Goal: Transaction & Acquisition: Purchase product/service

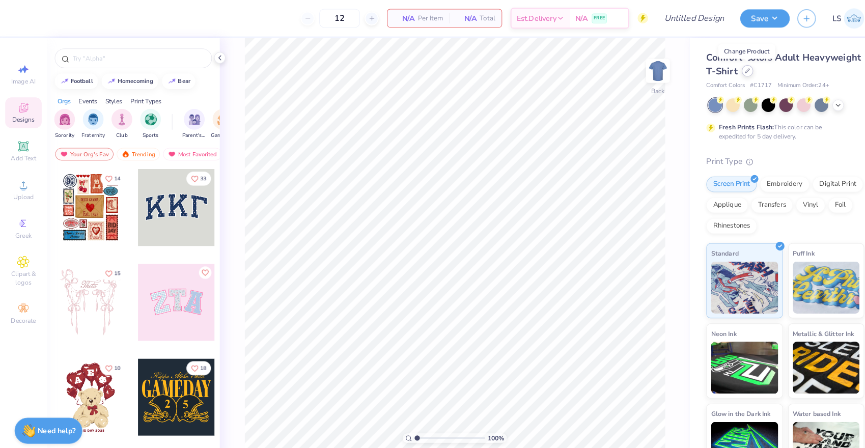
click at [730, 71] on icon at bounding box center [730, 69] width 5 height 5
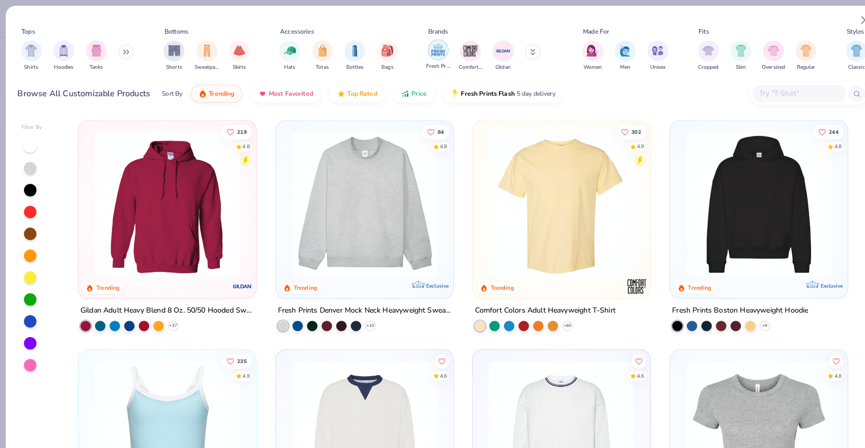
click at [427, 50] on img "filter for Fresh Prints" at bounding box center [427, 48] width 15 height 15
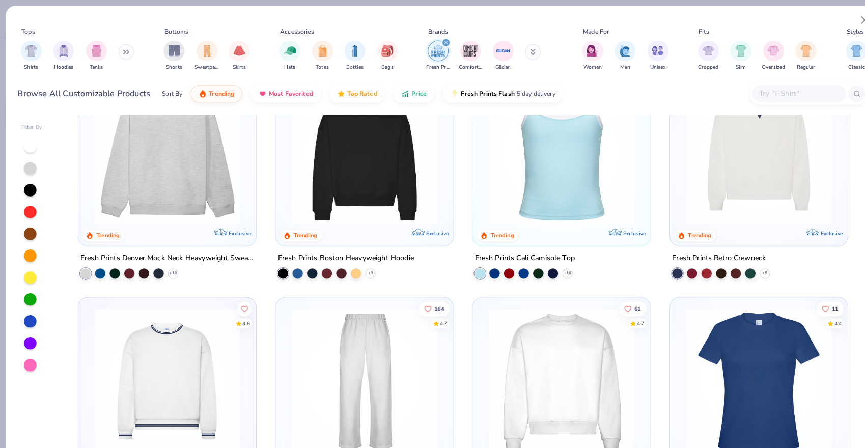
scroll to position [41, 0]
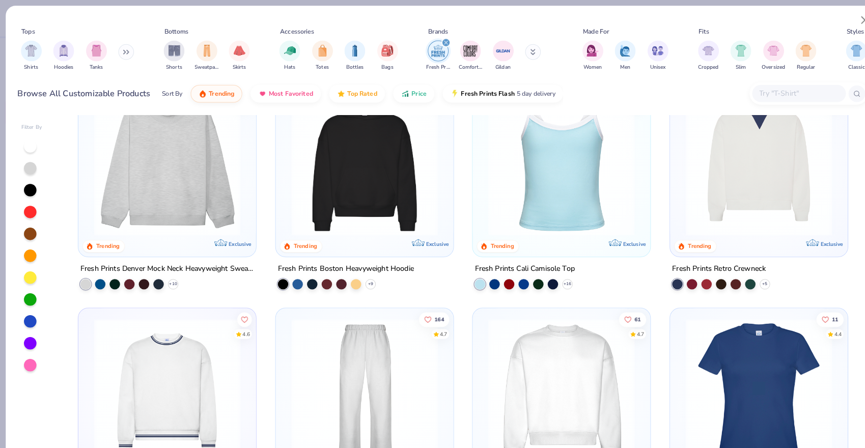
click at [369, 150] on img at bounding box center [355, 159] width 153 height 143
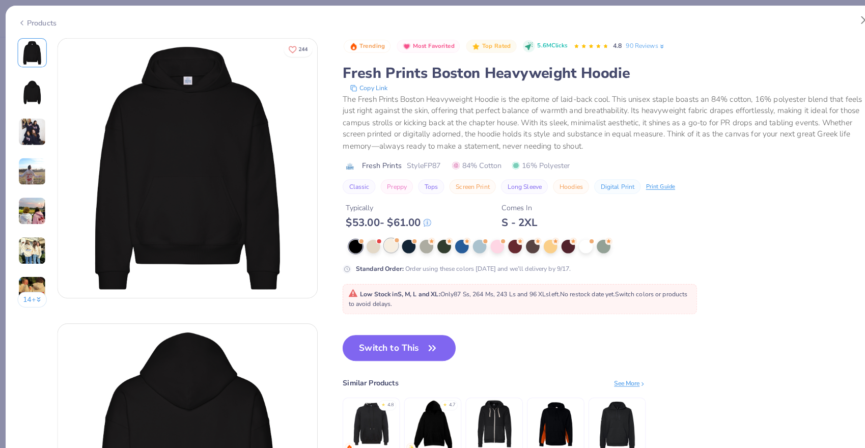
click at [385, 242] on div at bounding box center [382, 239] width 13 height 13
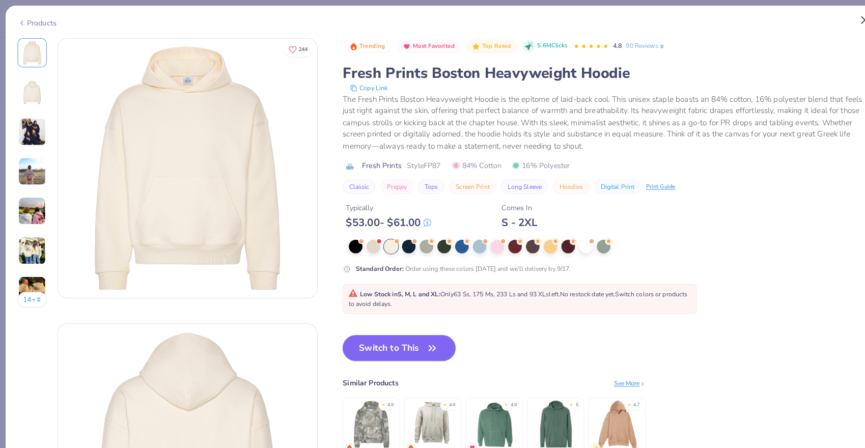
click at [843, 19] on button "Close" at bounding box center [845, 19] width 19 height 19
click at [841, 19] on button "Close" at bounding box center [845, 19] width 19 height 19
click at [842, 18] on button "Close" at bounding box center [845, 19] width 19 height 19
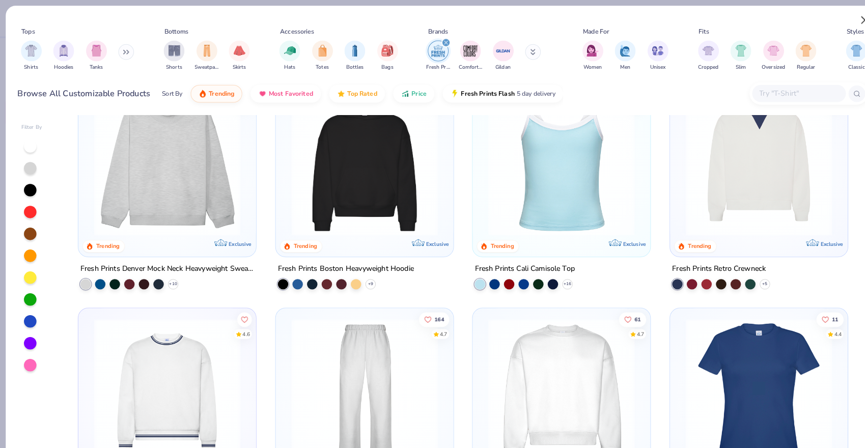
click at [842, 23] on button "Close" at bounding box center [845, 19] width 19 height 19
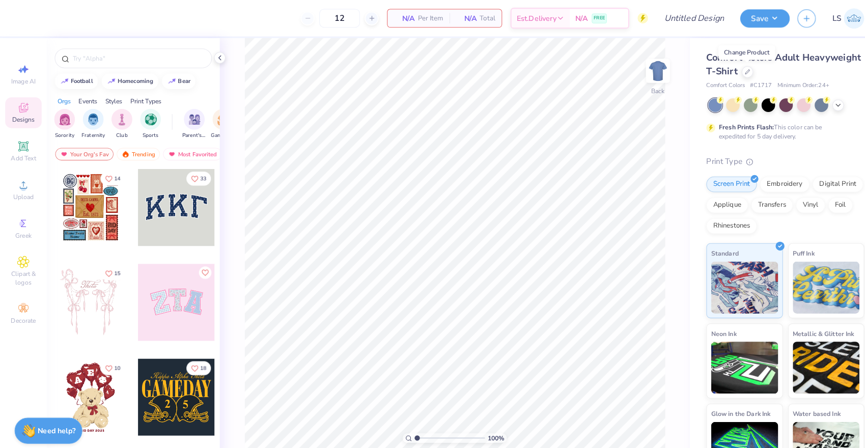
click at [818, 18] on span "LS" at bounding box center [817, 18] width 9 height 12
click at [729, 73] on div at bounding box center [730, 69] width 11 height 11
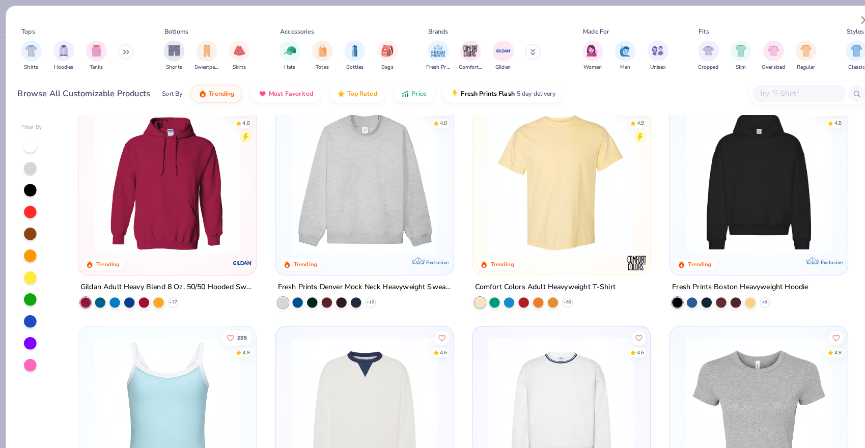
scroll to position [2, 0]
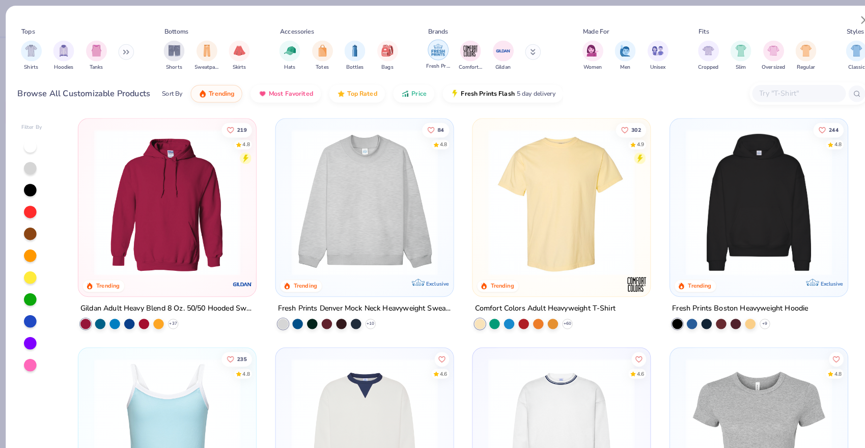
click at [427, 53] on img "filter for Fresh Prints" at bounding box center [427, 48] width 15 height 15
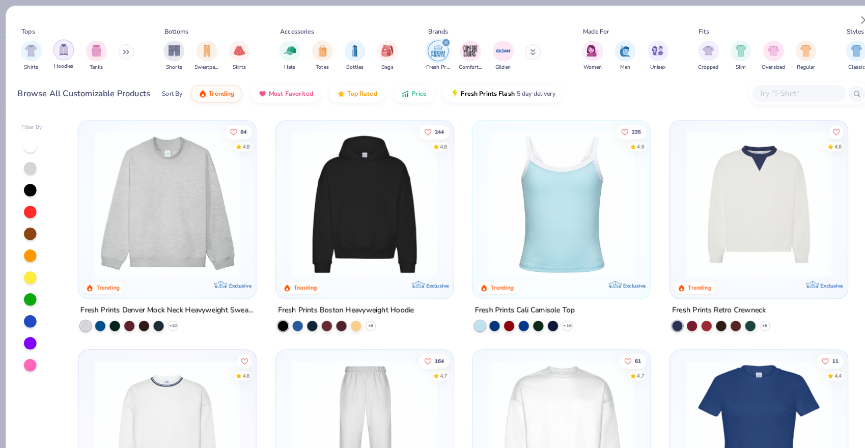
click at [58, 53] on img "filter for Hoodies" at bounding box center [61, 49] width 11 height 12
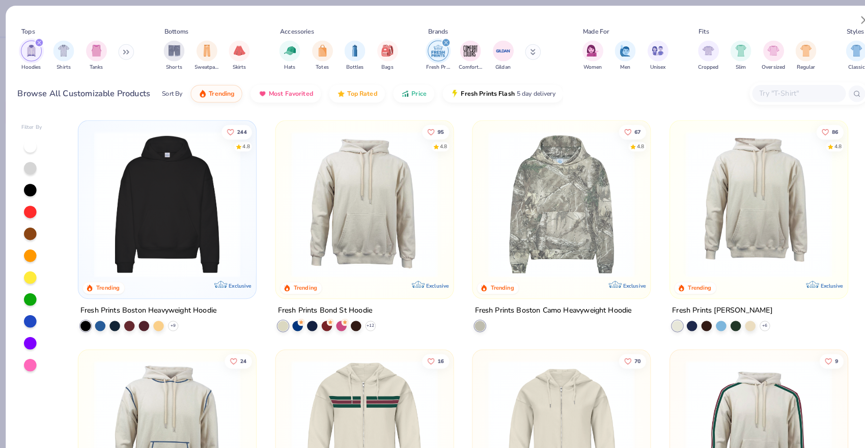
click at [160, 173] on img at bounding box center [163, 199] width 153 height 143
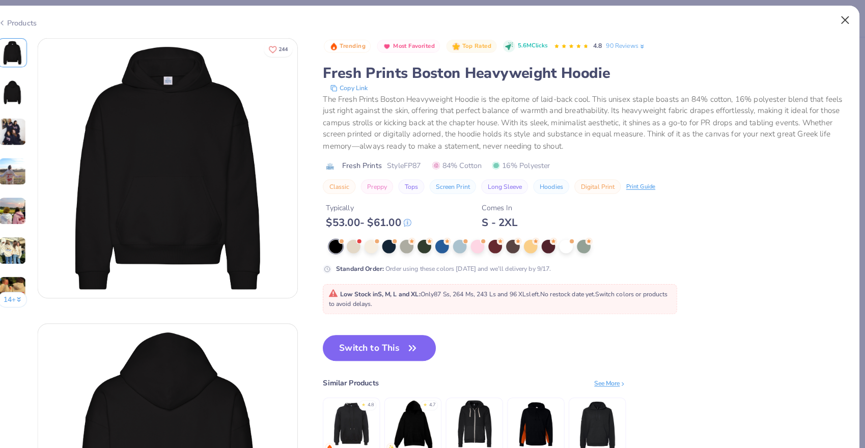
click at [836, 20] on button "Close" at bounding box center [845, 19] width 19 height 19
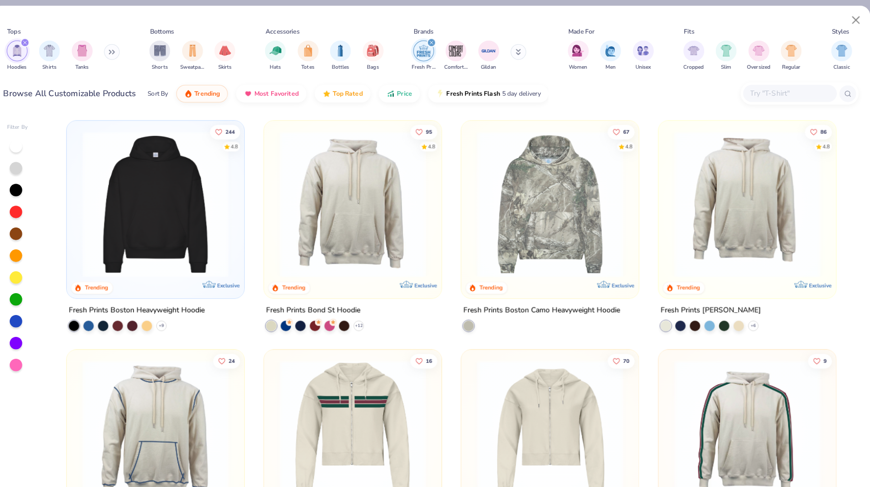
click at [735, 219] on img at bounding box center [744, 199] width 153 height 143
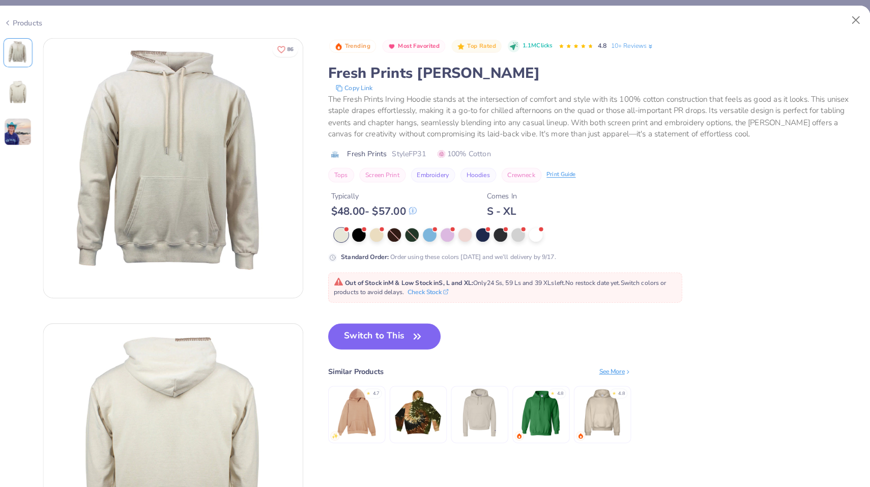
click at [32, 18] on div "Products" at bounding box center [36, 22] width 38 height 11
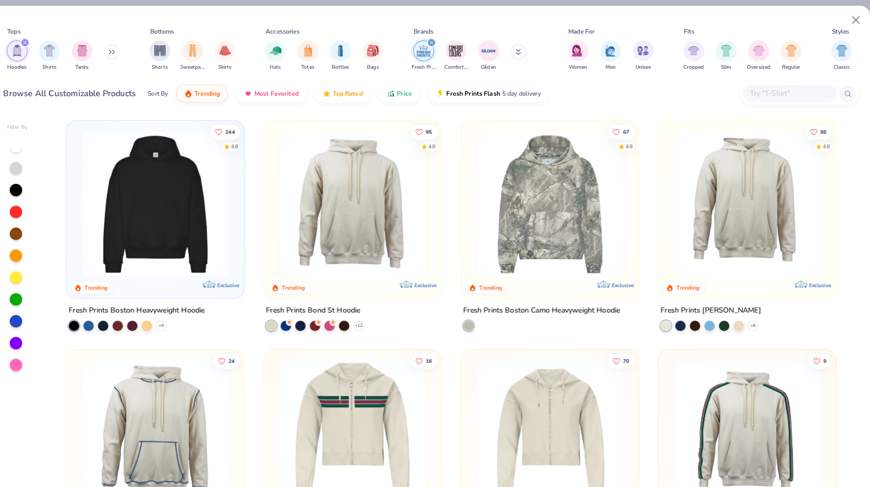
click at [337, 250] on img at bounding box center [358, 199] width 153 height 143
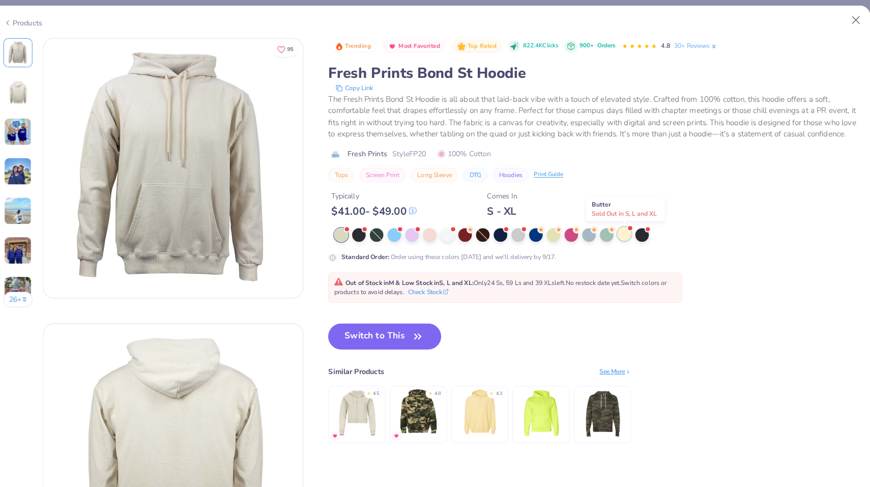
click at [618, 228] on div at bounding box center [624, 228] width 13 height 13
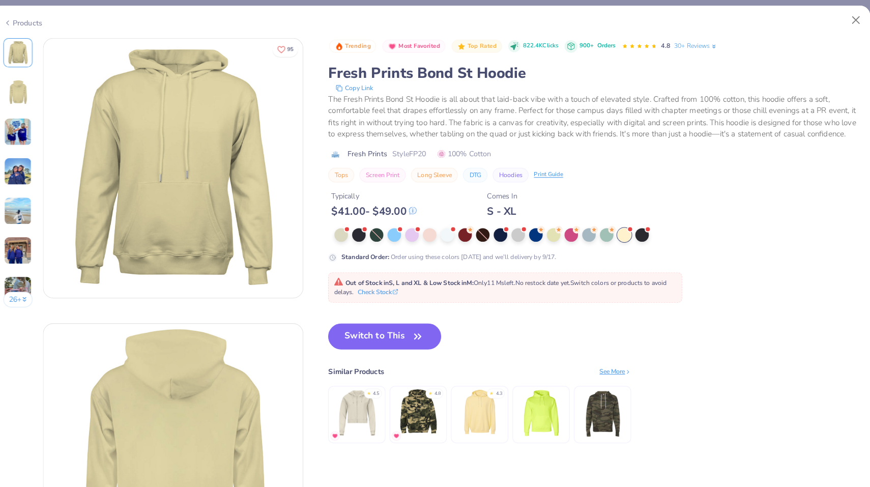
click at [28, 15] on div "Products" at bounding box center [435, 19] width 859 height 26
click at [28, 22] on div "Products" at bounding box center [36, 22] width 38 height 11
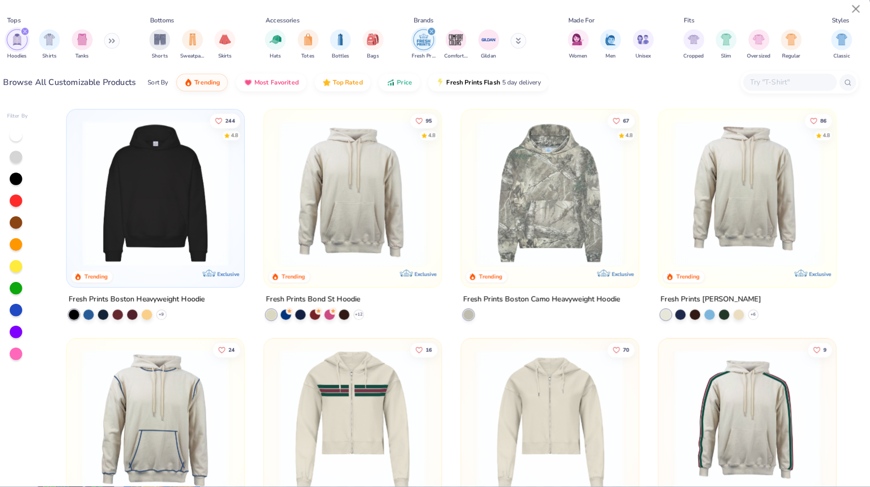
click at [434, 40] on icon "filter for Fresh Prints" at bounding box center [436, 42] width 4 height 4
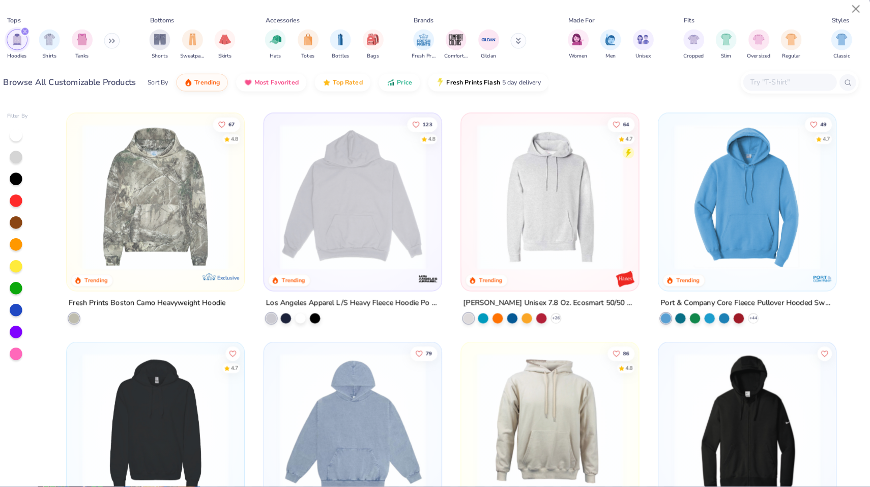
scroll to position [231, 0]
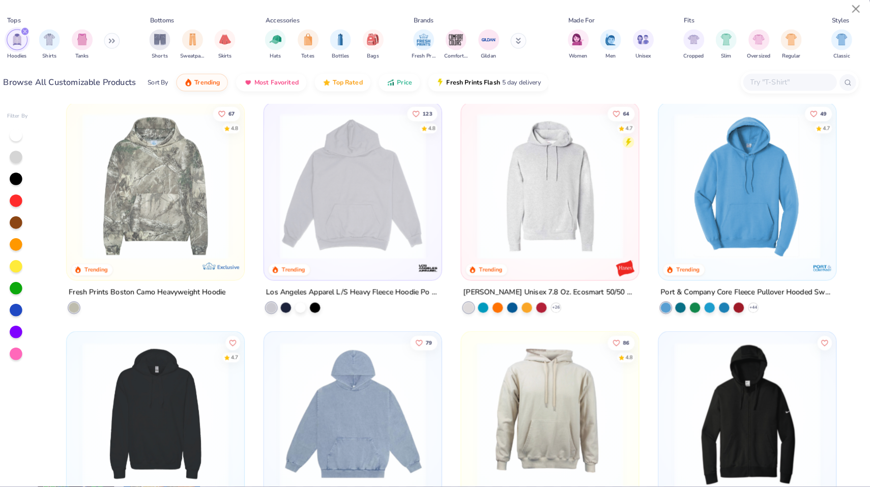
click at [380, 210] on img at bounding box center [358, 192] width 153 height 143
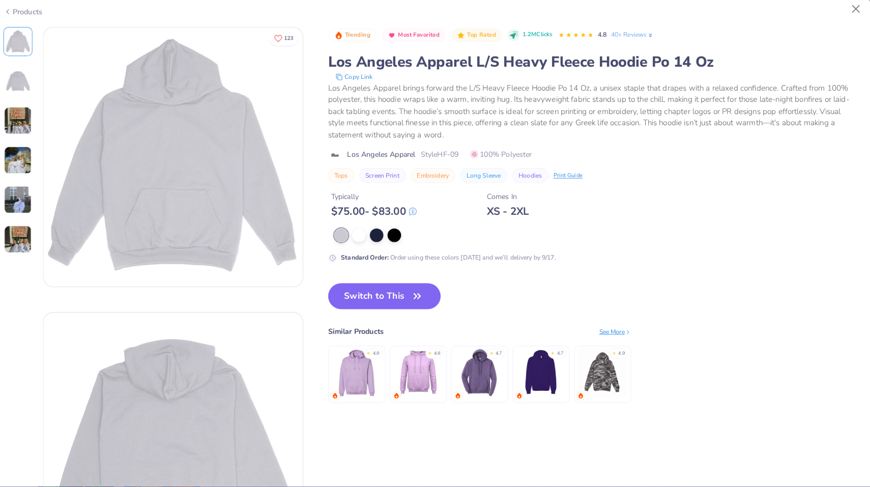
click at [30, 17] on div "Products" at bounding box center [36, 22] width 38 height 11
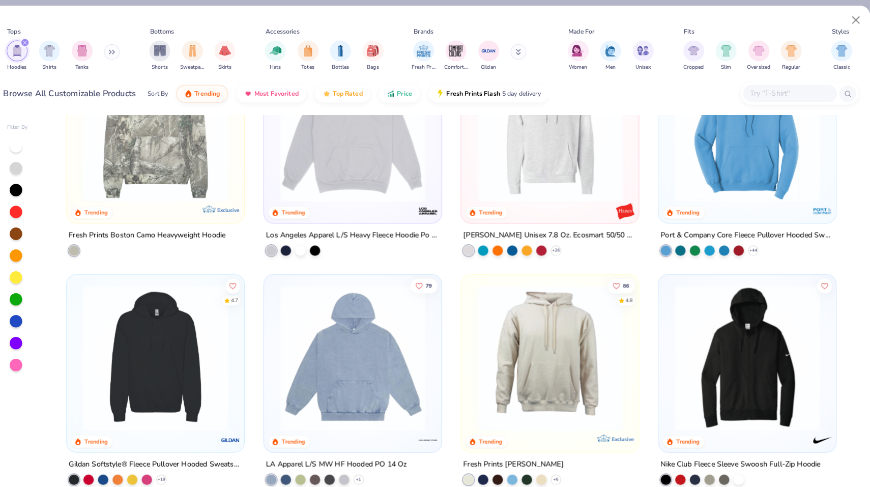
scroll to position [401, 0]
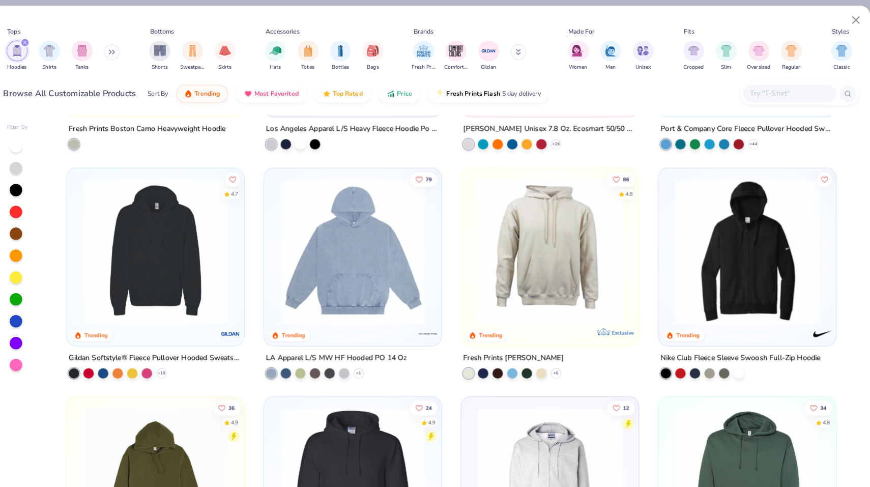
click at [285, 271] on img at bounding box center [358, 245] width 153 height 143
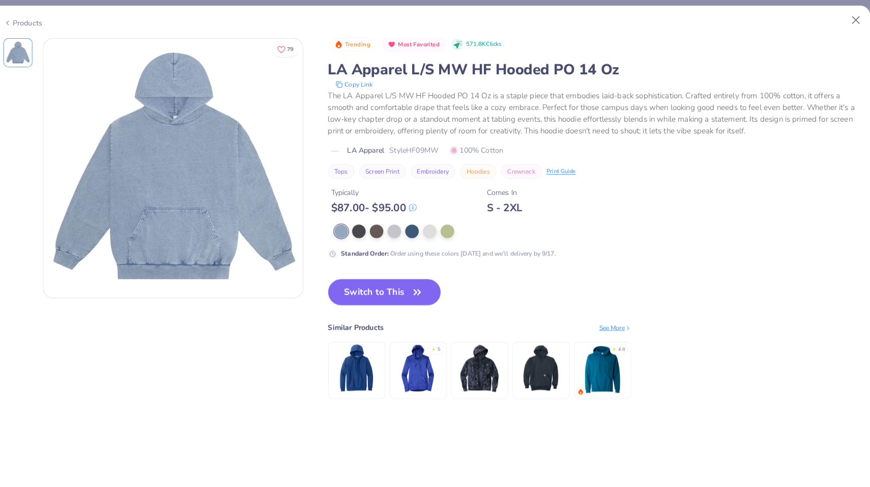
click at [40, 23] on div "Products" at bounding box center [36, 22] width 38 height 11
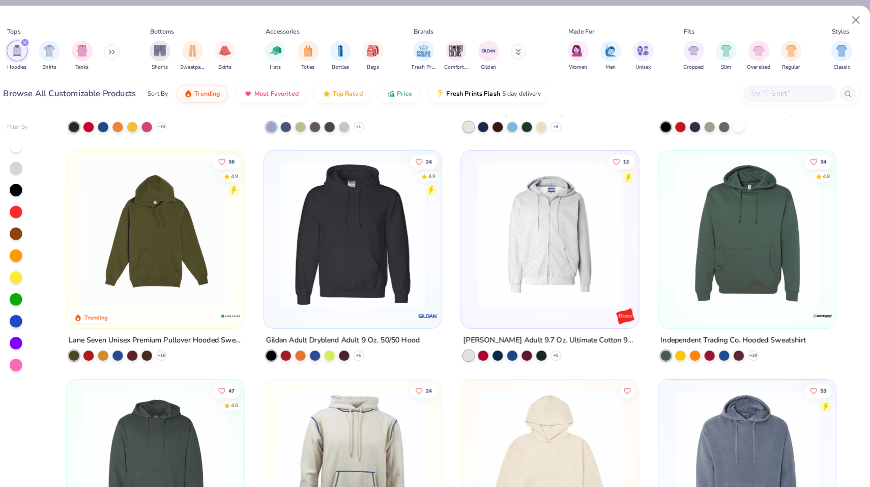
scroll to position [788, 0]
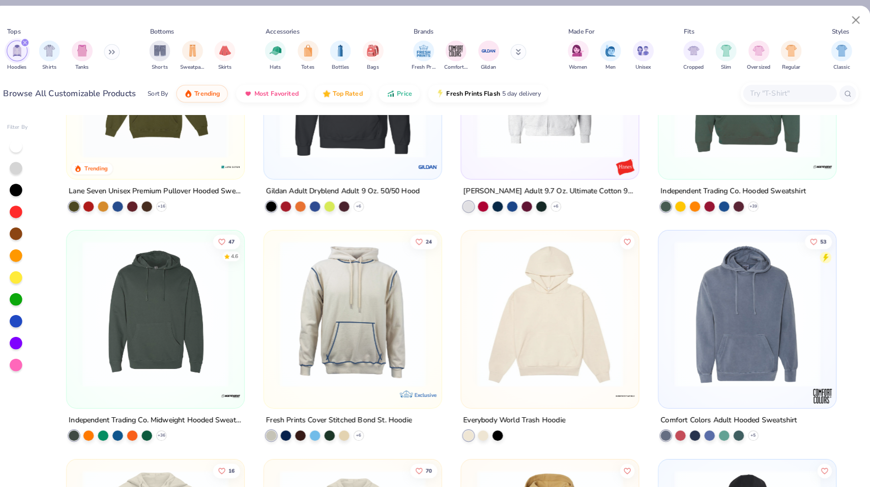
click at [486, 350] on img at bounding box center [551, 307] width 153 height 143
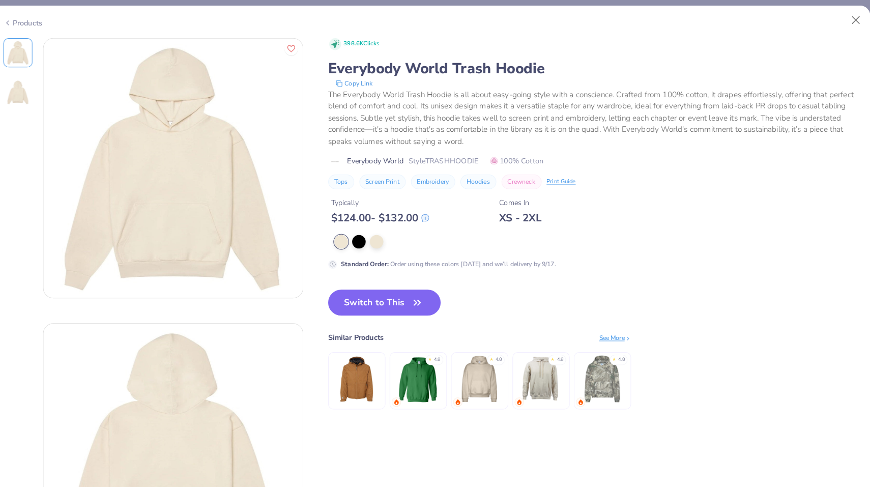
click at [37, 21] on div "Products" at bounding box center [36, 22] width 38 height 11
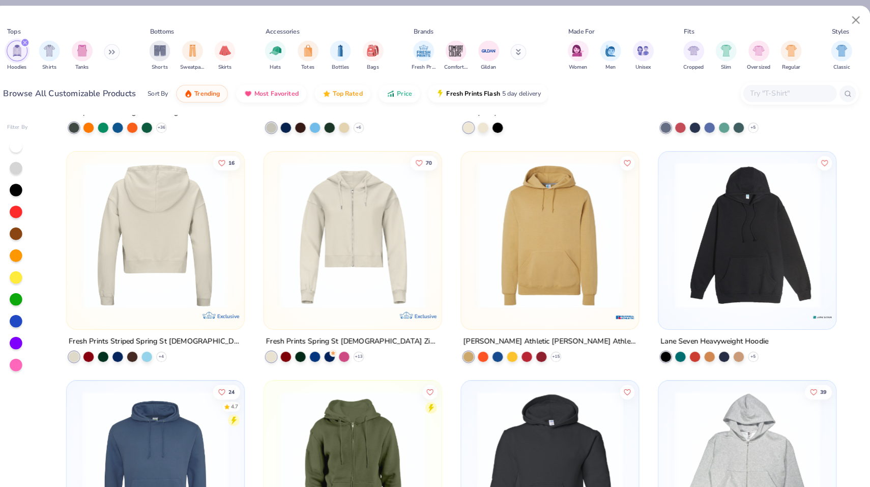
scroll to position [1161, 0]
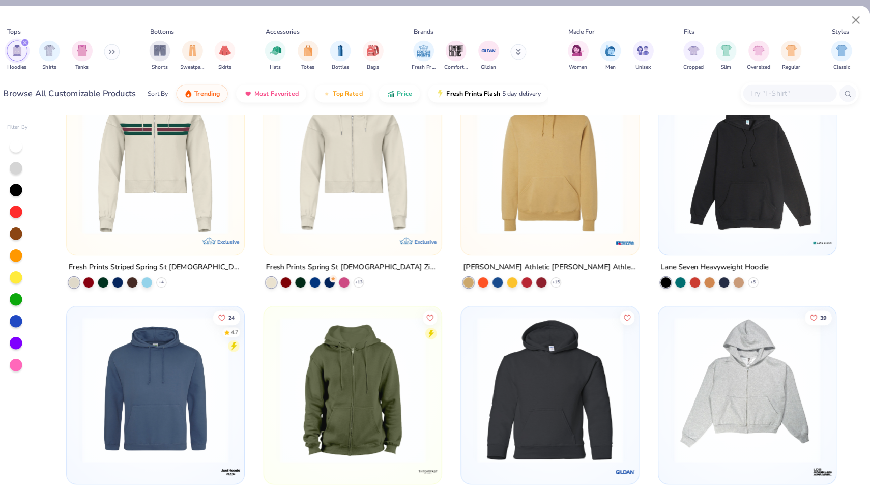
click at [676, 179] on img at bounding box center [744, 157] width 153 height 143
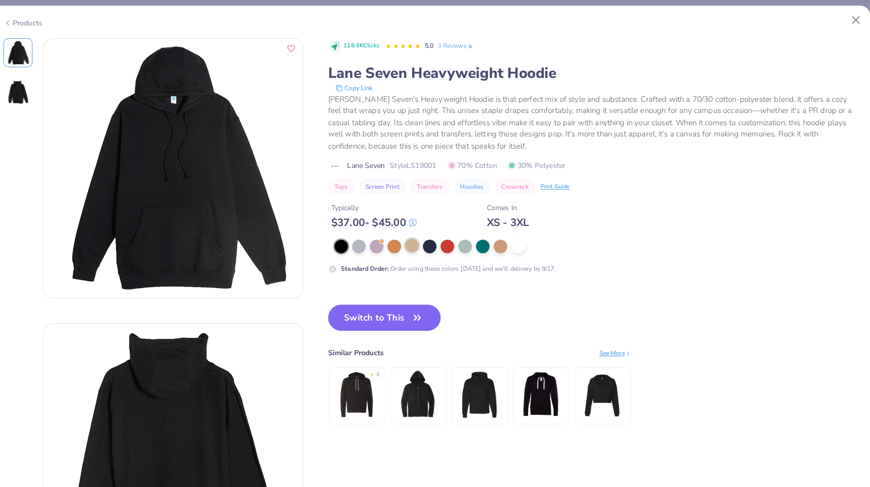
click at [410, 240] on div at bounding box center [416, 239] width 13 height 13
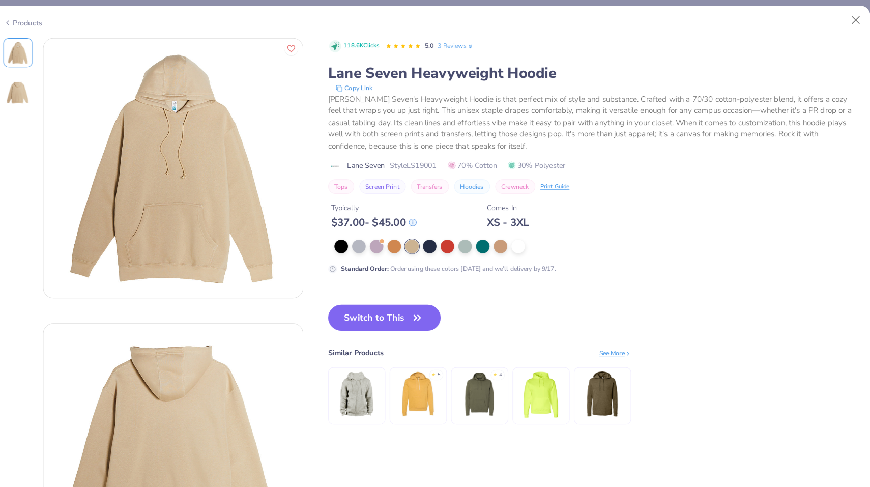
click at [32, 23] on div "Products" at bounding box center [36, 22] width 38 height 11
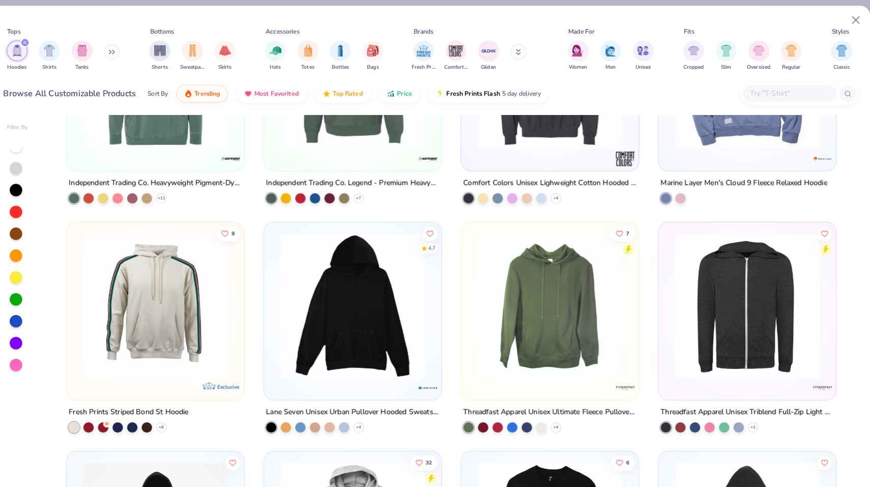
scroll to position [1915, 0]
click at [287, 347] on img at bounding box center [358, 298] width 153 height 143
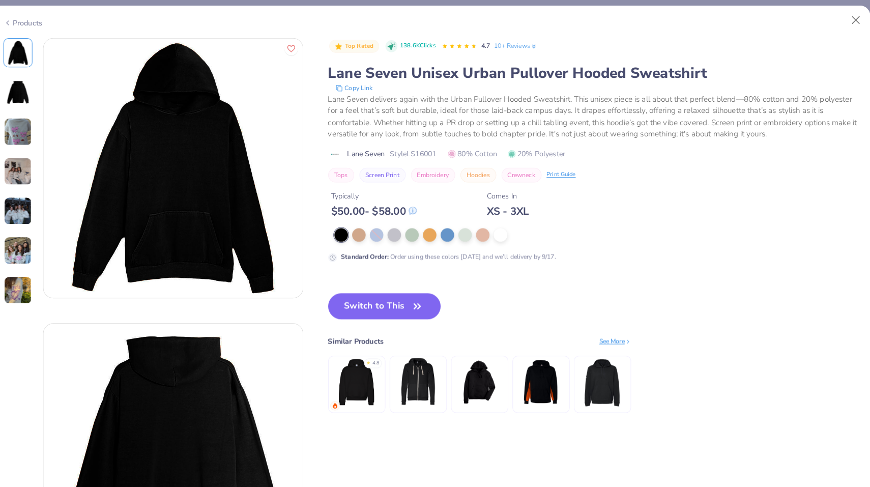
click at [33, 21] on div "Products" at bounding box center [36, 22] width 38 height 11
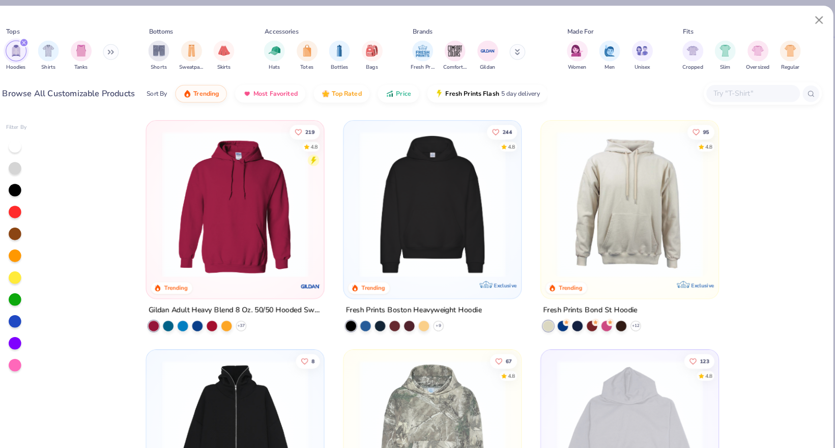
click at [513, 55] on button at bounding box center [520, 50] width 15 height 15
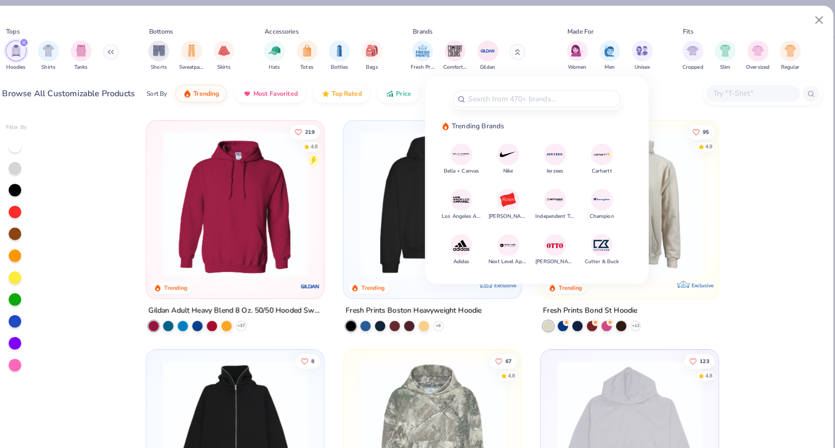
click at [549, 197] on img at bounding box center [558, 195] width 18 height 18
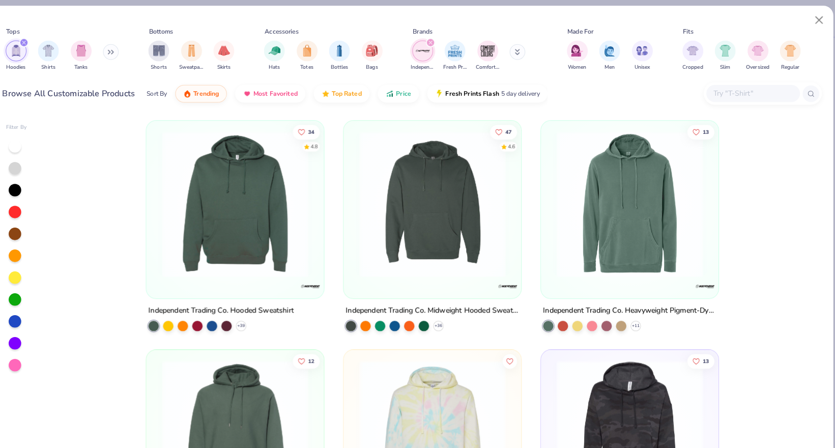
click at [212, 218] on img at bounding box center [244, 199] width 153 height 143
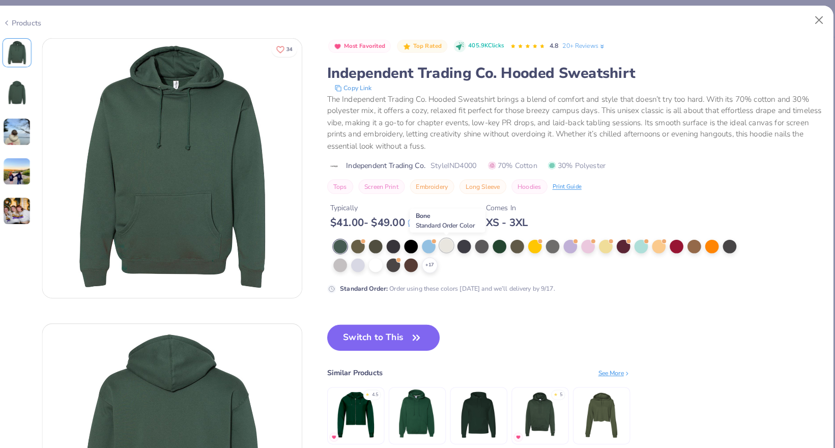
click at [445, 243] on div at bounding box center [451, 239] width 13 height 13
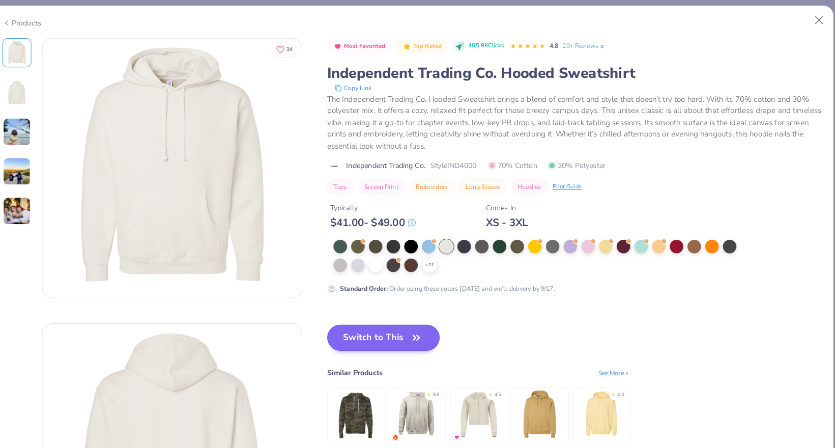
click at [346, 336] on button "Switch to This" at bounding box center [390, 329] width 110 height 25
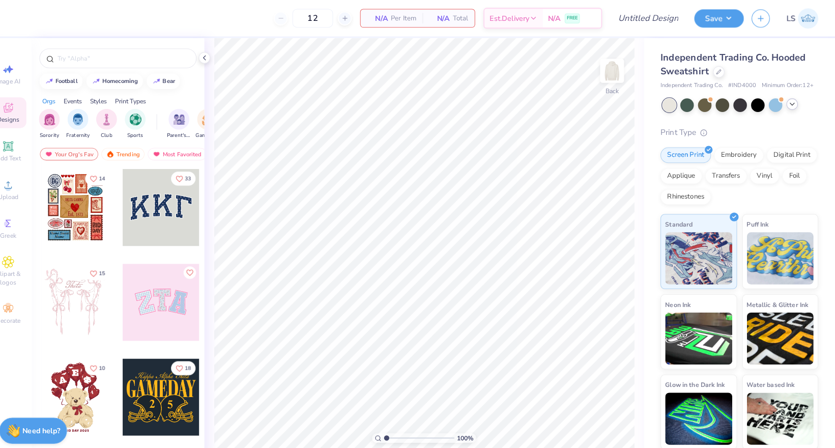
click at [785, 104] on icon at bounding box center [789, 102] width 8 height 8
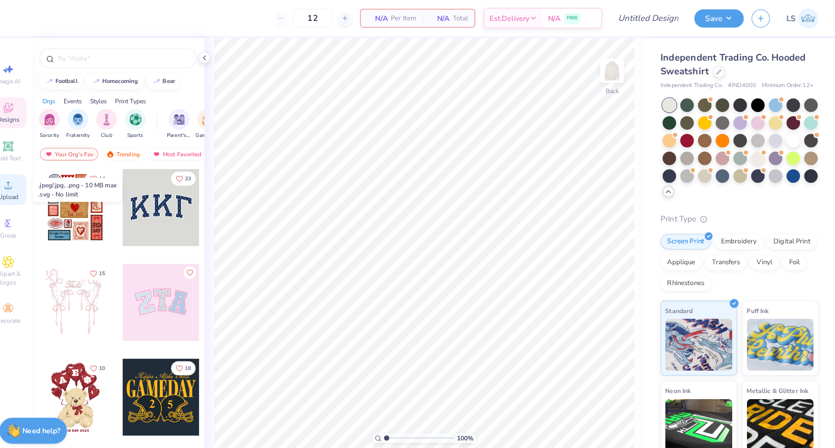
click at [20, 181] on circle at bounding box center [23, 184] width 6 height 6
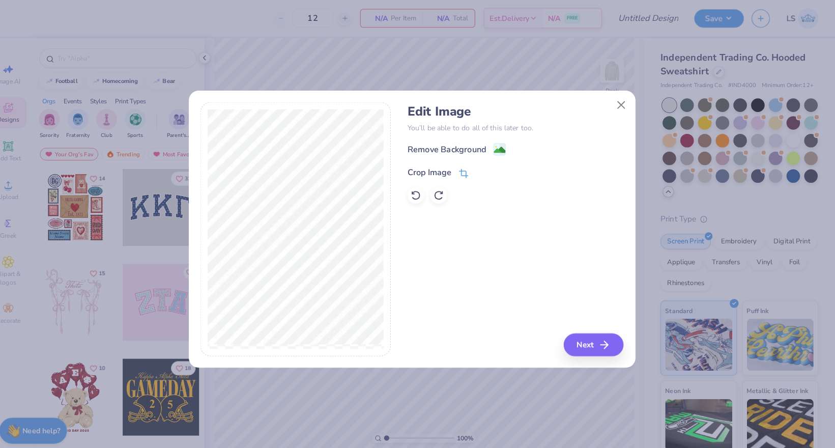
click at [464, 167] on icon at bounding box center [467, 170] width 7 height 7
click at [482, 167] on icon at bounding box center [485, 167] width 6 height 6
click at [498, 143] on image at bounding box center [503, 147] width 11 height 11
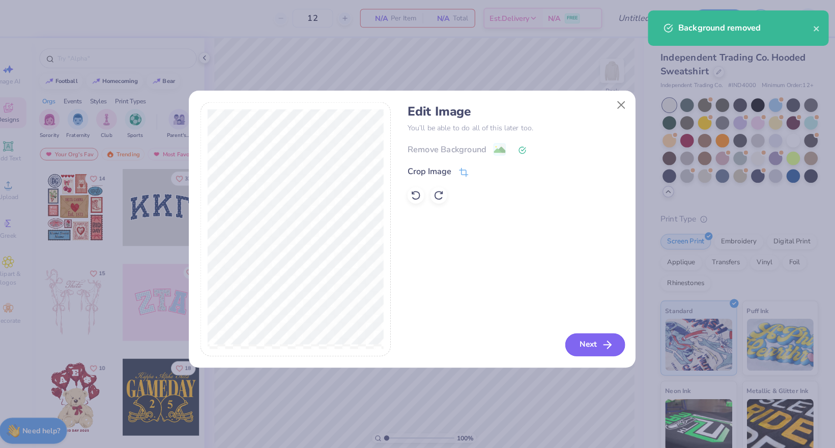
click at [567, 340] on button "Next" at bounding box center [596, 337] width 59 height 22
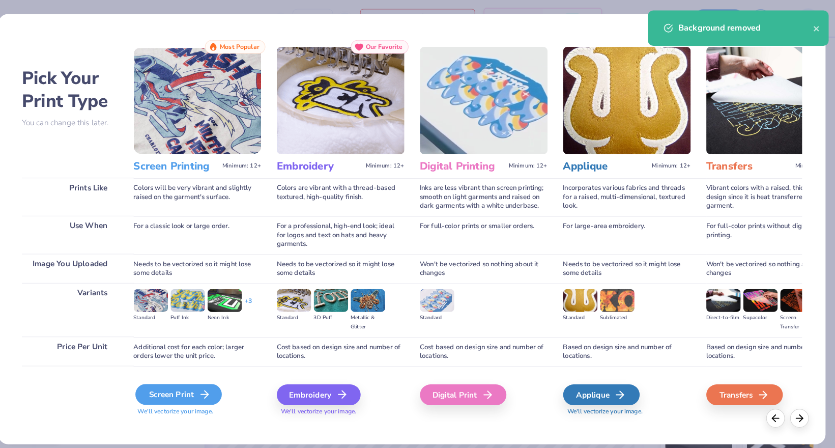
click at [181, 387] on div "Screen Print" at bounding box center [189, 386] width 84 height 20
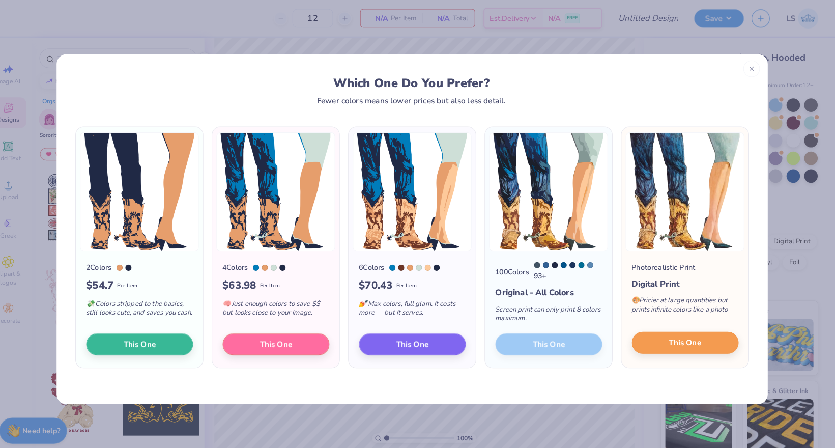
click at [633, 339] on button "This One" at bounding box center [685, 334] width 104 height 21
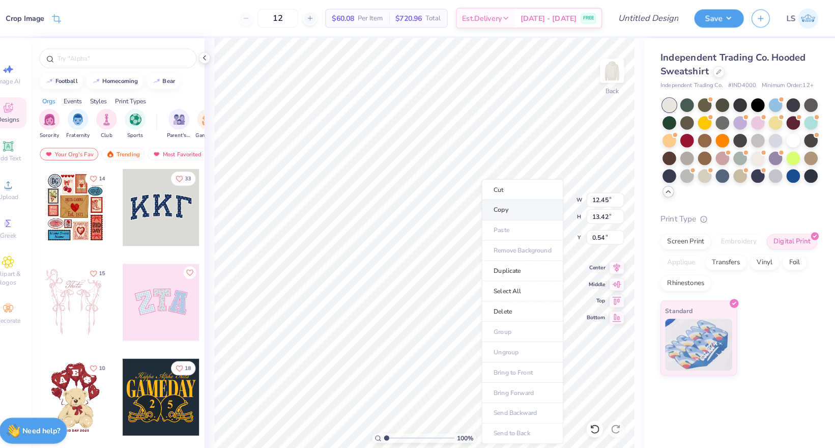
click at [486, 205] on li "Copy" at bounding box center [526, 205] width 80 height 20
click at [594, 73] on img at bounding box center [613, 69] width 41 height 41
click at [597, 74] on img at bounding box center [613, 69] width 41 height 41
click at [596, 66] on img at bounding box center [613, 69] width 41 height 41
type input "6.00"
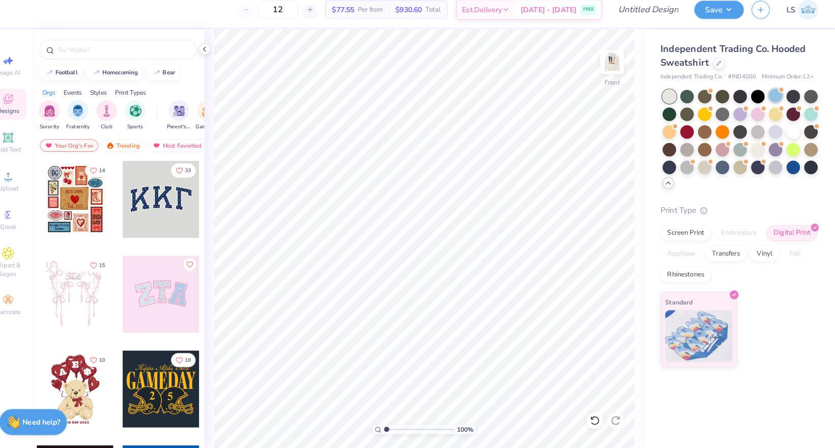
click at [766, 96] on div at bounding box center [772, 101] width 13 height 13
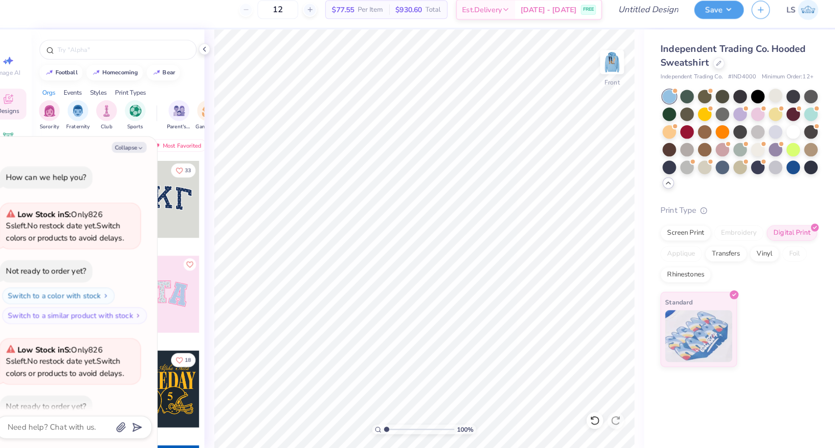
scroll to position [53, 0]
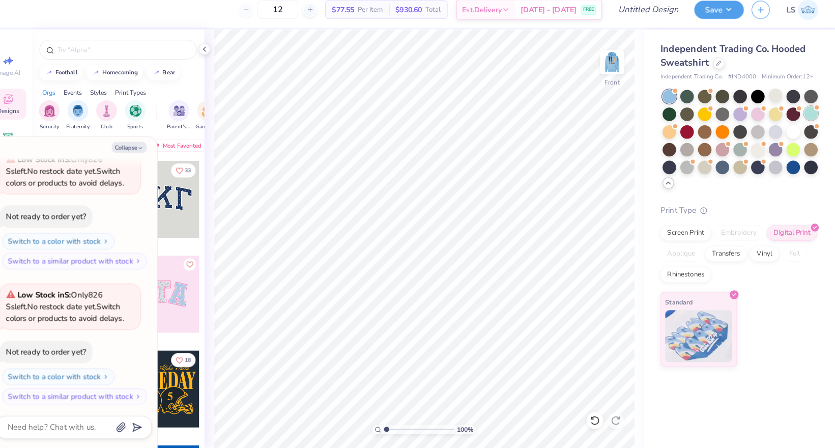
click at [801, 112] on div at bounding box center [807, 118] width 13 height 13
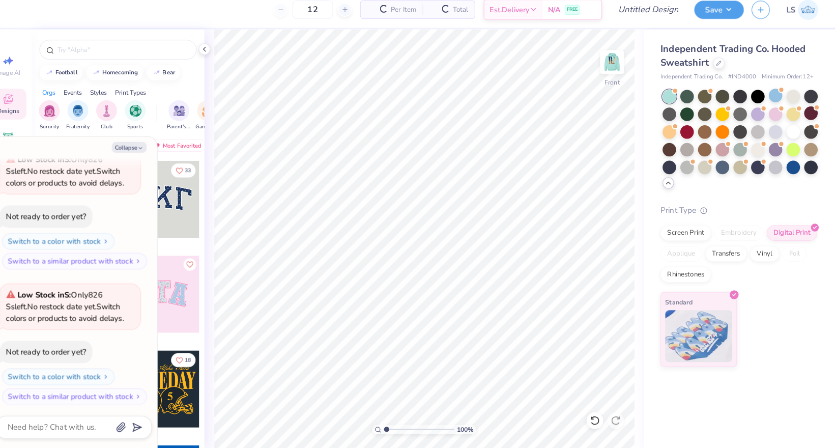
scroll to position [207, 0]
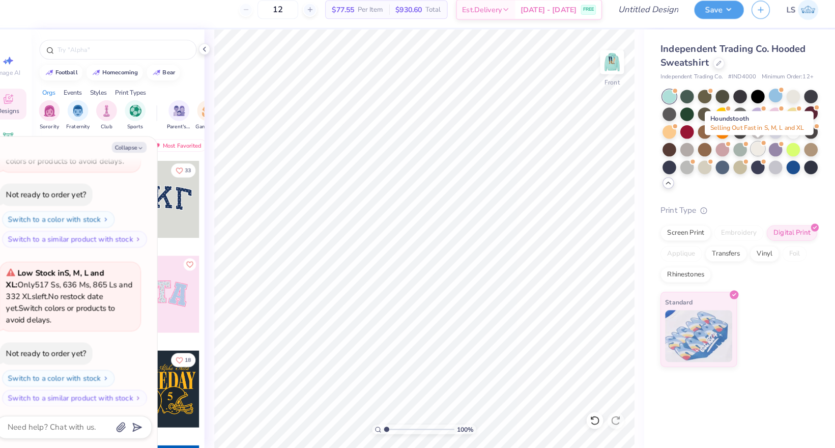
click at [749, 147] on div at bounding box center [755, 153] width 13 height 13
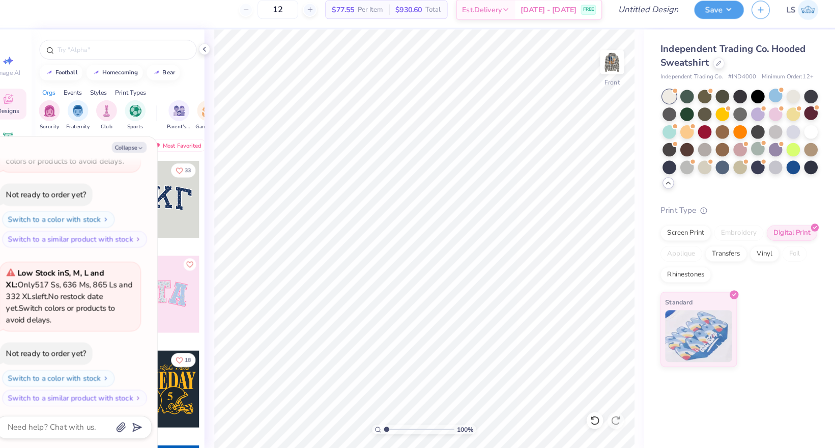
scroll to position [361, 0]
click at [697, 164] on div at bounding box center [703, 170] width 13 height 13
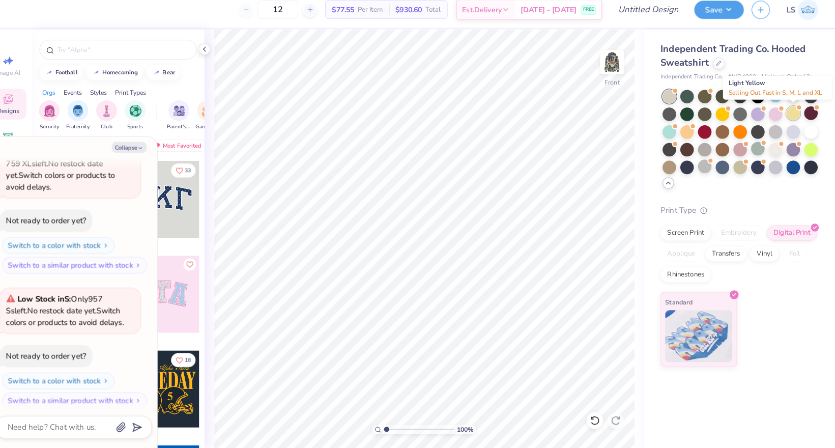
click at [784, 112] on div at bounding box center [790, 118] width 13 height 13
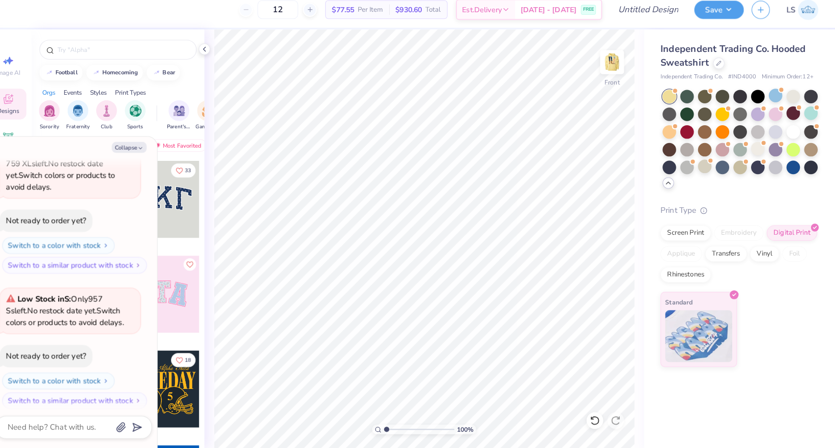
scroll to position [646, 0]
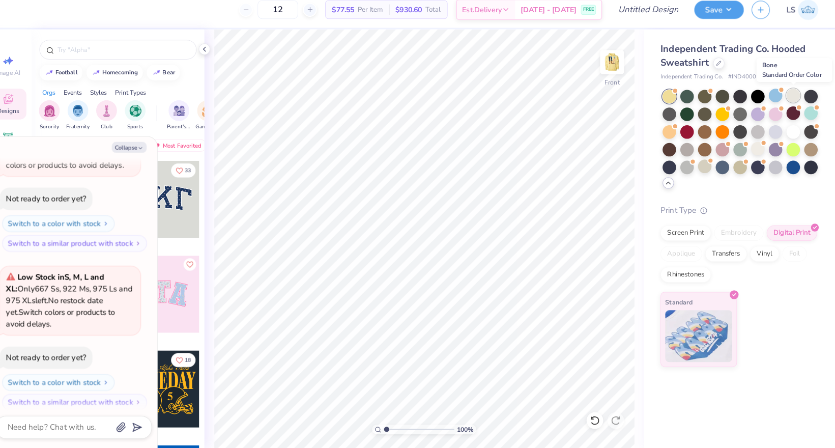
click at [784, 97] on div at bounding box center [790, 101] width 13 height 13
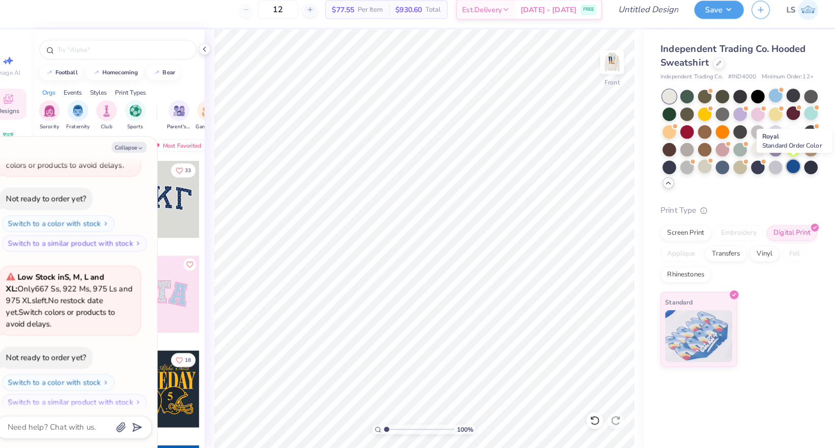
click at [784, 164] on div at bounding box center [790, 170] width 13 height 13
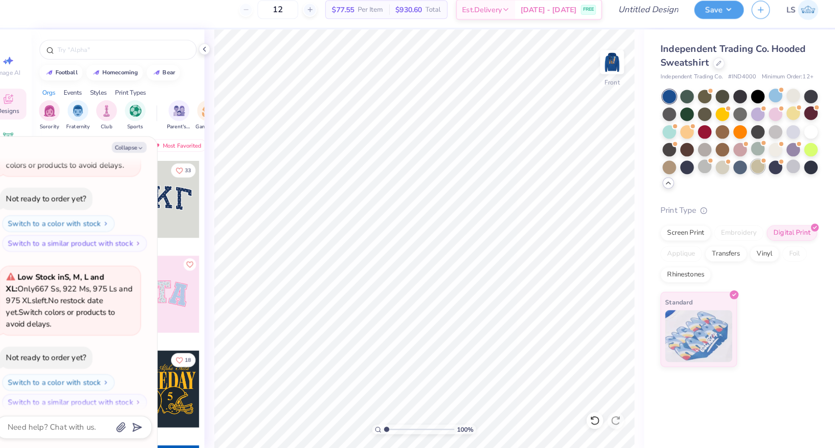
click at [749, 164] on div at bounding box center [755, 170] width 13 height 13
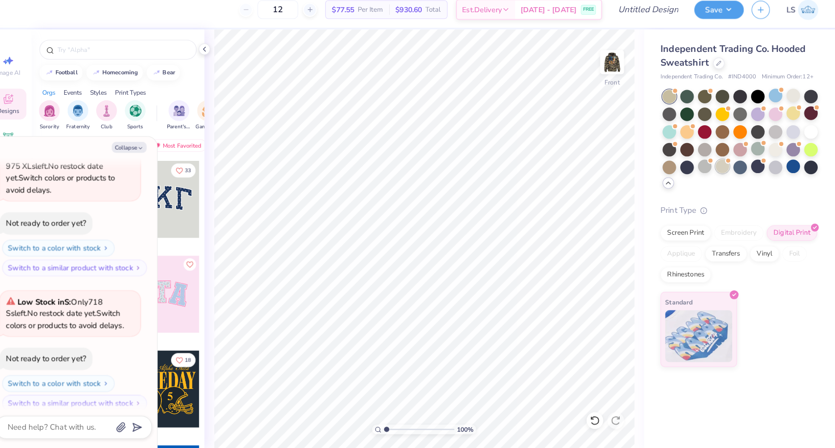
click at [714, 164] on div at bounding box center [720, 170] width 13 height 13
click at [697, 147] on div at bounding box center [703, 153] width 13 height 13
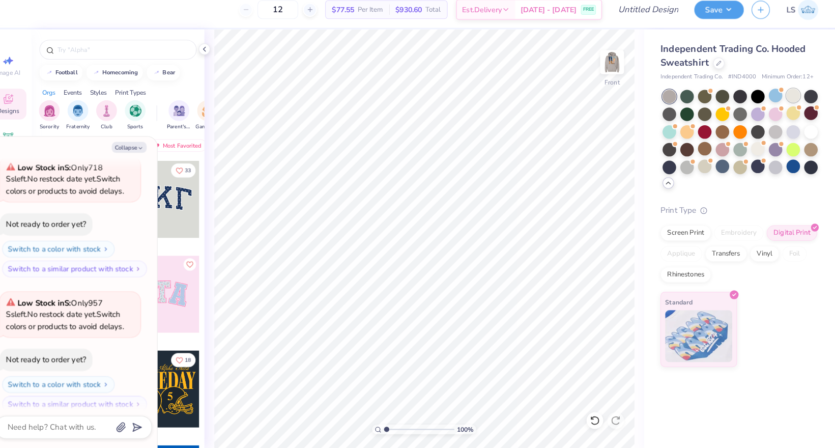
click at [784, 95] on div at bounding box center [790, 101] width 13 height 13
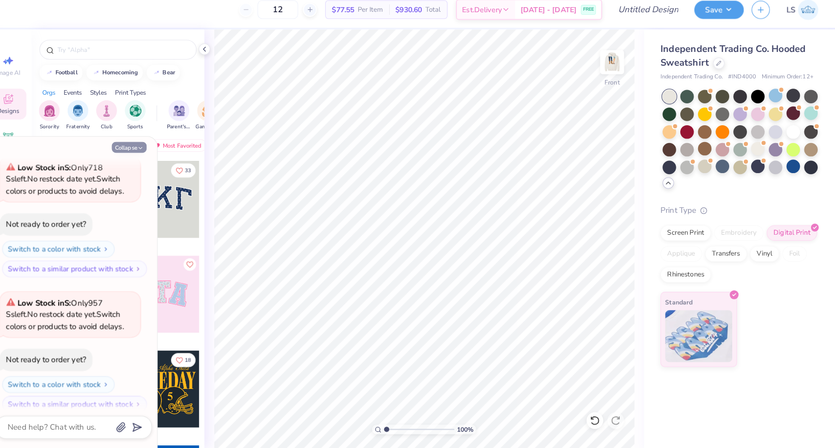
click at [132, 147] on button "Collapse" at bounding box center [141, 152] width 34 height 11
type textarea "x"
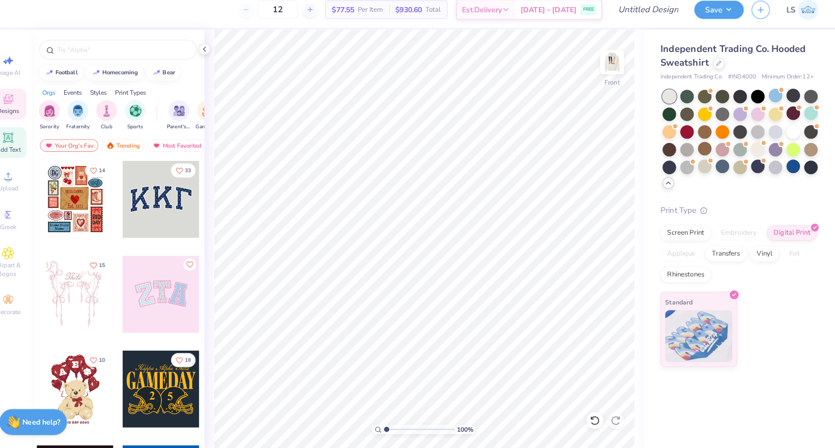
click at [11, 141] on div "Add Text" at bounding box center [23, 148] width 36 height 30
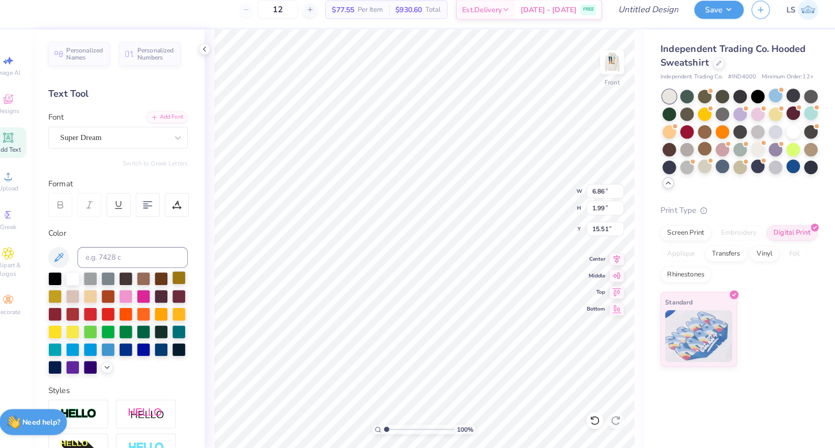
scroll to position [0, 1]
type textarea "KAPPA"
click at [176, 132] on div "Super Dream" at bounding box center [130, 142] width 136 height 21
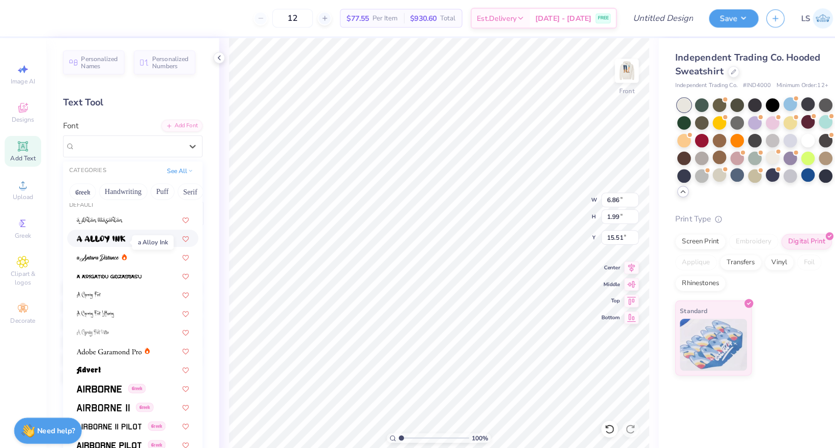
scroll to position [9, 0]
click at [98, 375] on span at bounding box center [97, 379] width 44 height 11
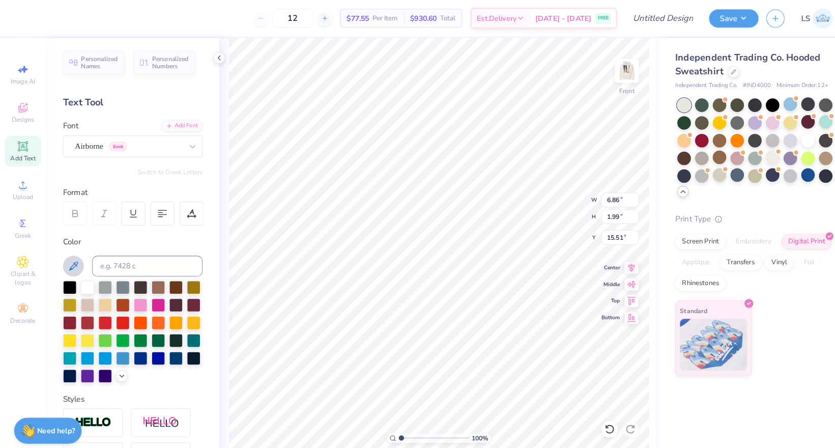
click at [76, 259] on icon at bounding box center [72, 260] width 12 height 12
type input "8.50"
type input "2.08"
type input "15.46"
click at [75, 264] on icon at bounding box center [72, 260] width 12 height 12
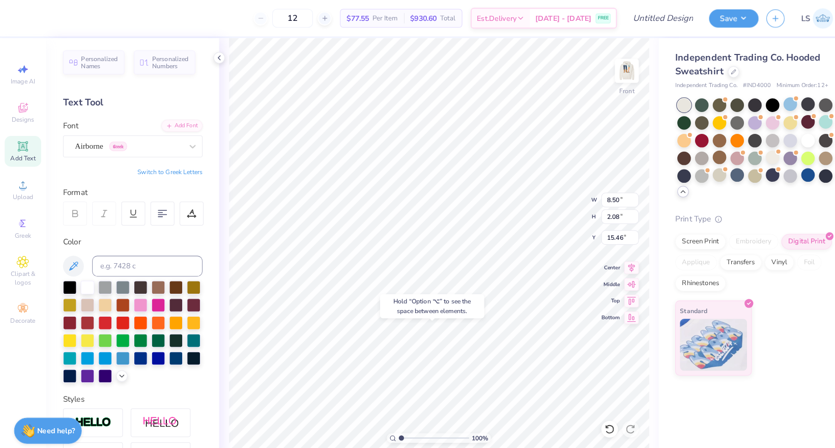
type input "19.50"
click at [76, 260] on icon at bounding box center [72, 260] width 12 height 12
click at [69, 260] on icon at bounding box center [72, 259] width 9 height 9
click at [71, 263] on icon at bounding box center [72, 260] width 12 height 12
type input "12.52"
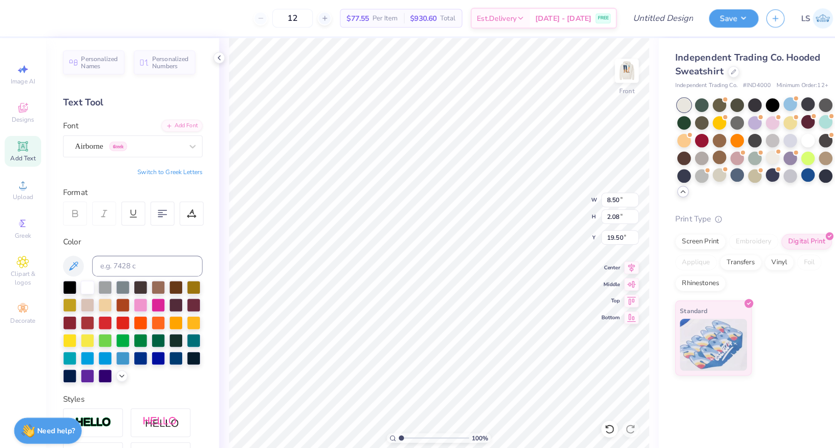
type input "13.50"
type input "6.00"
type input "8.98"
type input "2.19"
click at [20, 154] on span "Add Text" at bounding box center [23, 155] width 24 height 8
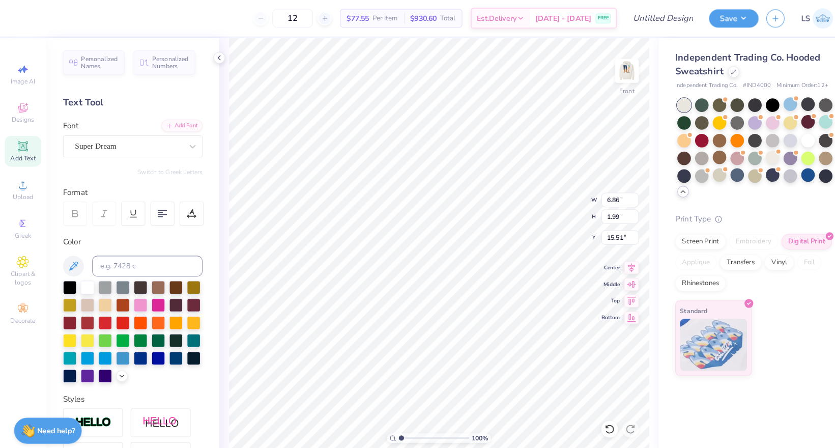
scroll to position [0, 1]
type textarea "BOOTS,"
click at [96, 151] on div "Super Dream" at bounding box center [130, 142] width 136 height 21
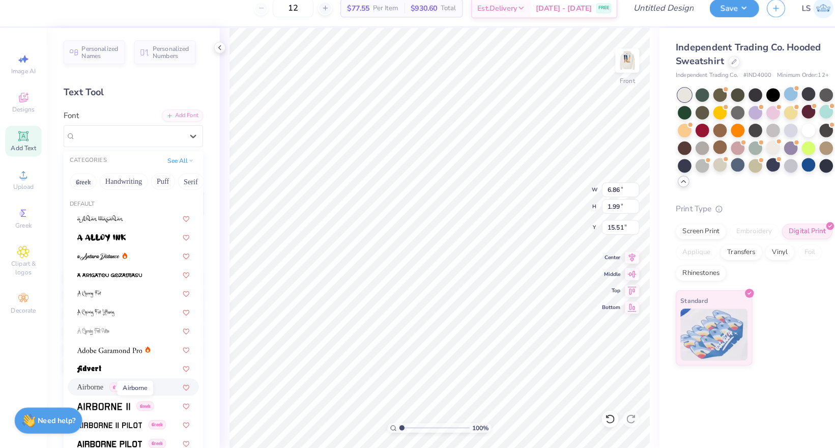
click at [95, 383] on span "Airborne" at bounding box center [88, 388] width 26 height 11
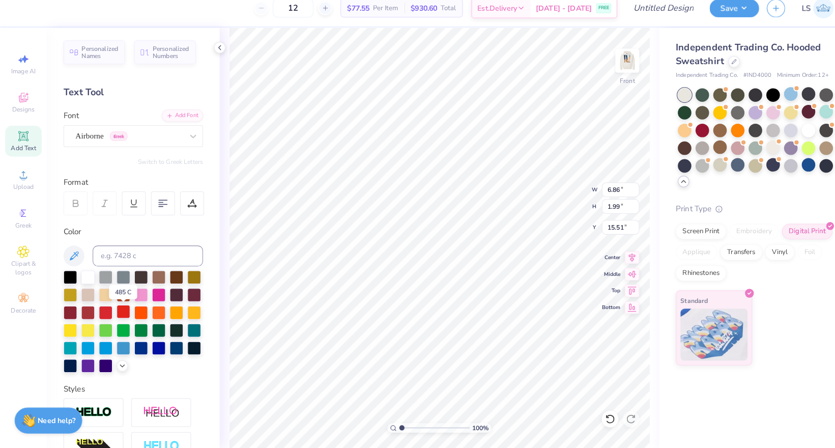
click at [119, 308] on div at bounding box center [120, 314] width 13 height 13
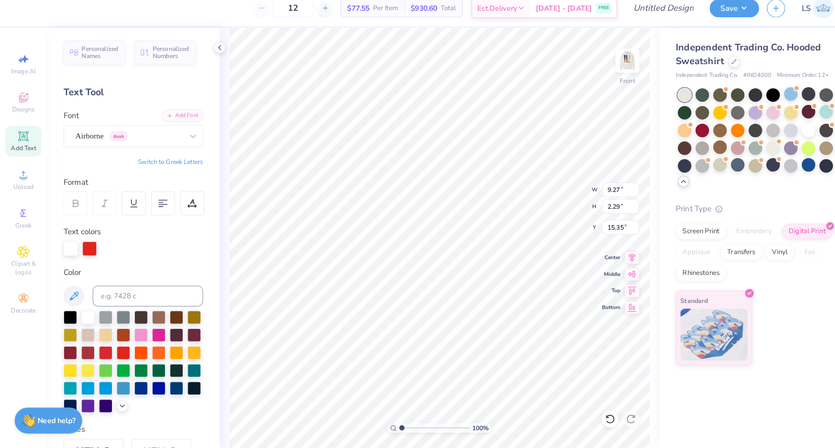
type input "21.69"
type input "5.06"
type input "1.25"
type input "22.09"
type input "3.26"
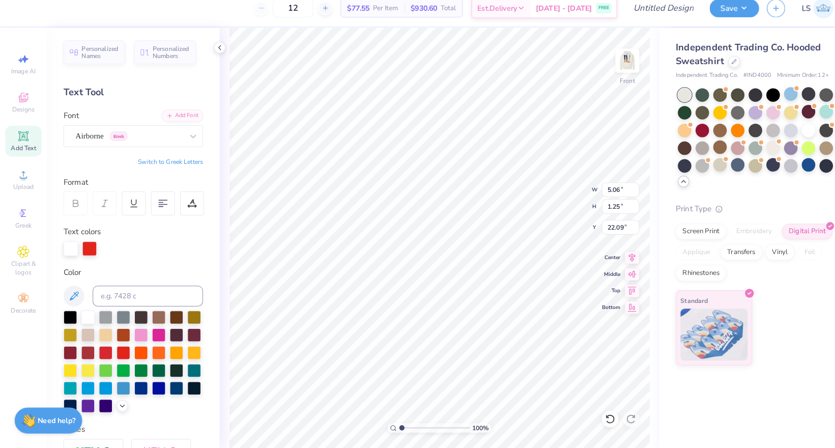
type input "0.81"
type input "22.07"
type input "8.98"
type input "2.19"
type input "19.50"
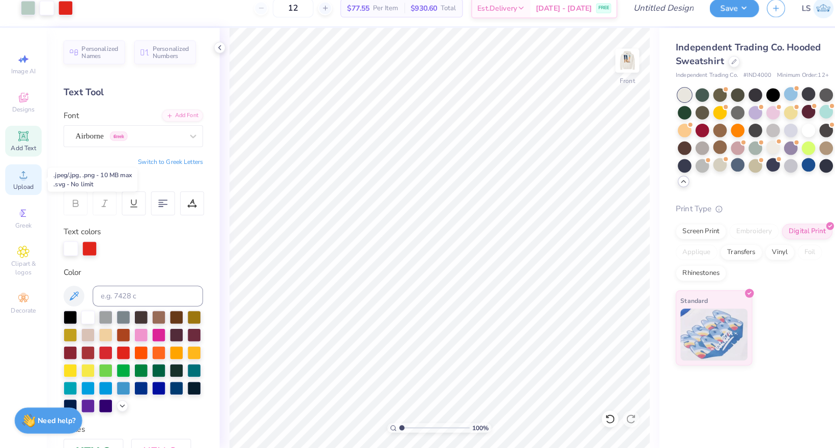
click at [29, 174] on div "Upload" at bounding box center [23, 185] width 36 height 30
click at [26, 138] on icon at bounding box center [23, 143] width 12 height 12
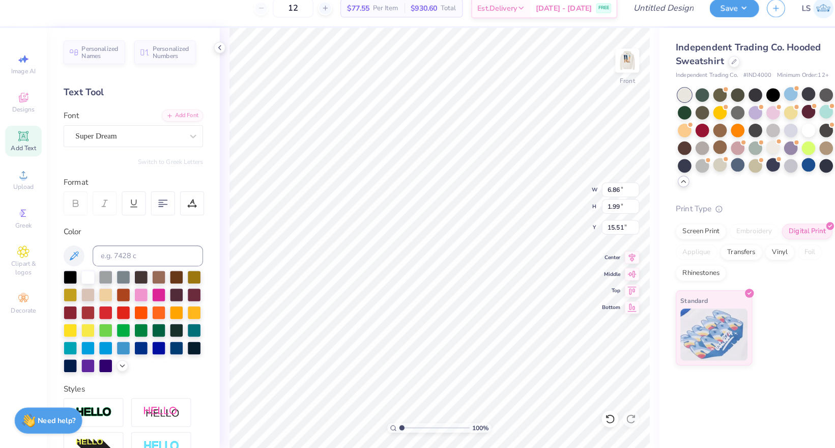
scroll to position [0, 1]
type textarea "BLING"
click at [68, 273] on div at bounding box center [68, 279] width 13 height 13
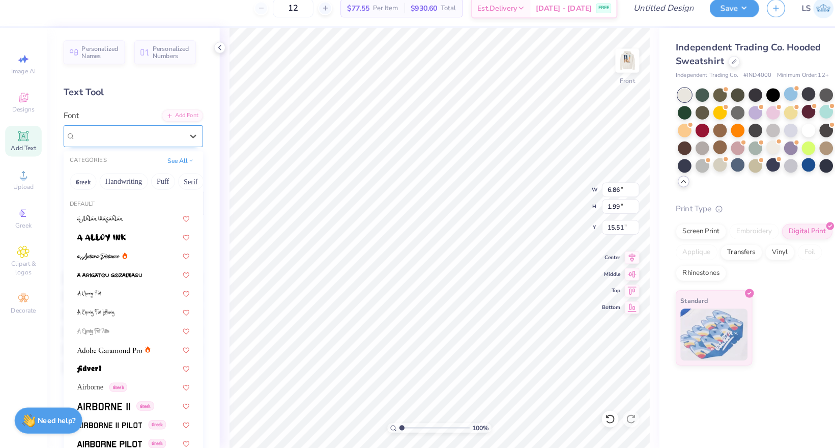
click at [122, 135] on div "Super Dream" at bounding box center [126, 143] width 107 height 16
click at [105, 257] on img at bounding box center [96, 260] width 42 height 7
click at [130, 136] on div "a Antara Distance" at bounding box center [126, 143] width 107 height 16
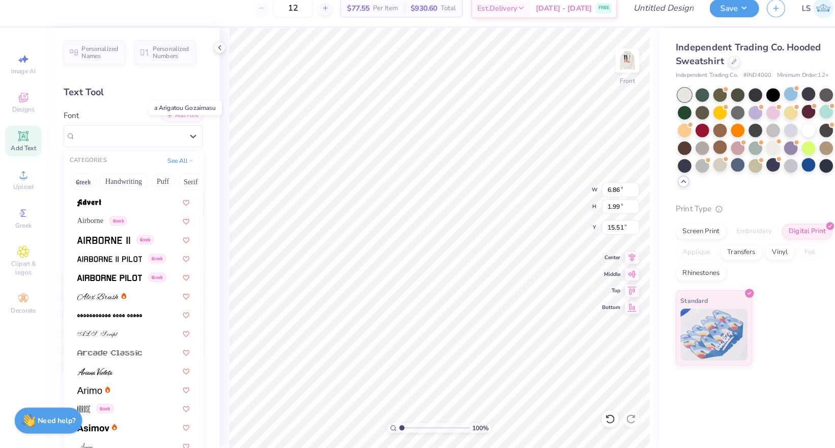
scroll to position [164, 0]
click at [94, 368] on img at bounding box center [92, 371] width 35 height 7
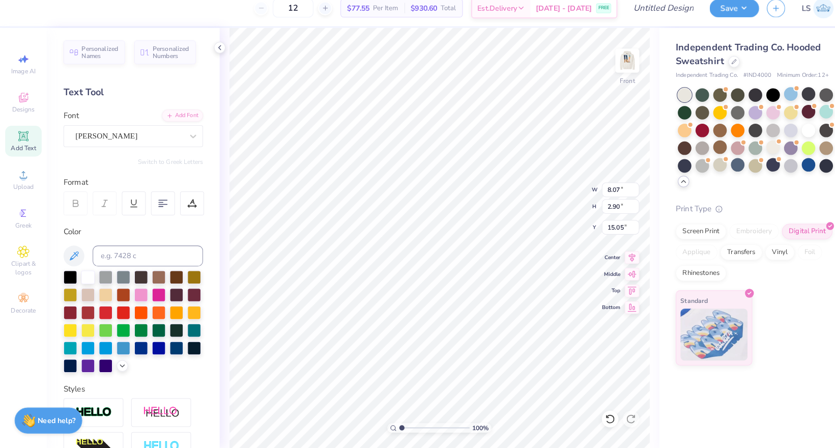
type input "23.65"
type input "2.31"
type input "0.83"
type input "22.06"
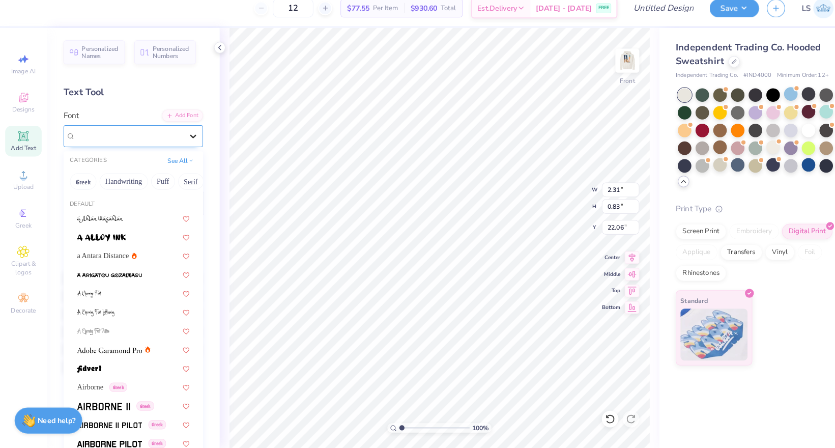
click at [184, 138] on icon at bounding box center [189, 143] width 10 height 10
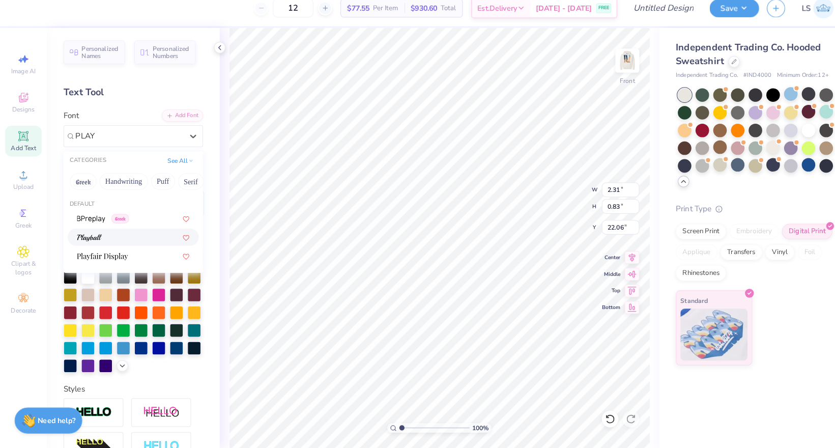
click at [104, 236] on div at bounding box center [130, 241] width 110 height 11
type input "PLAY"
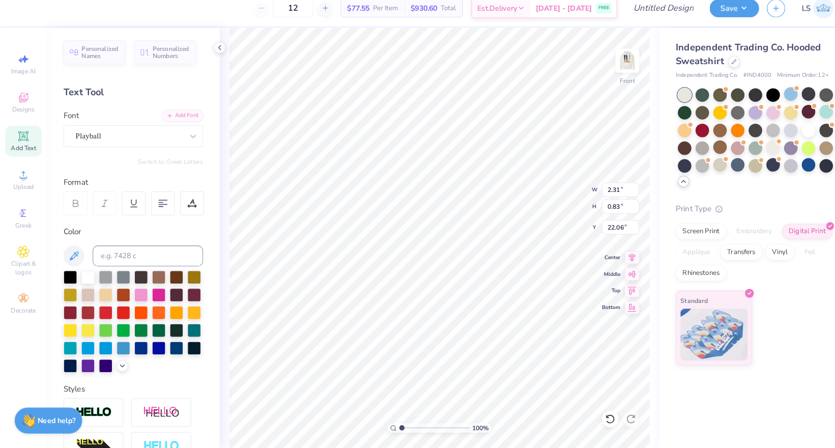
type input "2.52"
type input "0.61"
type input "22.17"
type textarea "Bling"
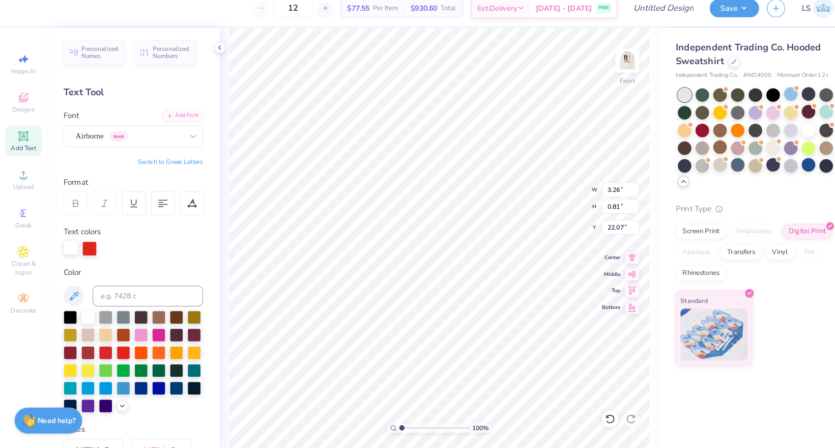
click at [72, 245] on div at bounding box center [69, 252] width 14 height 14
click at [122, 347] on div at bounding box center [120, 353] width 13 height 13
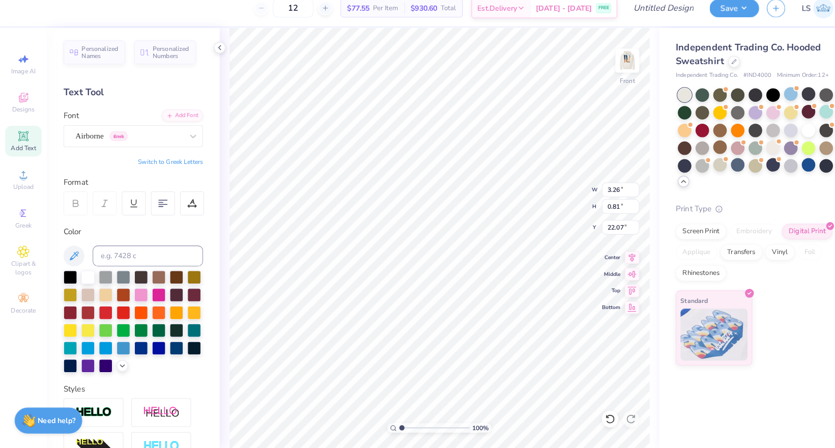
type input "1.64"
type input "0.80"
type input "22.08"
type input "1.92"
type input "0.93"
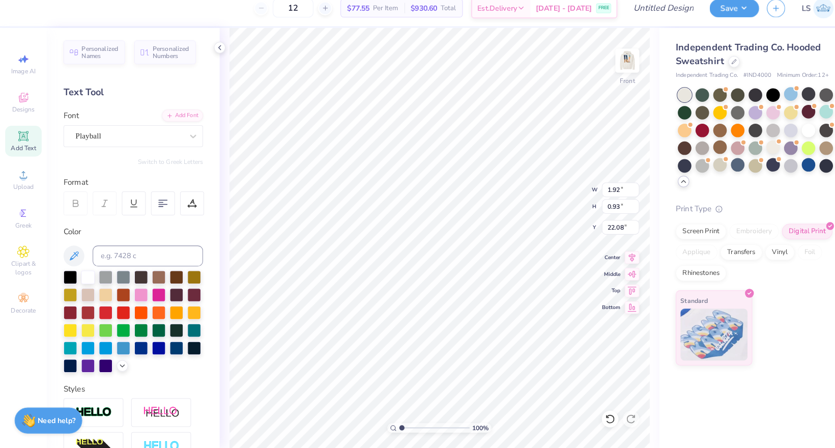
type input "22.07"
type textarea "Bling,"
type input "22.13"
type input "22.07"
type textarea "BARN,"
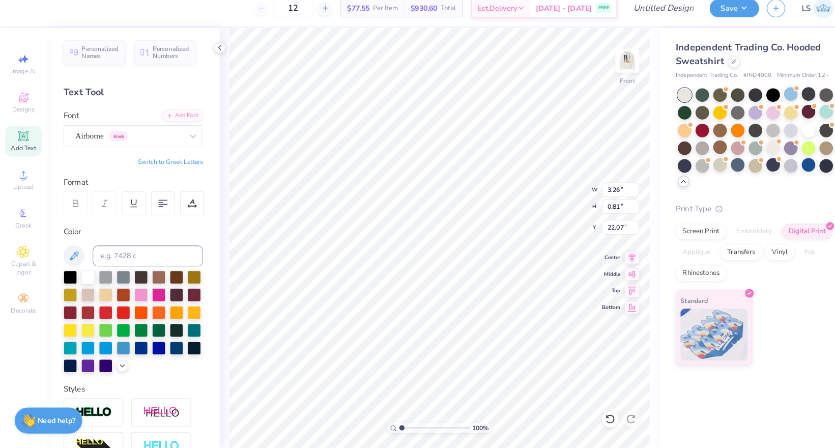
scroll to position [0, 1]
type textarea "BARN"
type input "22.11"
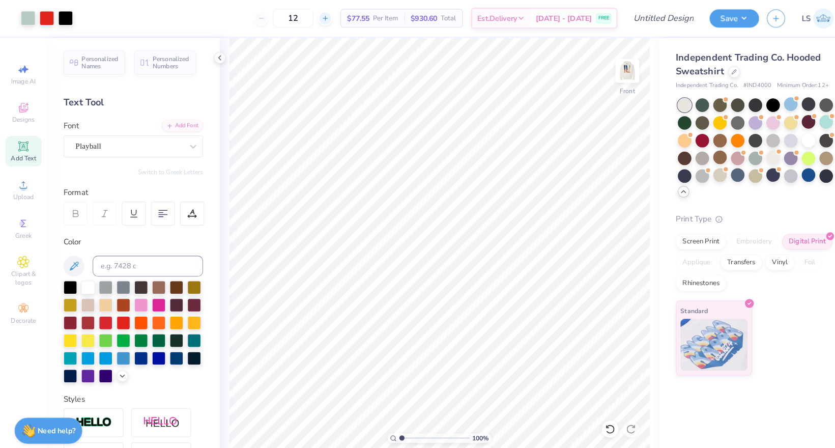
click at [322, 16] on icon at bounding box center [317, 17] width 7 height 7
click at [325, 16] on div "13" at bounding box center [286, 18] width 76 height 18
click at [331, 16] on div "13 $77.16 Per Item $1,003.08 Total Est. Delivery [DATE] - [DATE] FREE" at bounding box center [341, 18] width 525 height 36
click at [312, 18] on div "13" at bounding box center [281, 18] width 76 height 18
click at [296, 17] on input "13" at bounding box center [281, 18] width 40 height 18
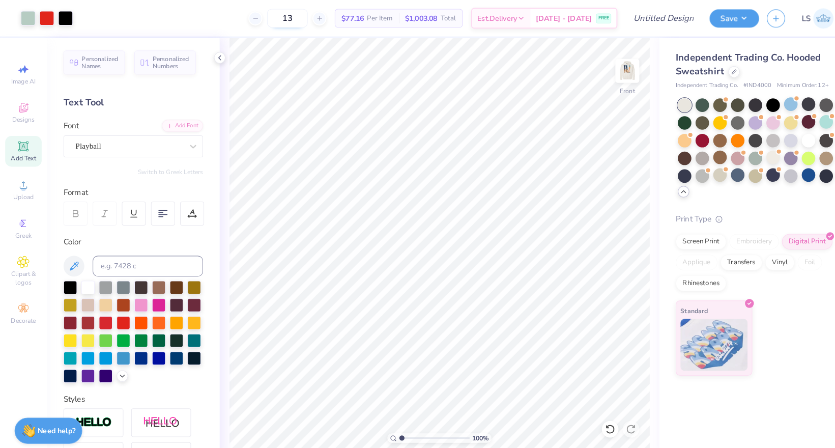
click at [296, 17] on input "13" at bounding box center [281, 18] width 40 height 18
type input "50"
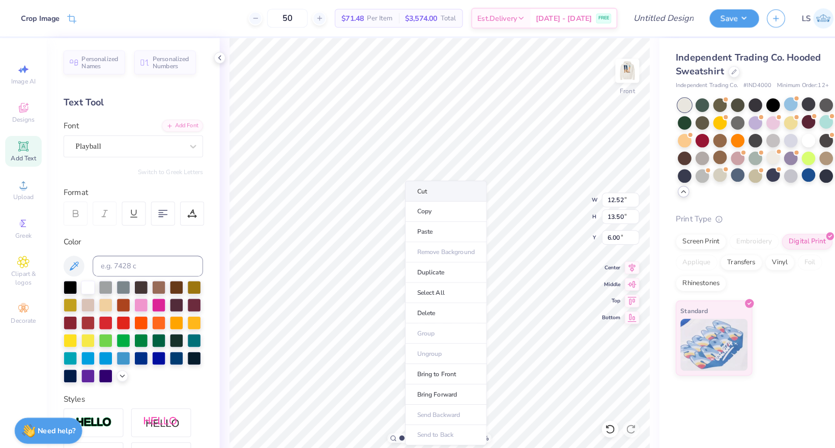
click at [414, 187] on li "Cut" at bounding box center [436, 187] width 80 height 20
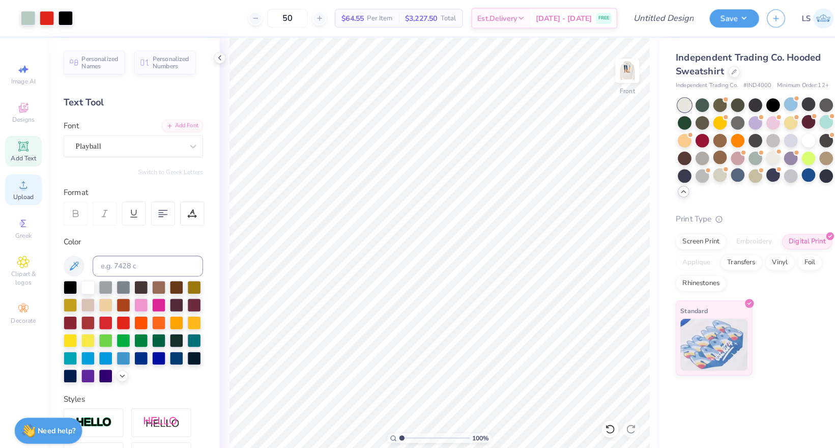
click at [19, 177] on icon at bounding box center [23, 181] width 12 height 12
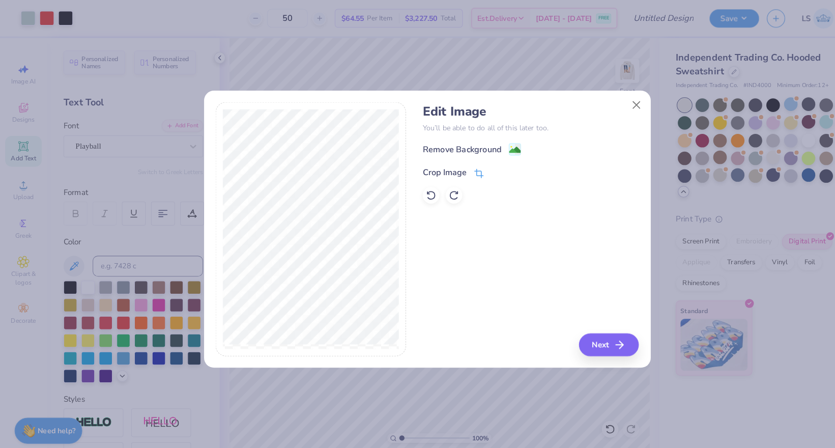
click at [467, 170] on icon at bounding box center [468, 169] width 9 height 9
click at [486, 166] on icon at bounding box center [485, 167] width 6 height 6
click at [499, 148] on image at bounding box center [503, 147] width 11 height 11
click at [587, 332] on button "Next" at bounding box center [596, 337] width 59 height 22
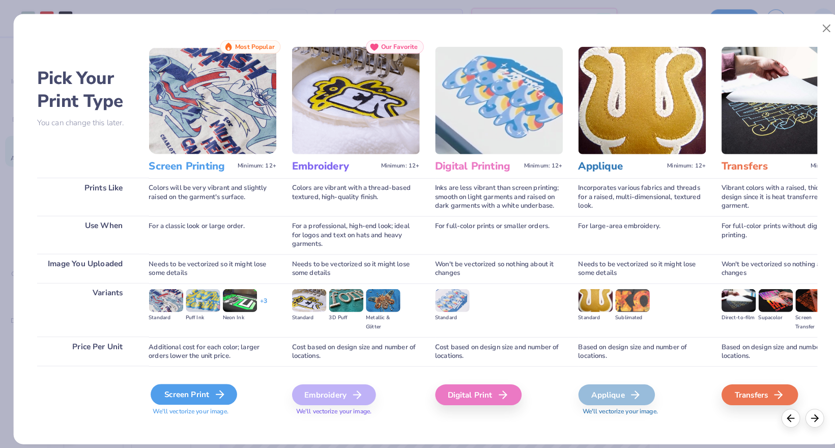
click at [197, 382] on div "Screen Print" at bounding box center [189, 386] width 84 height 20
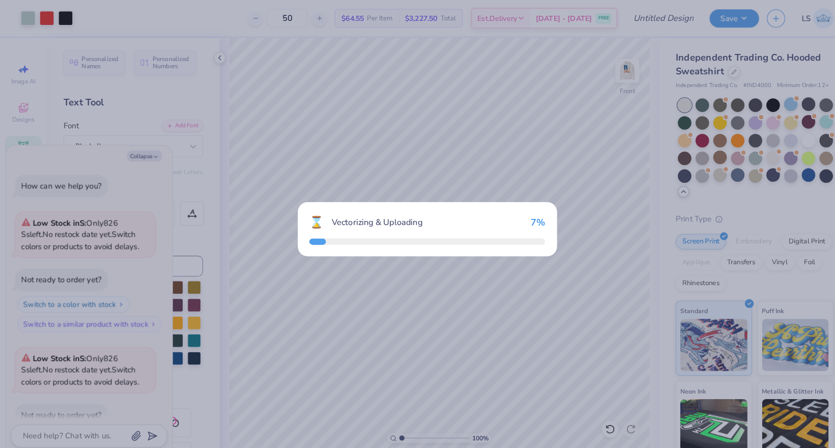
scroll to position [992, 0]
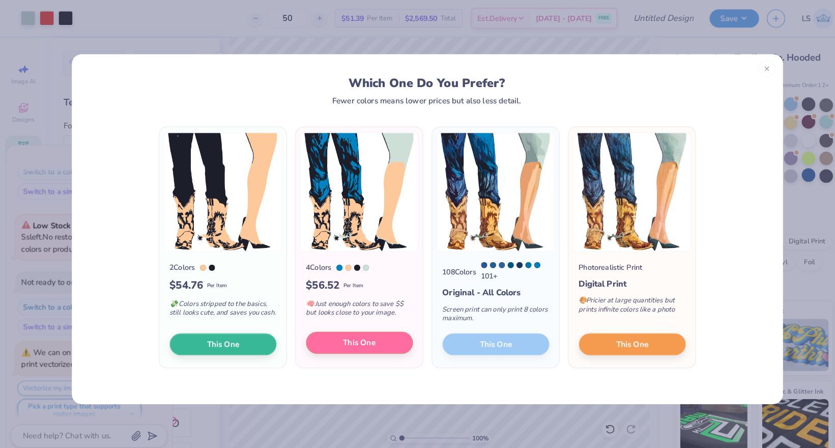
click at [362, 337] on span "This One" at bounding box center [351, 335] width 32 height 12
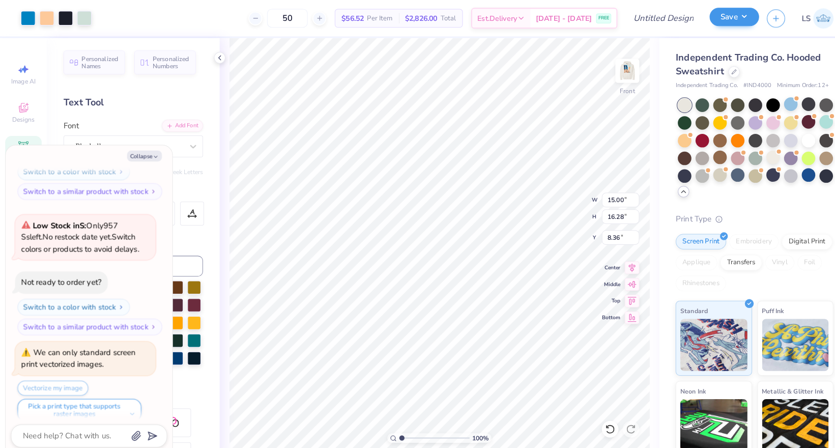
click at [729, 10] on button "Save" at bounding box center [718, 17] width 48 height 18
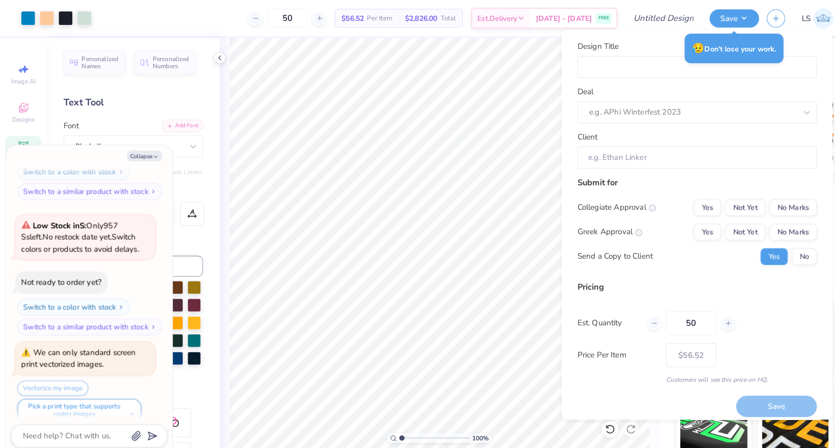
drag, startPoint x: 678, startPoint y: 1, endPoint x: 784, endPoint y: 37, distance: 111.8
click at [794, 36] on div "Design Title Deal e.g. APhi Winterfest 2023 Client Submit for Collegiate Approv…" at bounding box center [681, 220] width 265 height 381
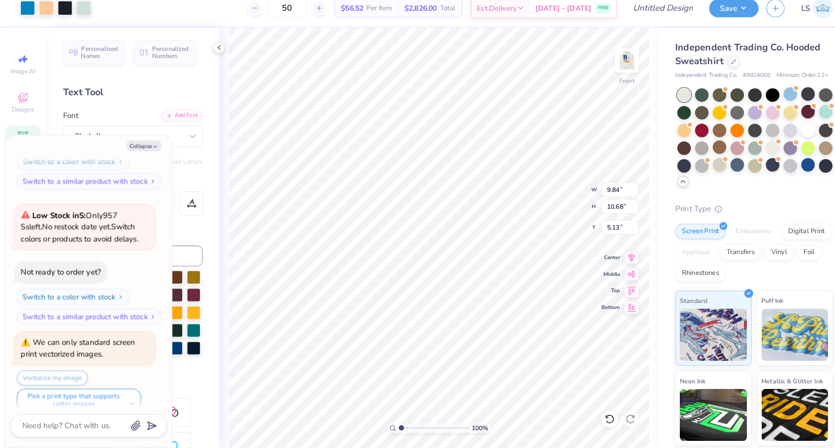
type textarea "x"
type input "9.84"
type input "10.68"
type input "5.13"
type textarea "x"
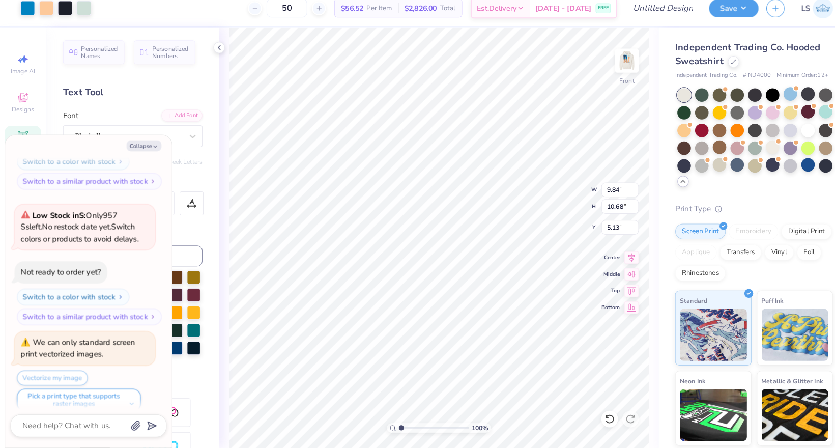
type input "8.00"
type textarea "x"
type input "11.48"
type input "12.46"
type input "6.21"
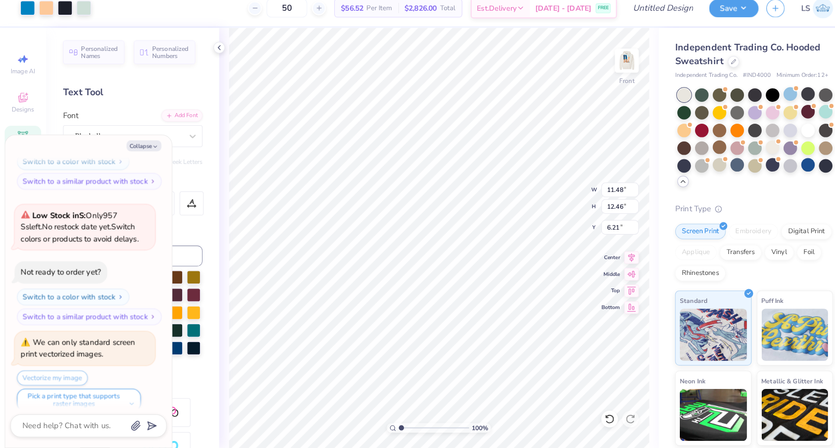
type textarea "x"
type input "6.00"
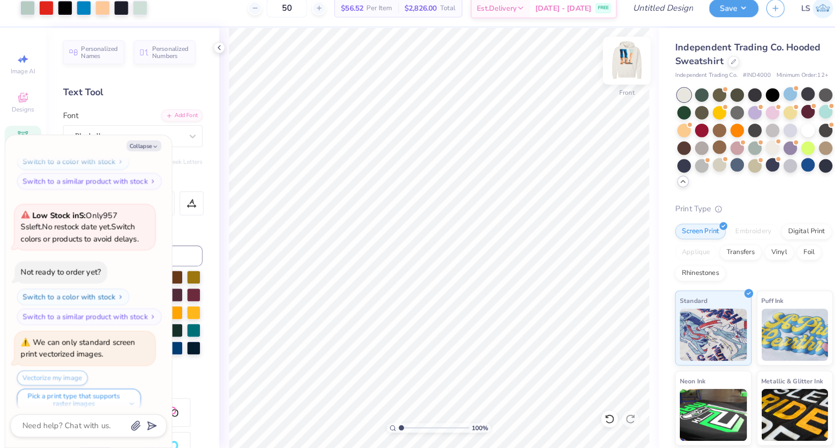
click at [607, 58] on img at bounding box center [613, 69] width 41 height 41
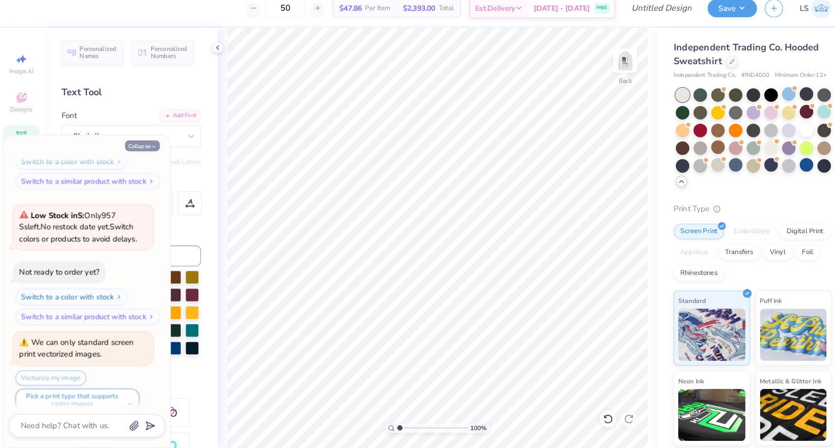
click at [149, 150] on icon "button" at bounding box center [152, 153] width 6 height 6
type textarea "x"
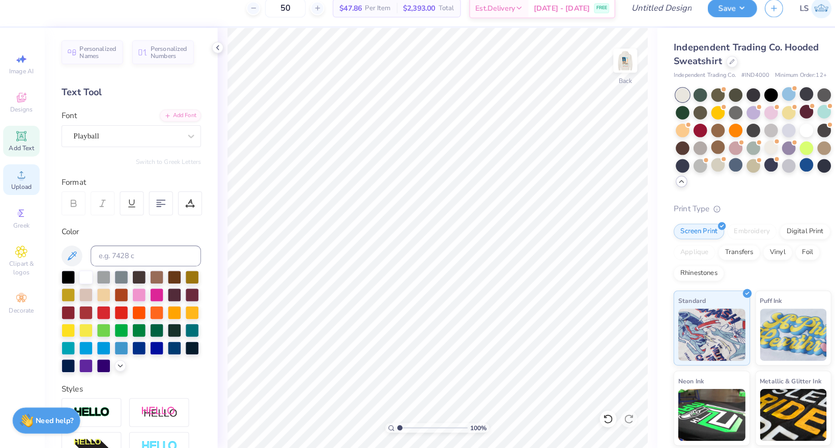
click at [20, 181] on circle at bounding box center [23, 184] width 6 height 6
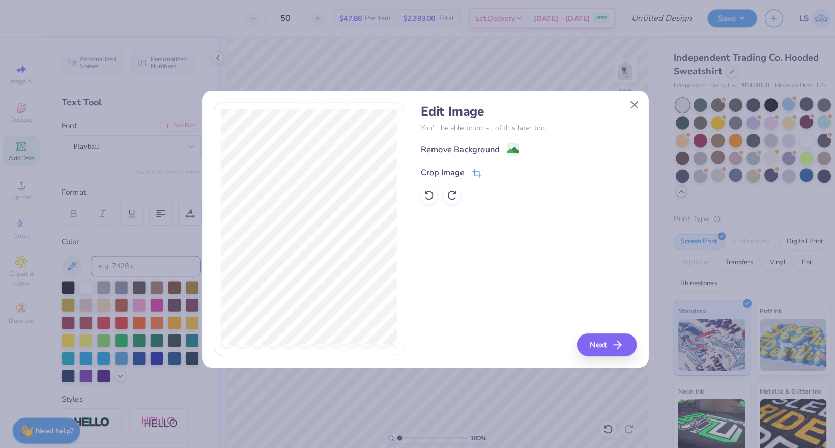
click at [466, 168] on icon at bounding box center [468, 169] width 9 height 9
click at [482, 170] on icon at bounding box center [485, 167] width 6 height 6
click at [500, 145] on image at bounding box center [503, 147] width 11 height 11
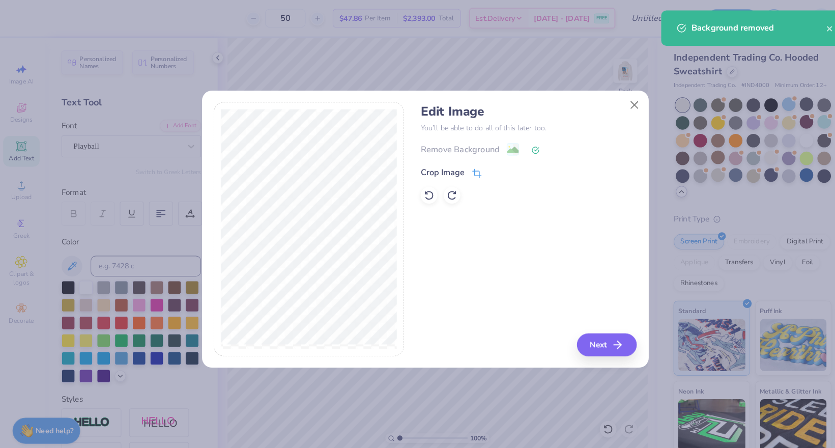
click at [464, 166] on icon at bounding box center [468, 169] width 9 height 9
click at [482, 168] on icon at bounding box center [485, 167] width 6 height 6
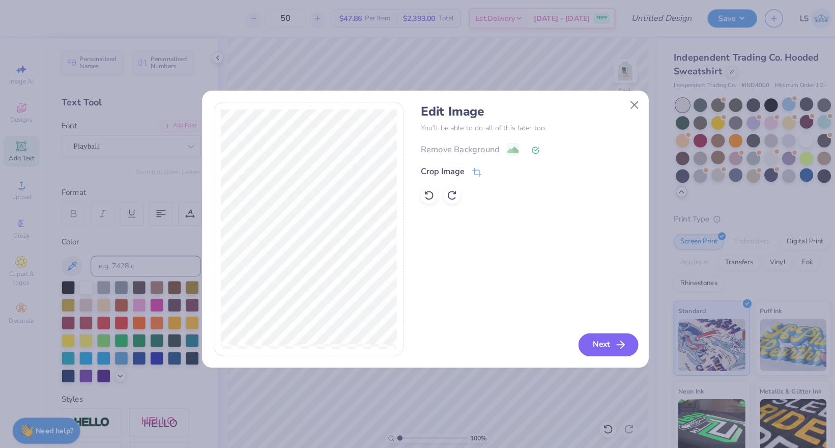
click at [585, 334] on button "Next" at bounding box center [596, 337] width 59 height 22
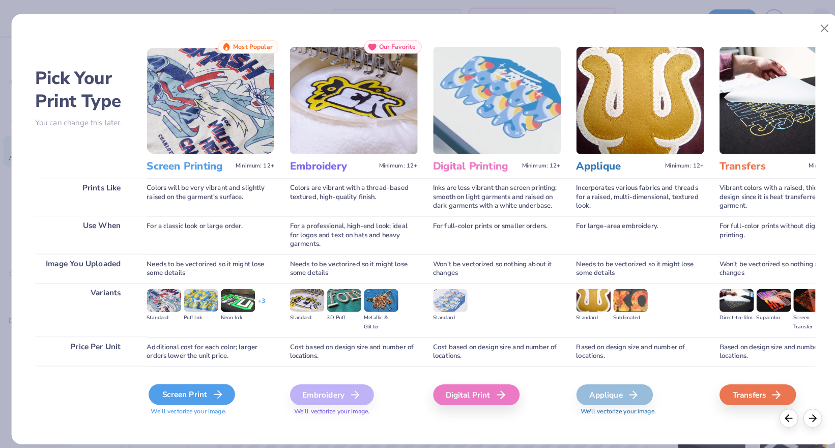
click at [200, 388] on div "Screen Print" at bounding box center [189, 386] width 84 height 20
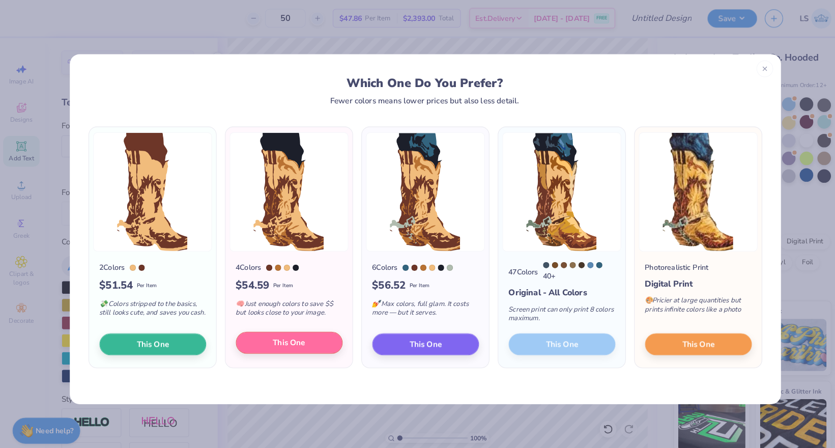
click at [299, 340] on button "This One" at bounding box center [285, 334] width 104 height 21
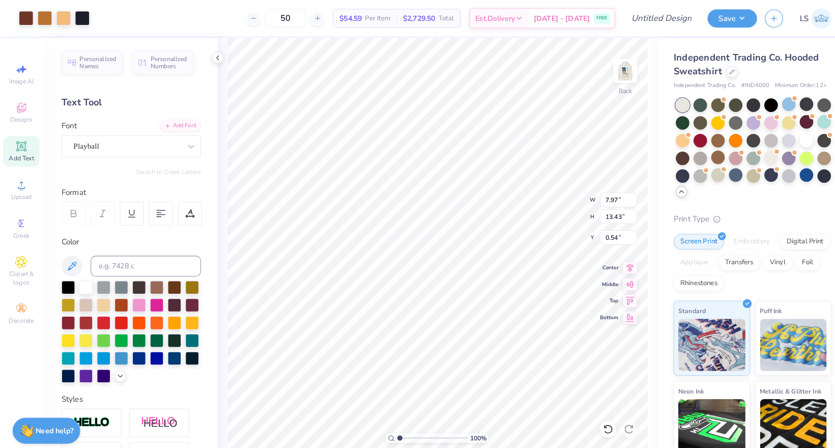
type input "5.35"
type input "9.01"
type input "4.96"
click at [84, 21] on div at bounding box center [82, 17] width 14 height 14
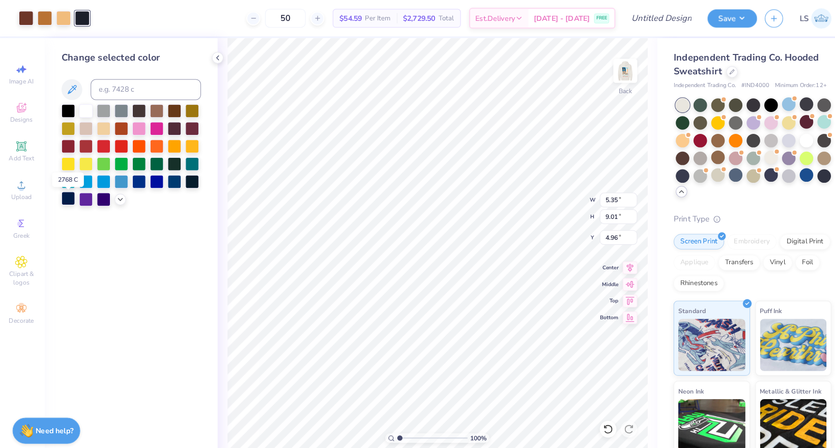
click at [67, 196] on div at bounding box center [68, 193] width 13 height 13
click at [171, 181] on div at bounding box center [172, 176] width 13 height 13
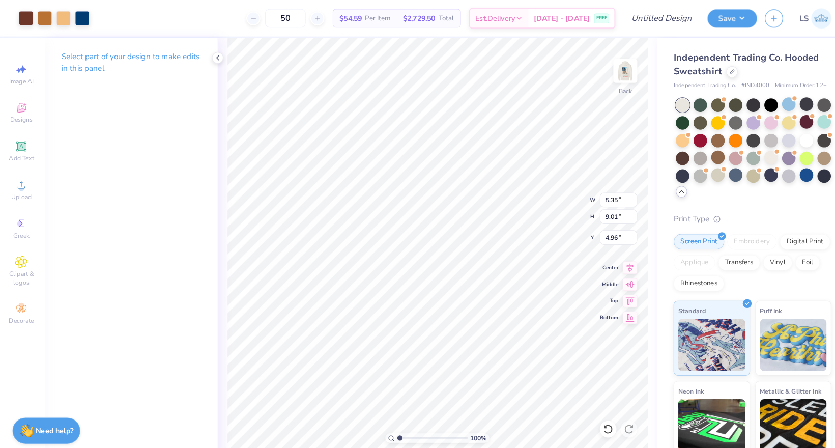
type input "1.45"
type input "2.44"
type input "5.18"
click at [19, 151] on span "Add Text" at bounding box center [23, 155] width 24 height 8
type input "6.82"
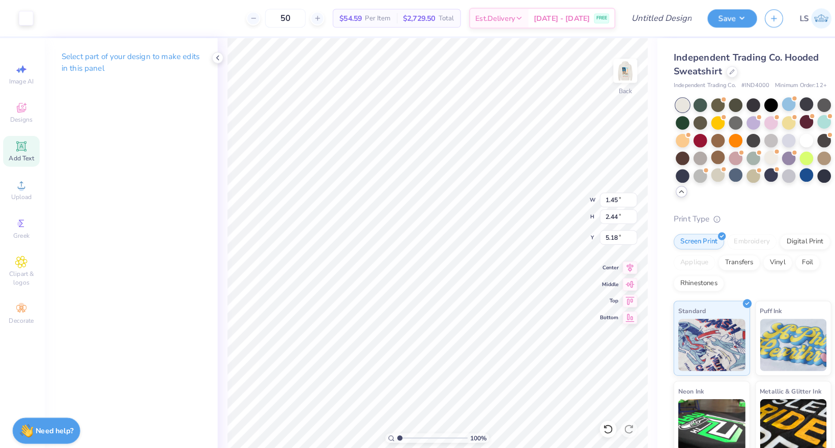
type input "1.98"
type input "6.26"
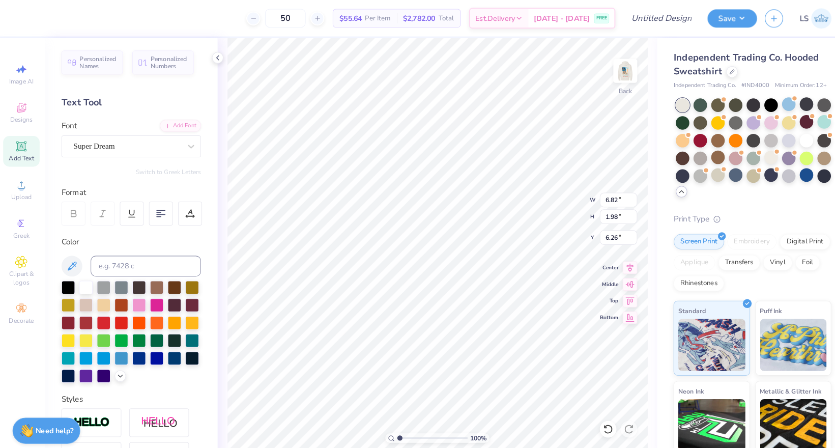
scroll to position [0, 1]
type textarea "KAPPA"
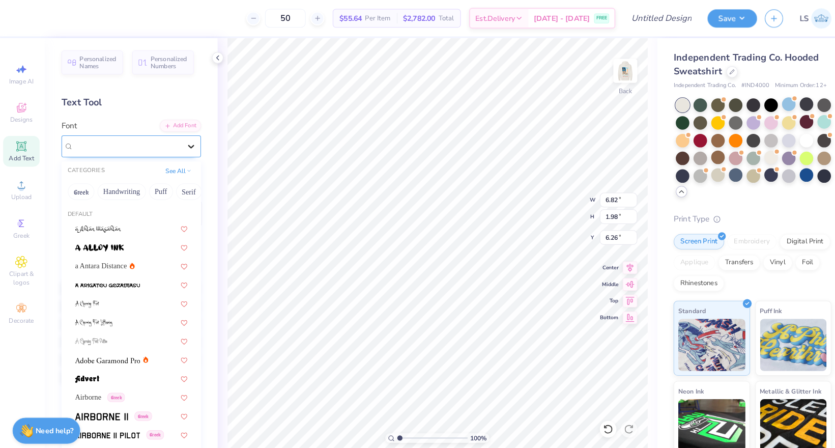
click at [191, 141] on div at bounding box center [189, 143] width 18 height 18
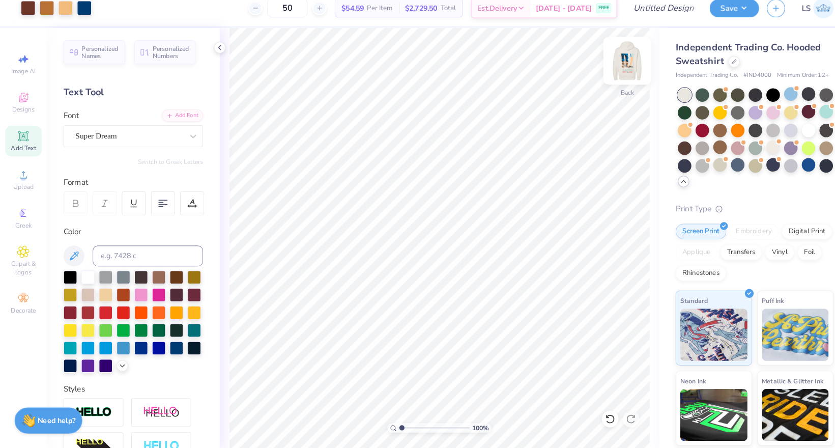
click at [609, 63] on img at bounding box center [613, 69] width 41 height 41
click at [618, 59] on img at bounding box center [613, 69] width 41 height 41
type input "1.45"
type input "2.44"
type input "6.83"
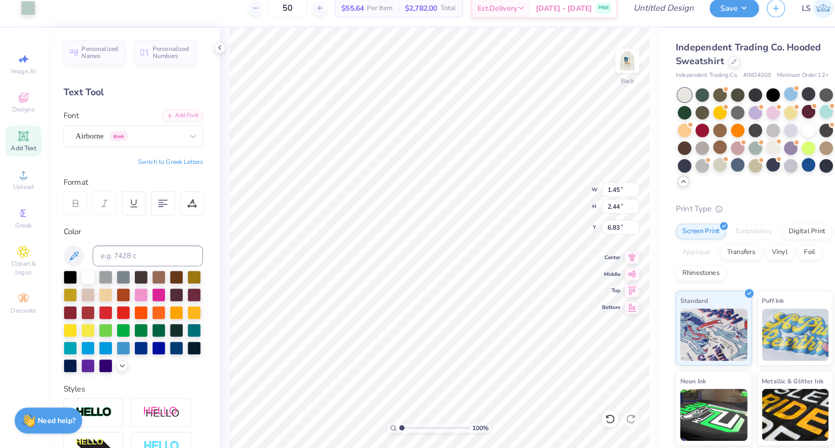
type input "8.93"
type input "2.18"
type input "11.78"
type input "2.04"
type input "0.50"
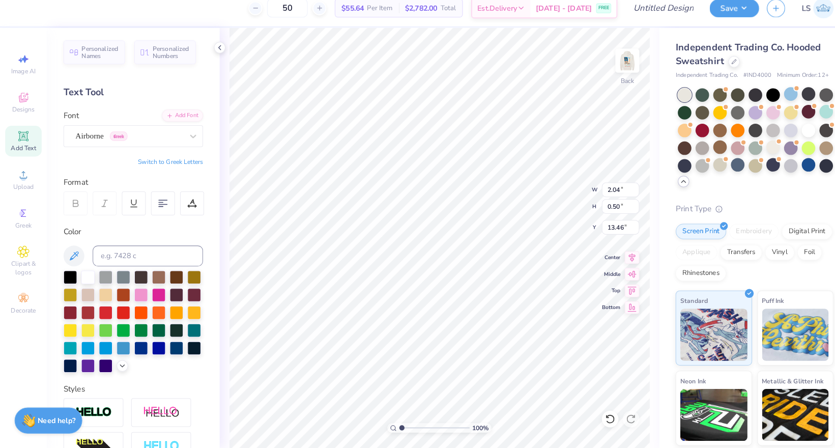
type input "3.00"
type input "2.35"
type input "0.57"
click at [615, 57] on img at bounding box center [613, 69] width 41 height 41
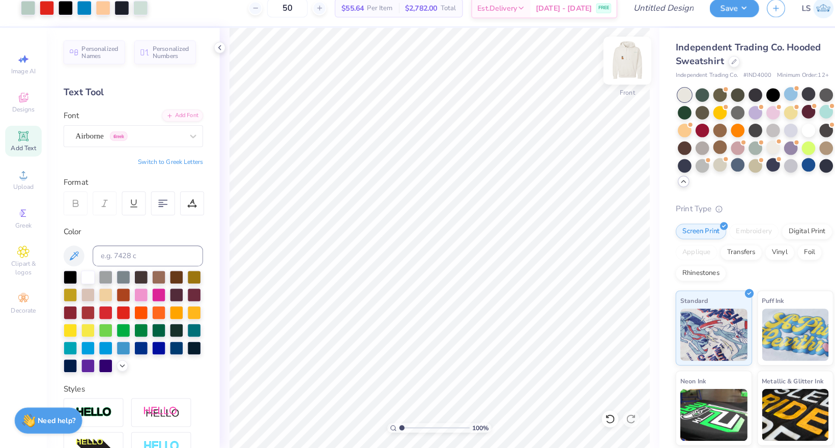
click at [611, 62] on img at bounding box center [613, 69] width 41 height 41
type textarea "BARN FORMAL"
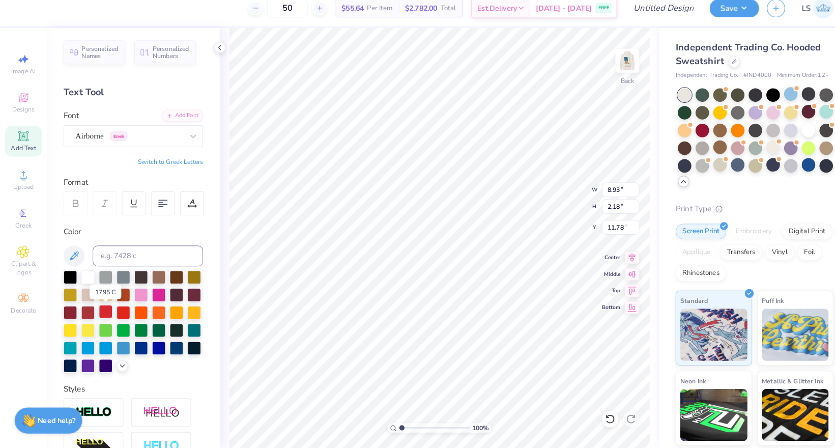
click at [106, 308] on div at bounding box center [103, 314] width 13 height 13
click at [111, 307] on div at bounding box center [130, 324] width 136 height 100
type input "4.54"
type input "0.50"
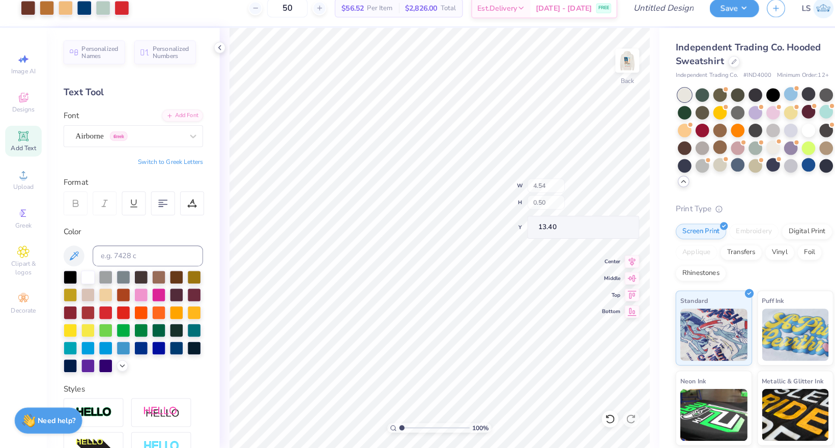
type input "13.40"
type input "5.17"
type input "3.14"
type input "0.77"
type input "3.00"
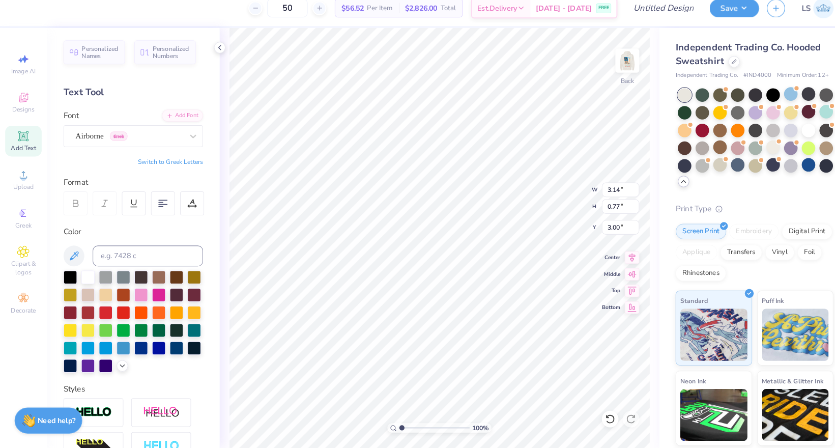
type input "4.54"
type input "0.50"
type input "5.17"
type input "2.96"
type input "0.33"
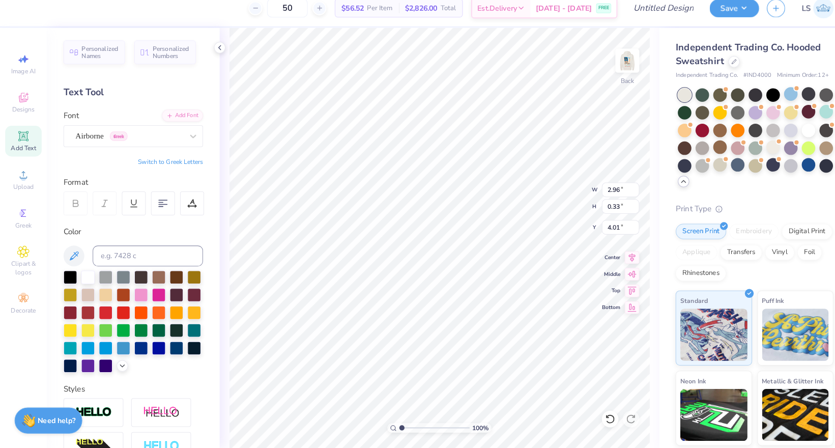
type input "3.77"
type input "4.00"
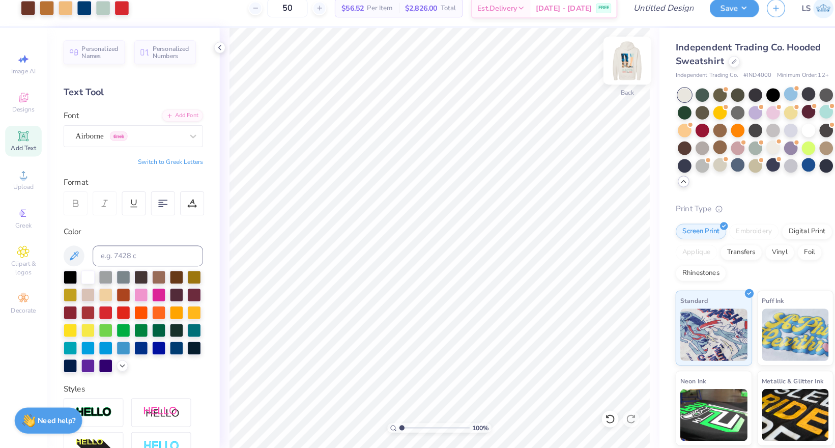
click at [605, 59] on img at bounding box center [613, 69] width 41 height 41
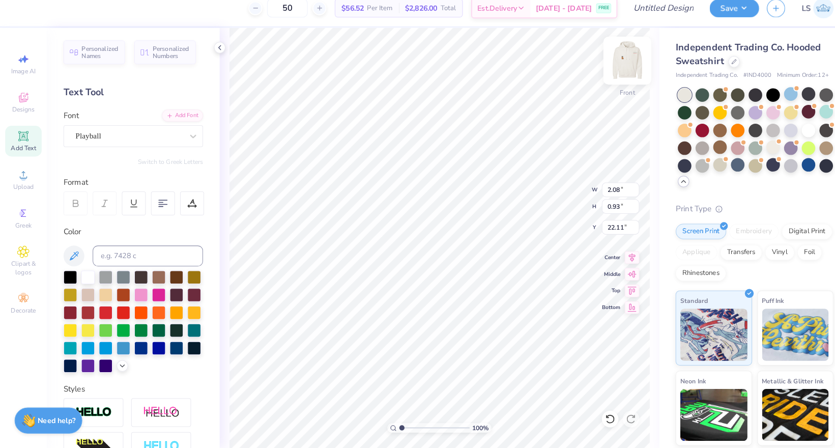
click at [606, 56] on img at bounding box center [613, 69] width 41 height 41
type textarea "2025,"
type input "8.47"
type textarea "2025"
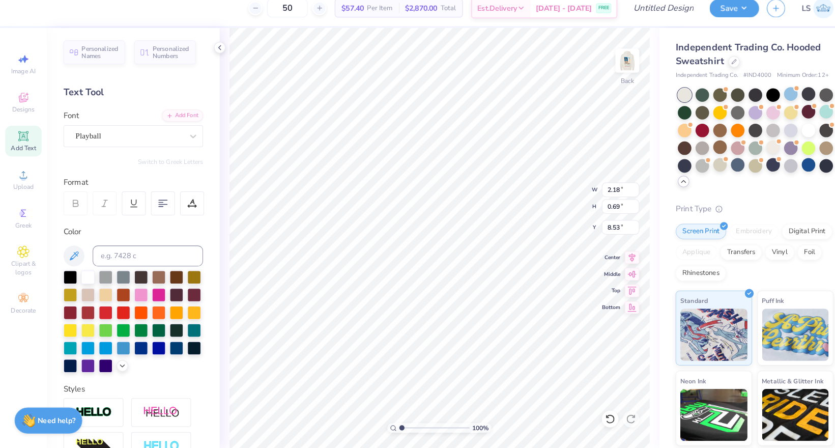
type input "4.32"
type input "1.32"
type input "0.42"
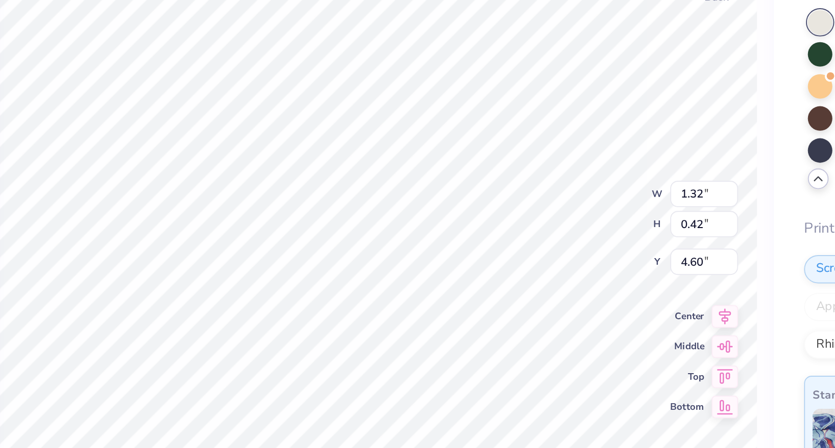
type input "4.64"
type input "1.45"
type input "2.44"
type input "3.00"
type input "4.06"
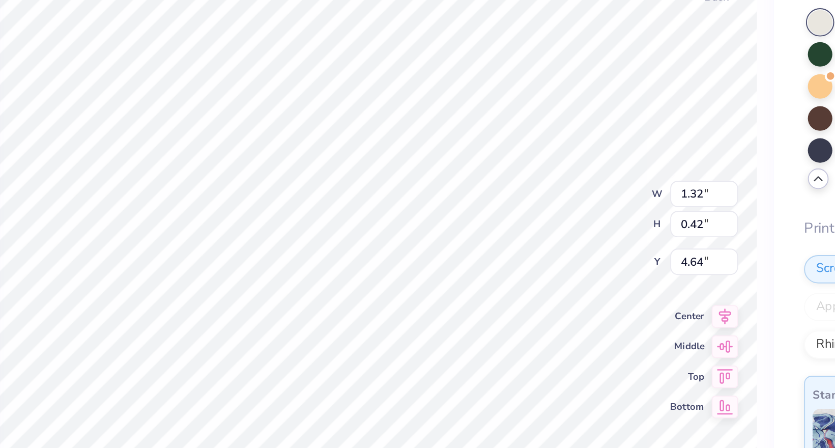
type input "0.88"
type input "0.28"
type input "4.64"
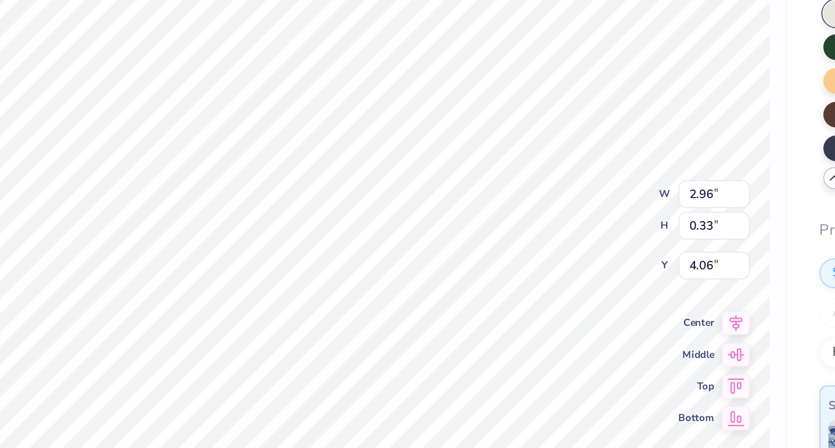
type input "3.77"
type input "4.22"
type input "1.13"
type input "1.90"
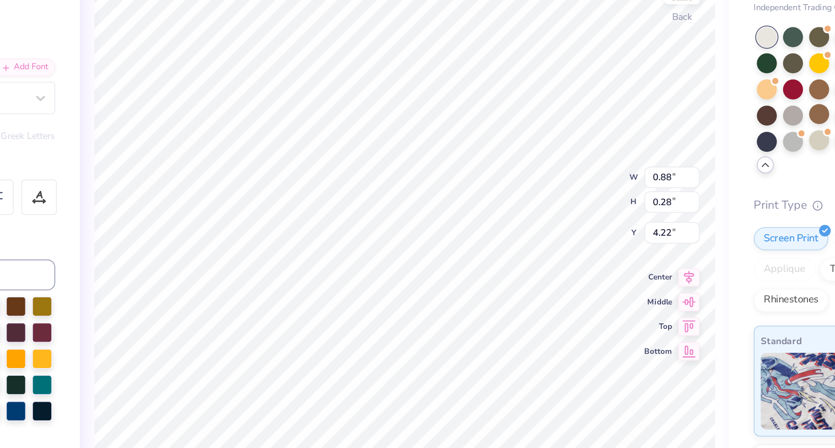
type input "4.36"
type input "2.96"
type input "0.33"
type input "3.77"
type input "4.62"
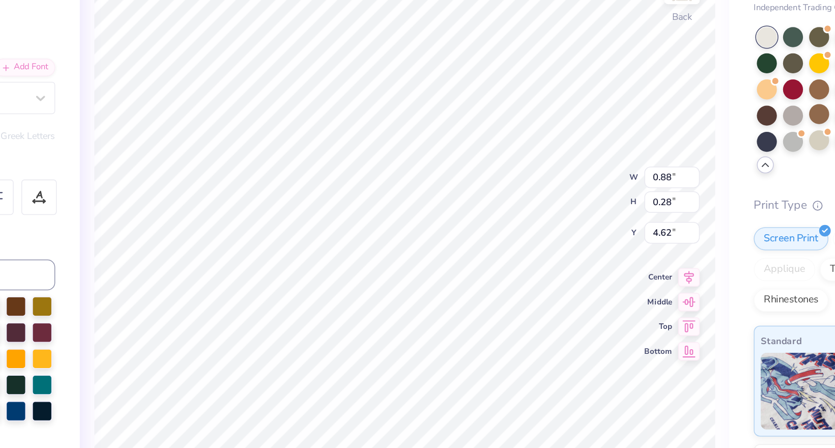
type input "2.96"
type input "0.33"
type input "3.95"
type input "4.27"
type input "1.13"
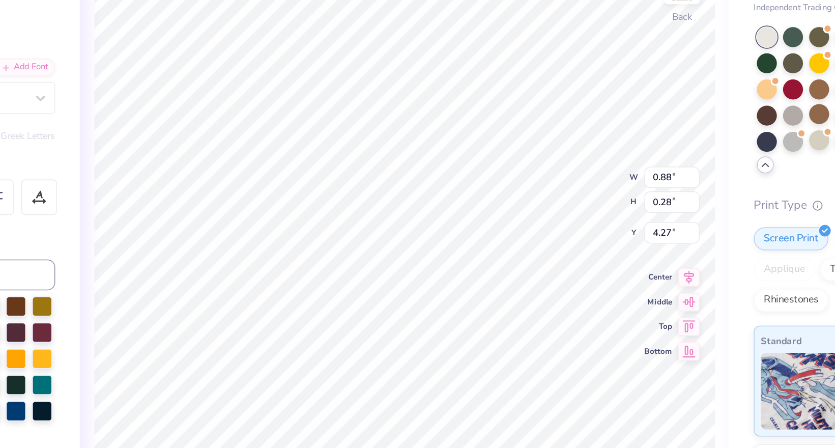
type input "0.36"
type input "4.54"
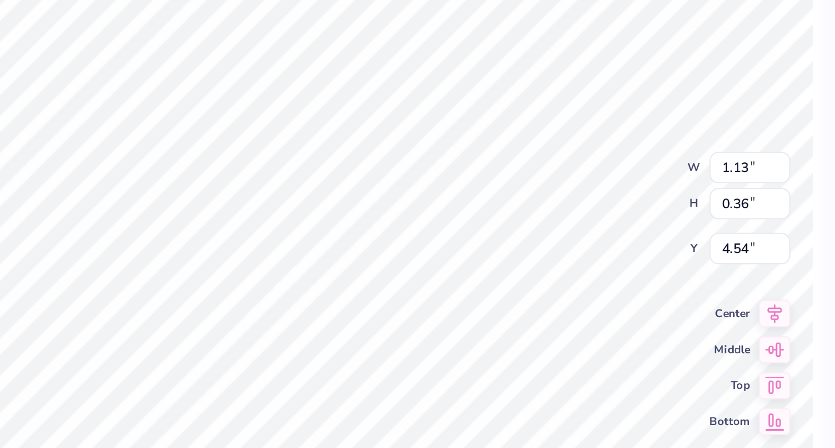
type input "4.27"
type input "2.96"
type input "0.33"
type input "3.77"
type input "4.54"
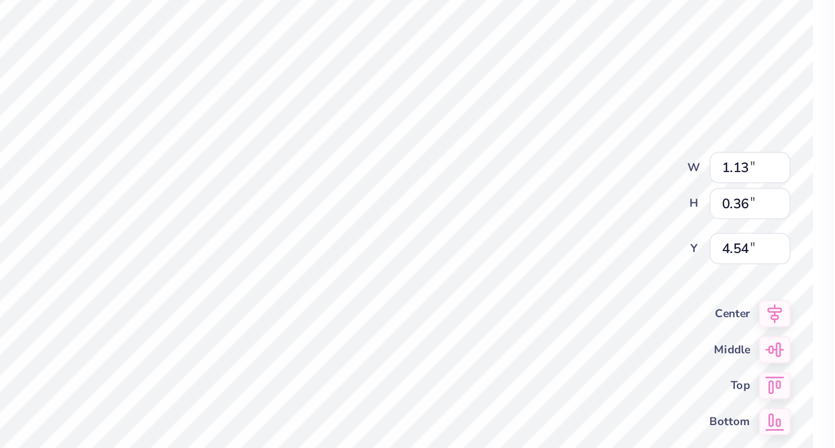
type input "2.96"
type input "0.33"
type input "3.77"
type input "1.13"
type input "1.90"
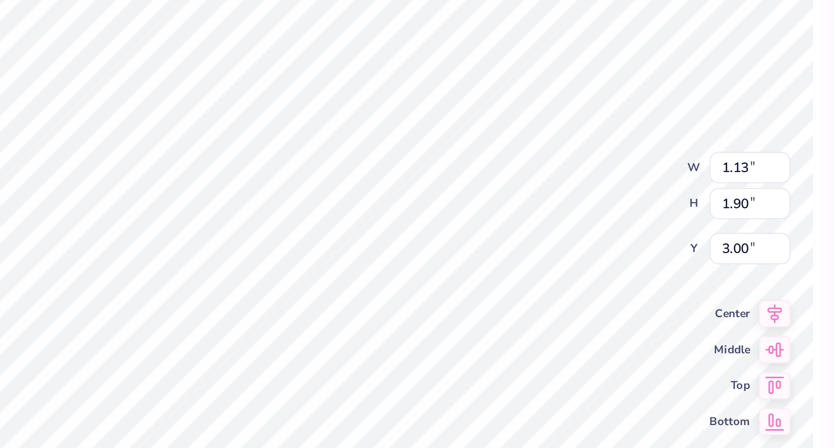
type input "7.96"
type input "2.96"
type input "0.33"
type input "4.21"
type input "7.96"
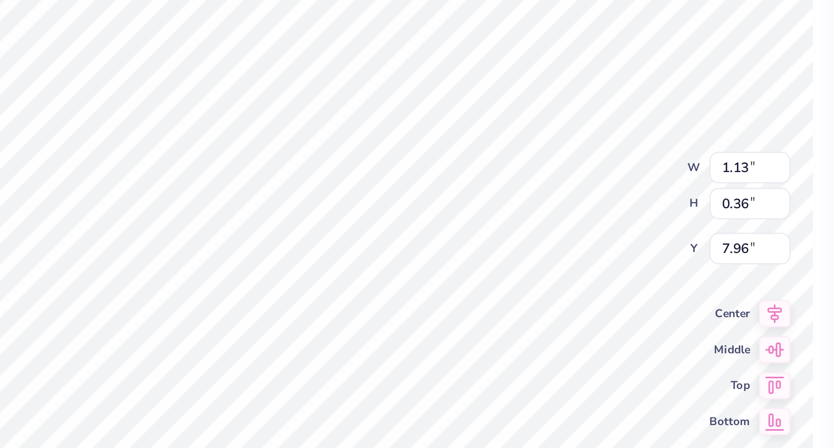
type input "2.96"
type input "0.33"
type input "4.03"
type input "3.14"
type input "0.77"
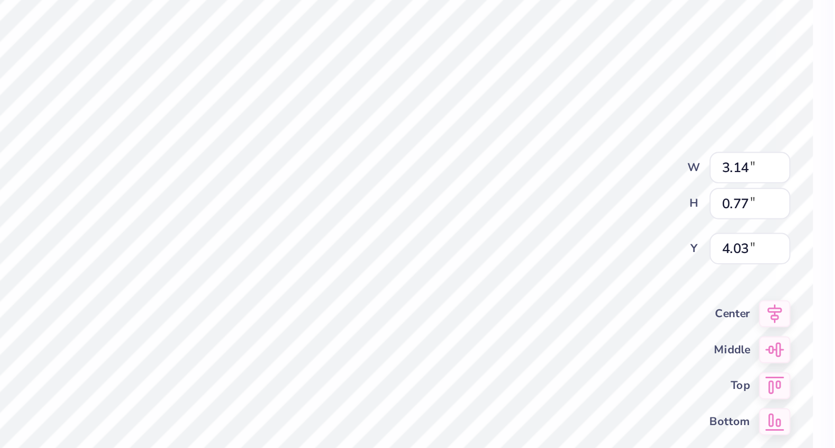
type input "3.00"
type input "3.42"
type input "0.83"
type input "4.61"
type input "3.00"
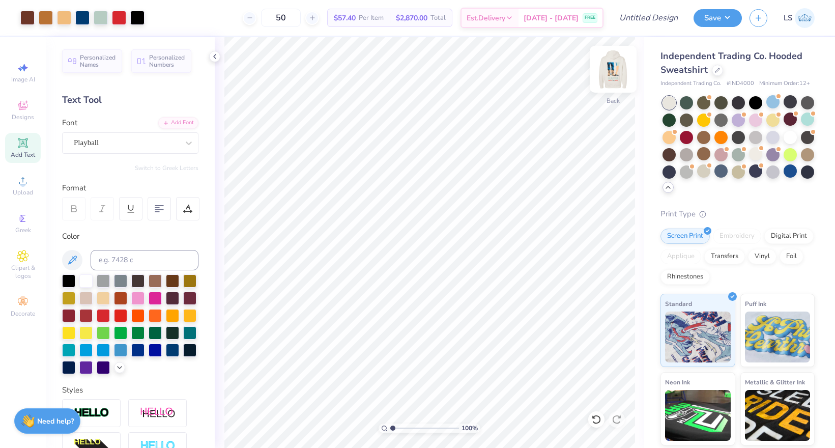
click at [618, 74] on img at bounding box center [613, 69] width 41 height 41
click at [616, 74] on img at bounding box center [613, 69] width 41 height 41
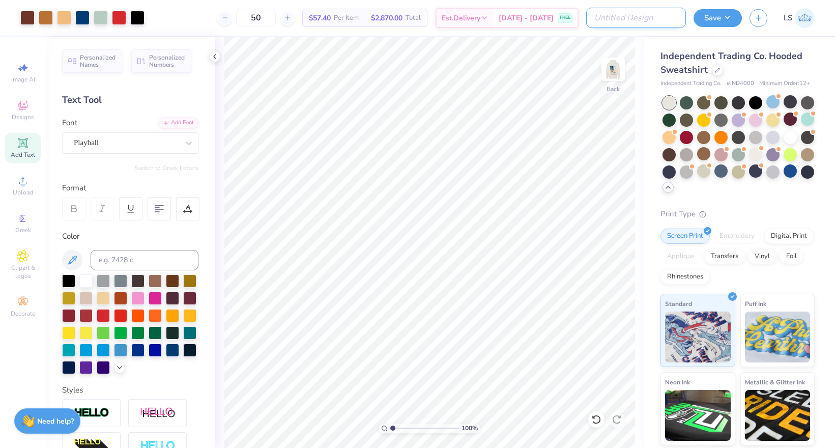
click at [667, 22] on input "Design Title" at bounding box center [636, 18] width 100 height 20
type input "KAPPA BARN FORMAL"
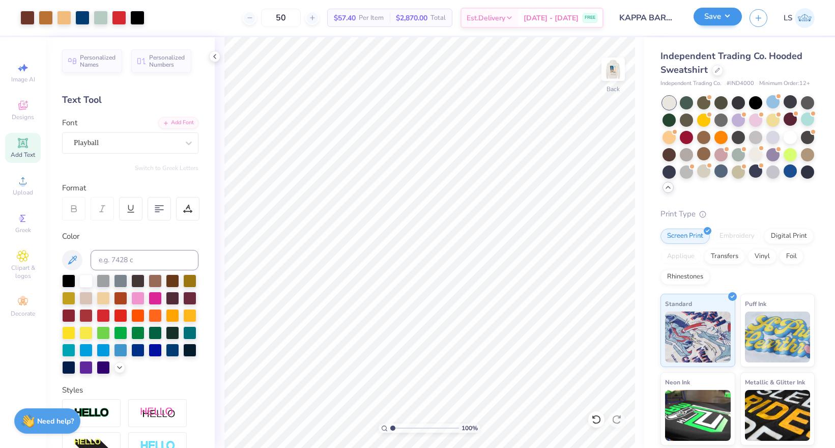
click at [729, 19] on button "Save" at bounding box center [718, 17] width 48 height 18
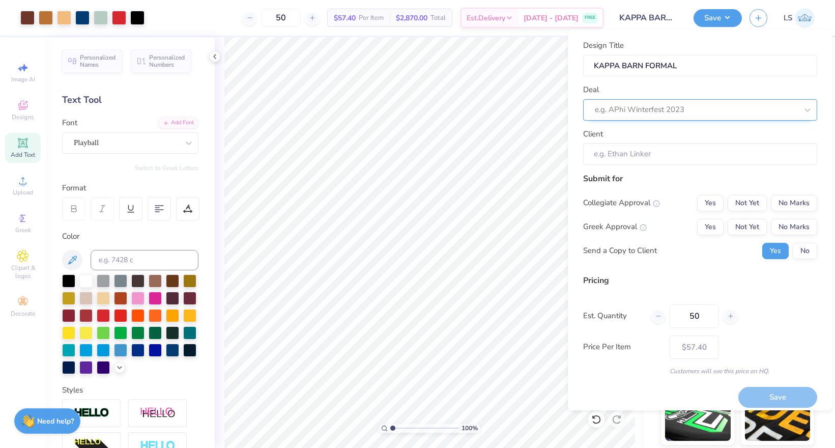
click at [690, 113] on div at bounding box center [696, 110] width 203 height 14
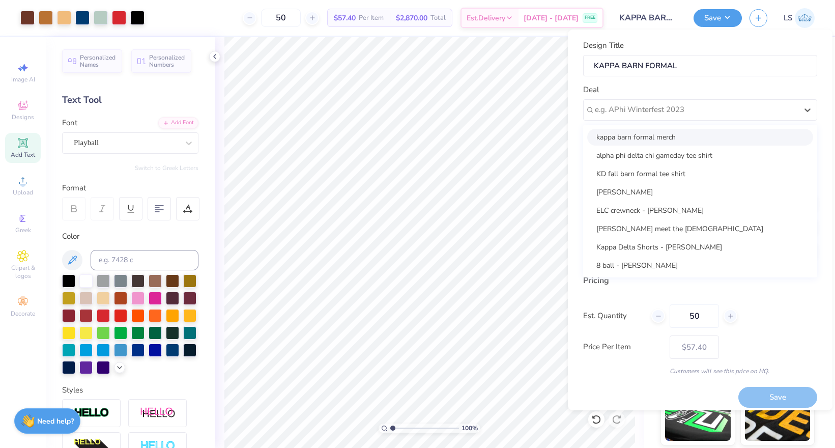
click at [680, 127] on div "kappa barn formal merch alpha phi delta chi gameday tee shirt KD fall barn form…" at bounding box center [700, 201] width 234 height 153
click at [679, 132] on div "kappa barn formal merch" at bounding box center [700, 137] width 226 height 17
type input "[PERSON_NAME]"
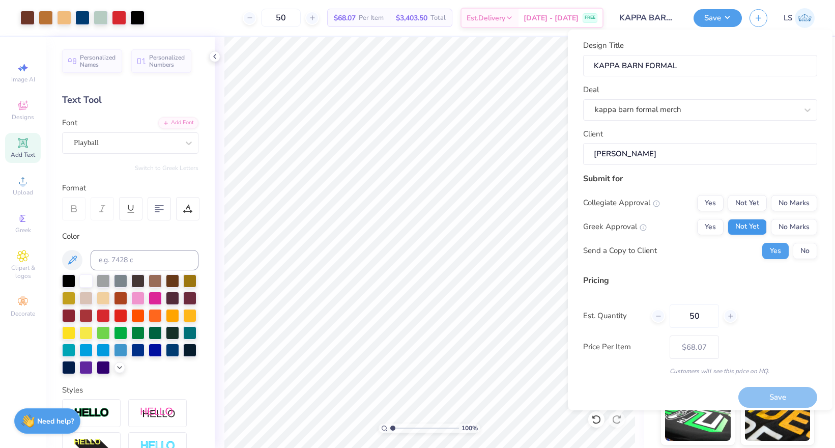
click at [760, 228] on button "Not Yet" at bounding box center [747, 227] width 39 height 16
click at [760, 210] on div "Collegiate Approval Yes Not Yet No Marks Greek Approval Yes Not Yet No Marks Se…" at bounding box center [700, 227] width 234 height 64
click at [758, 205] on button "Not Yet" at bounding box center [747, 203] width 39 height 16
click at [802, 250] on button "No" at bounding box center [805, 251] width 24 height 16
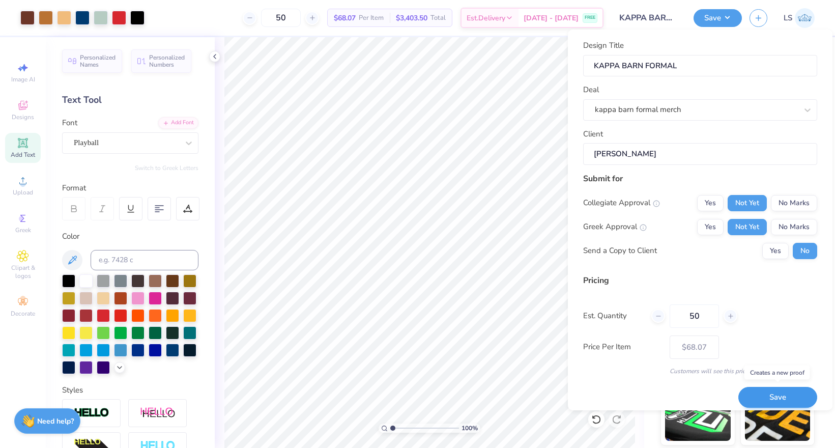
click at [759, 394] on button "Save" at bounding box center [777, 397] width 79 height 21
type input "$68.07"
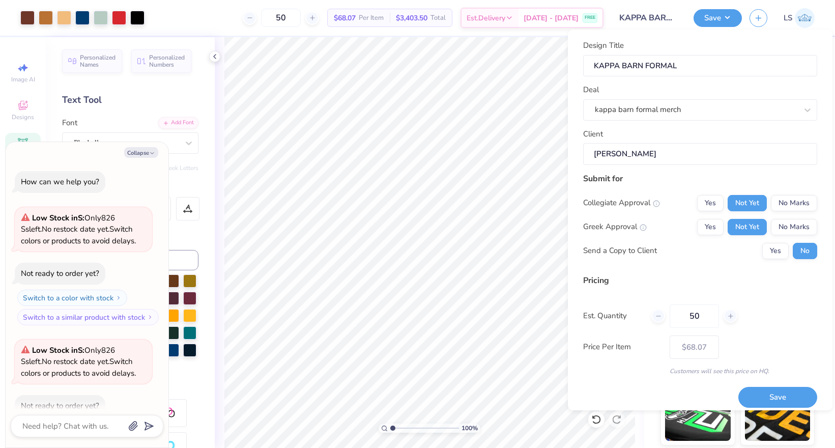
type textarea "x"
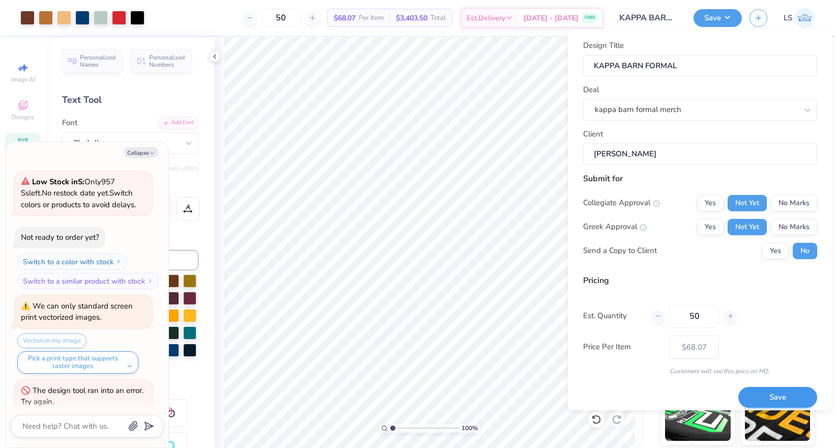
click at [751, 388] on button "Save" at bounding box center [777, 397] width 79 height 21
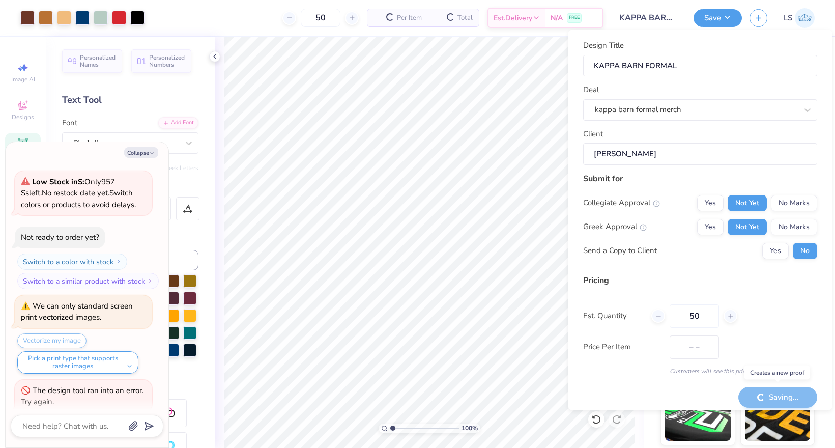
type input "$68.07"
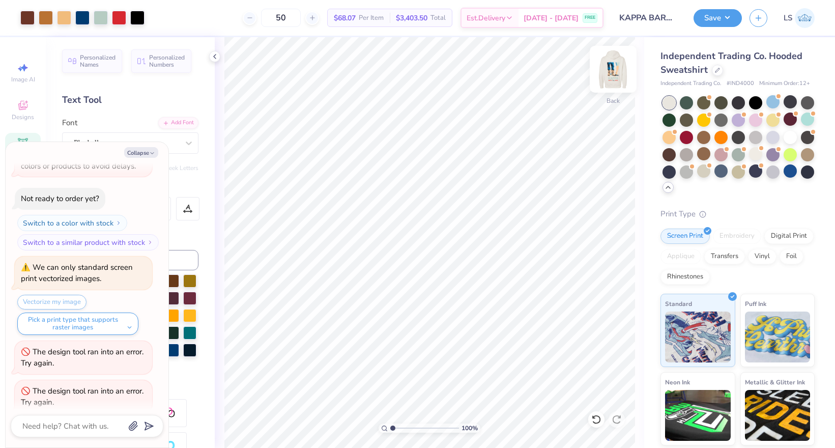
click at [617, 77] on img at bounding box center [613, 69] width 41 height 41
click at [618, 70] on img at bounding box center [613, 69] width 41 height 41
click at [719, 17] on button "Save" at bounding box center [718, 17] width 48 height 18
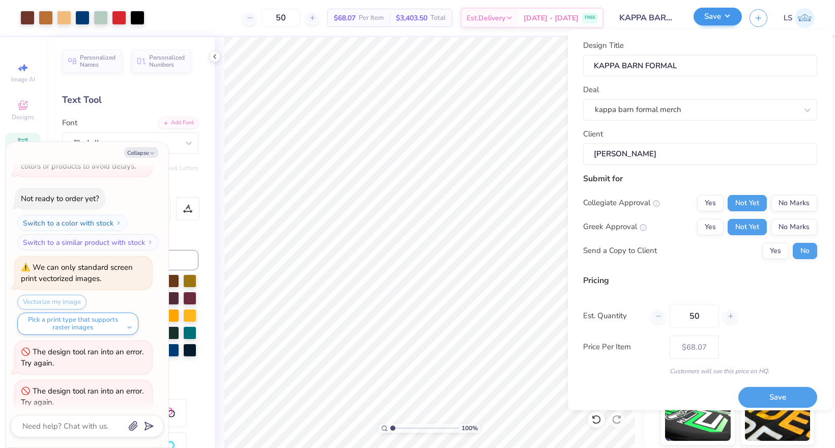
type textarea "x"
click at [731, 313] on line at bounding box center [731, 315] width 0 height 4
type input "52"
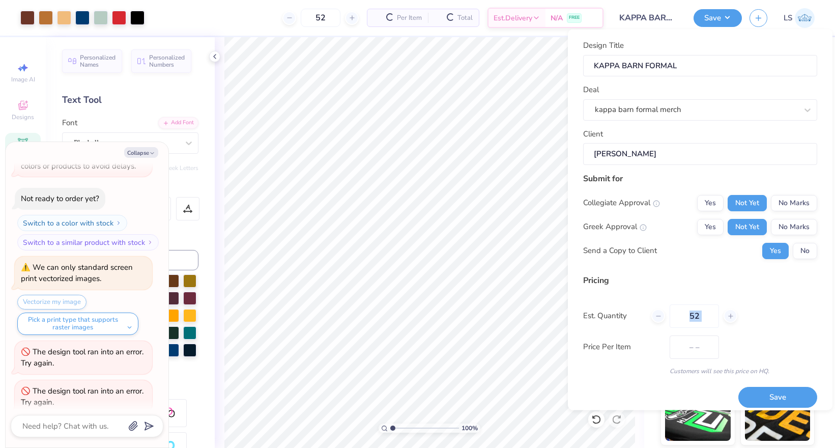
type input "$67.74"
click at [752, 310] on div "Est. Quantity 52" at bounding box center [700, 315] width 234 height 23
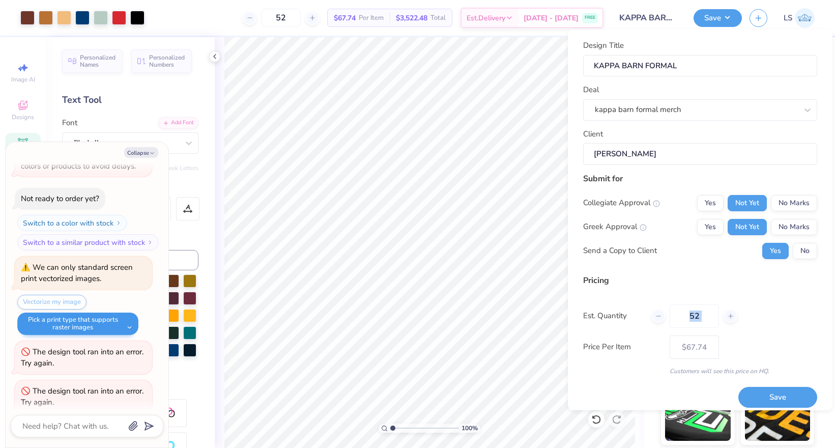
click at [126, 313] on button "Pick a print type that supports raster images" at bounding box center [77, 323] width 121 height 22
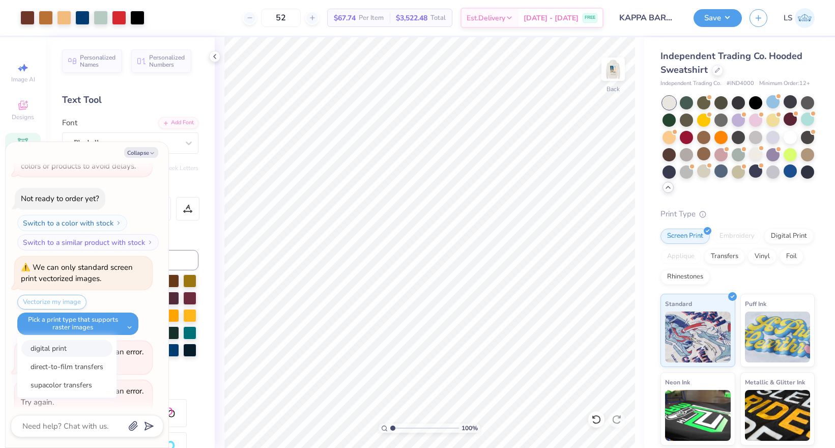
click at [99, 340] on button "digital print" at bounding box center [66, 348] width 91 height 17
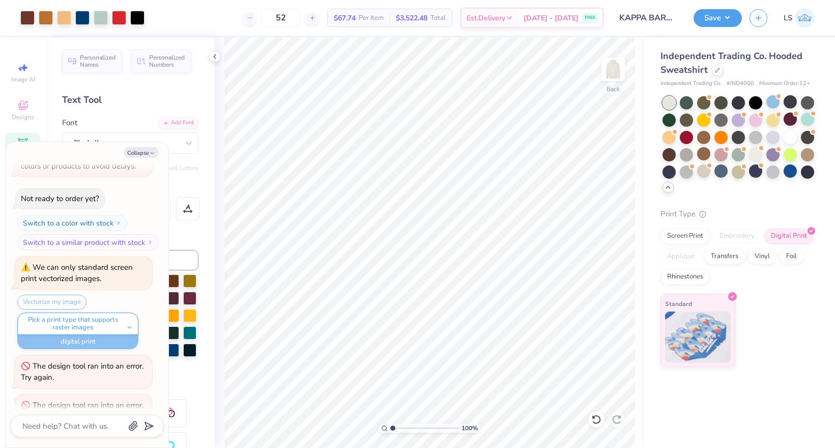
scroll to position [1084, 0]
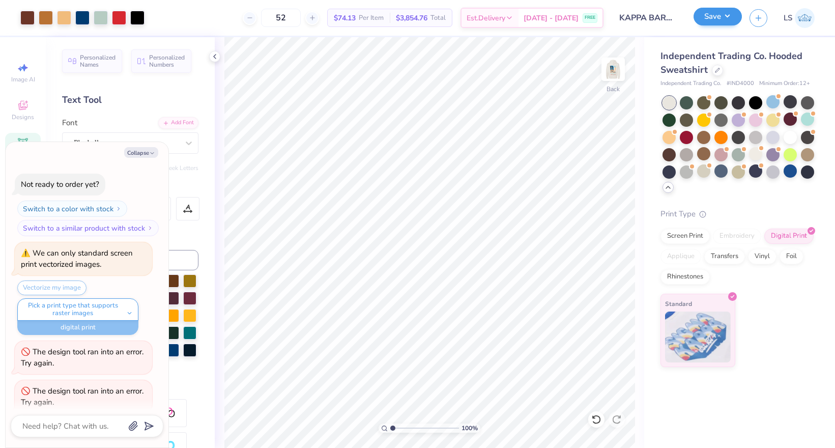
click at [727, 11] on button "Save" at bounding box center [718, 17] width 48 height 18
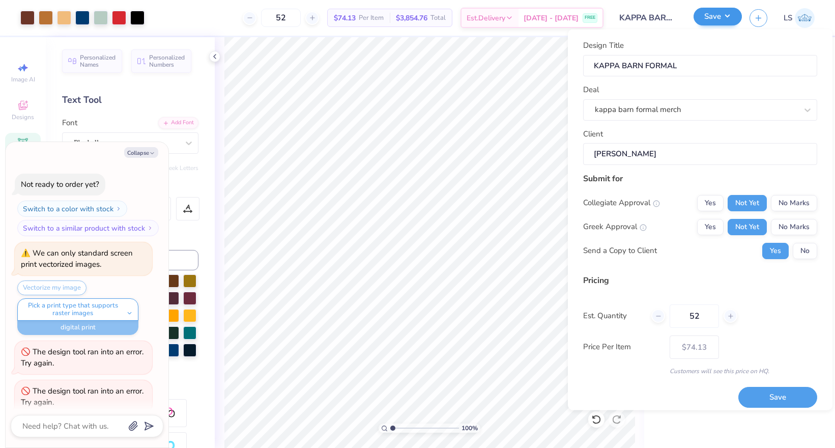
type textarea "x"
click at [761, 325] on div "Est. Quantity 52" at bounding box center [700, 315] width 234 height 23
click at [765, 396] on button "Save" at bounding box center [777, 397] width 79 height 21
type input "$74.13"
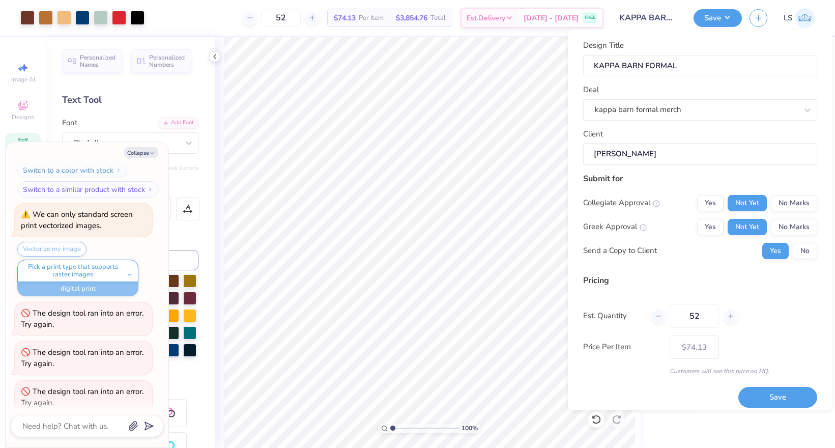
click at [731, 427] on div "Independent Trading Co. Hooded Sweatshirt Independent Trading Co. # IND4000 Min…" at bounding box center [739, 242] width 191 height 411
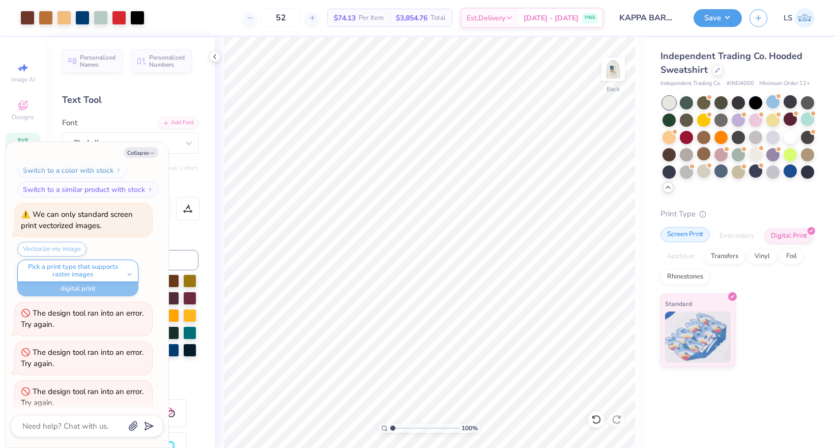
click at [674, 235] on div "Screen Print" at bounding box center [684, 234] width 49 height 15
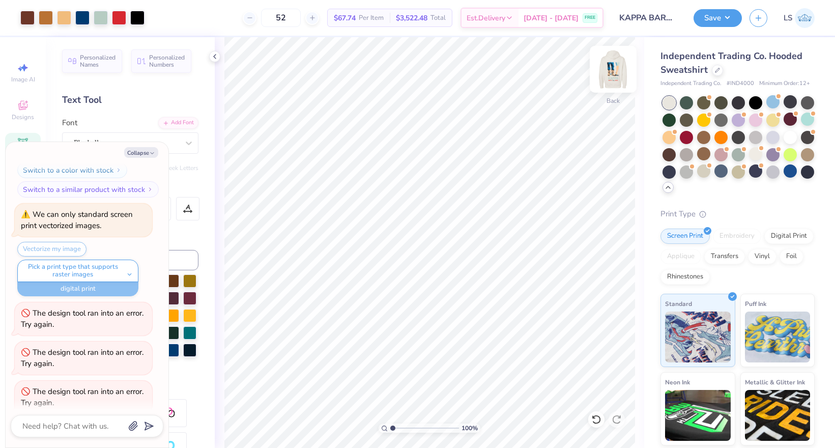
click at [617, 70] on img at bounding box center [613, 69] width 41 height 41
click at [617, 70] on img at bounding box center [613, 69] width 20 height 20
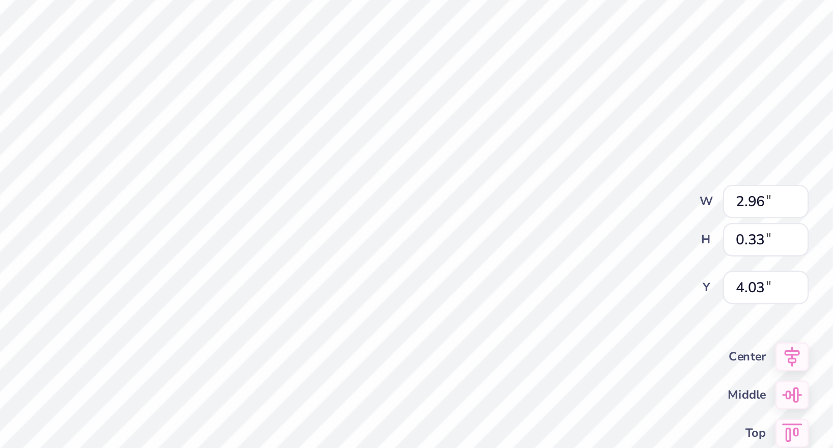
type textarea "x"
type input "4.28"
type textarea "x"
type input "2.42"
type input "0.27"
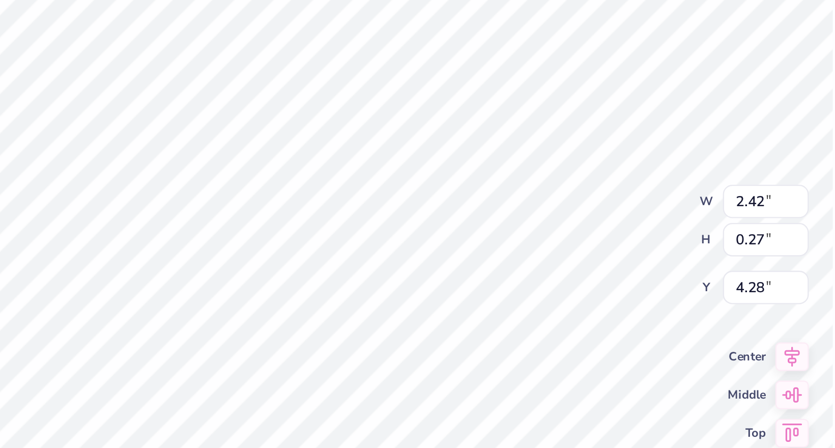
type textarea "x"
type input "4.10"
type textarea "x"
type input "4.01"
type textarea "x"
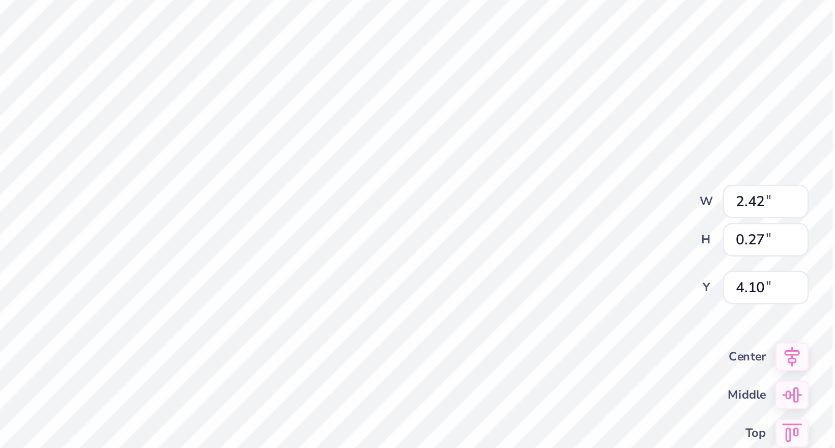
type input "4.26"
type textarea "x"
type input "1.20"
type input "0.38"
type input "4.01"
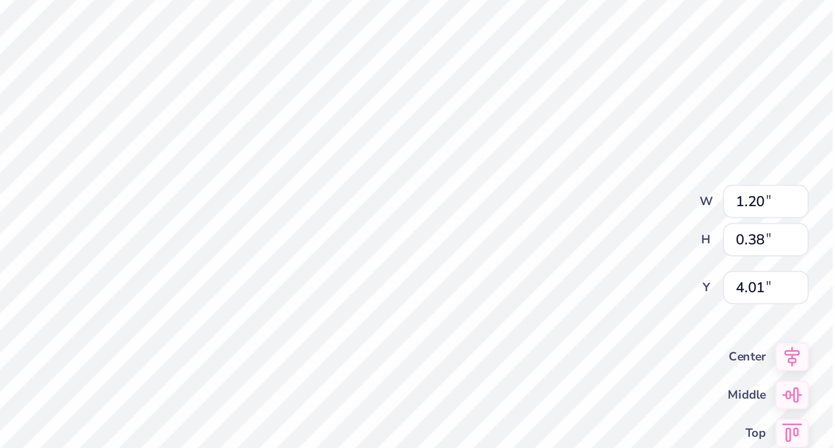
type textarea "x"
type input "4.26"
type textarea "x"
type input "3.42"
type input "0.83"
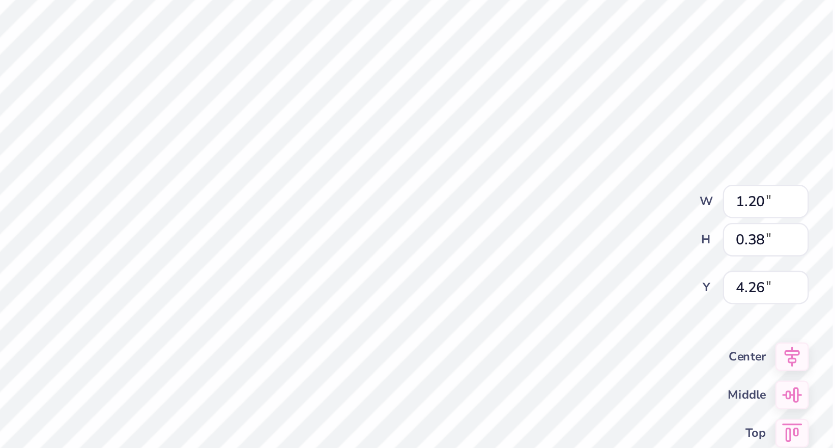
type input "3.00"
type textarea "x"
type input "3.99"
type input "0.98"
type textarea "x"
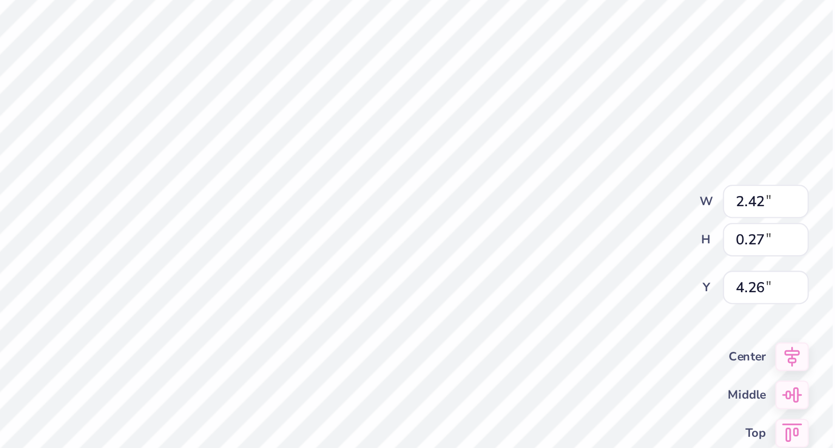
type input "4.18"
type textarea "x"
type input "1.20"
type input "0.38"
type input "4.26"
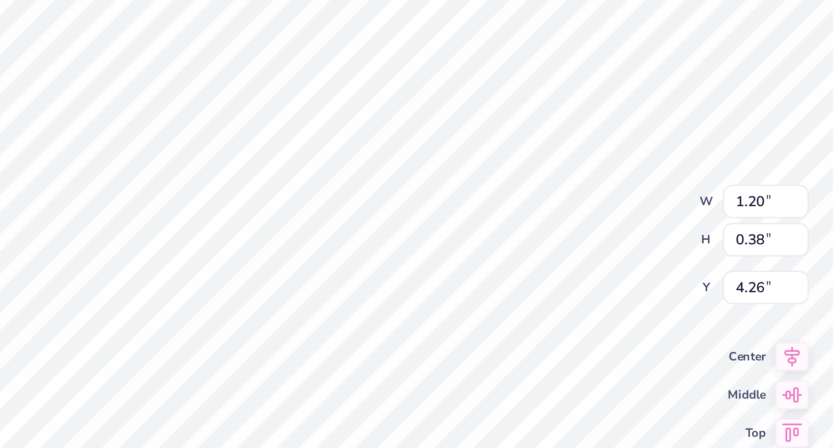
type textarea "x"
type input "4.07"
type textarea "x"
type input "1.27"
type input "0.40"
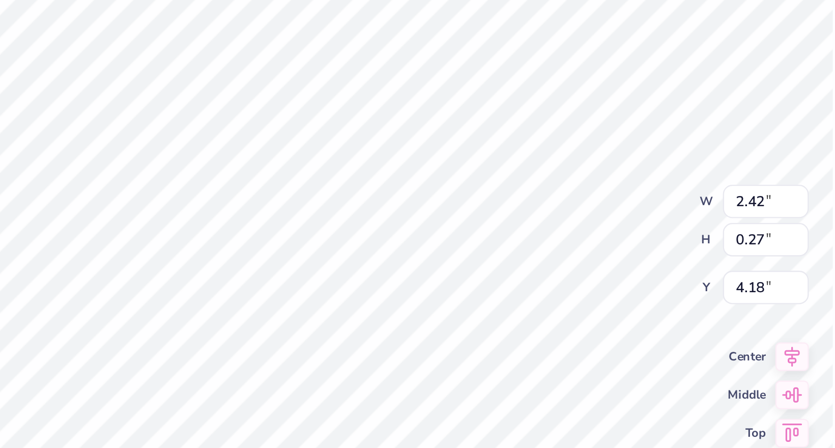
type textarea "x"
type input "4.13"
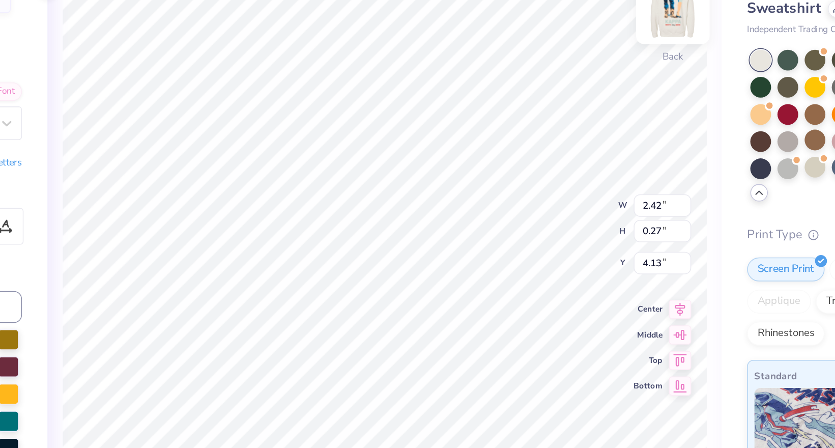
scroll to position [0, 3]
type textarea "x"
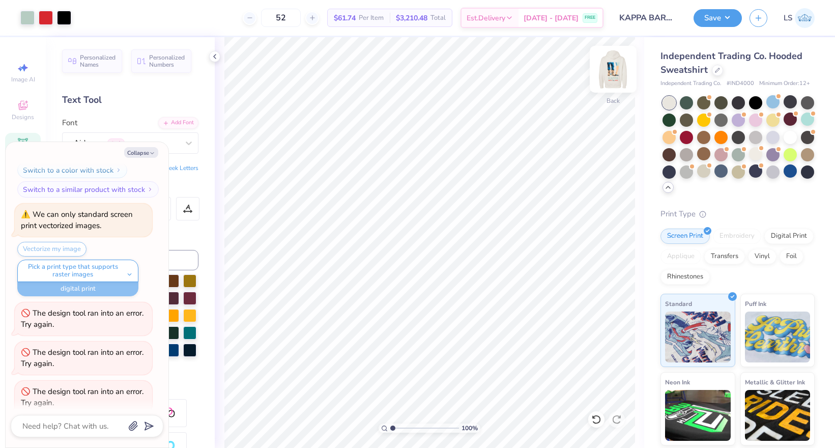
click at [611, 70] on img at bounding box center [613, 69] width 41 height 41
click at [23, 18] on div at bounding box center [27, 17] width 14 height 14
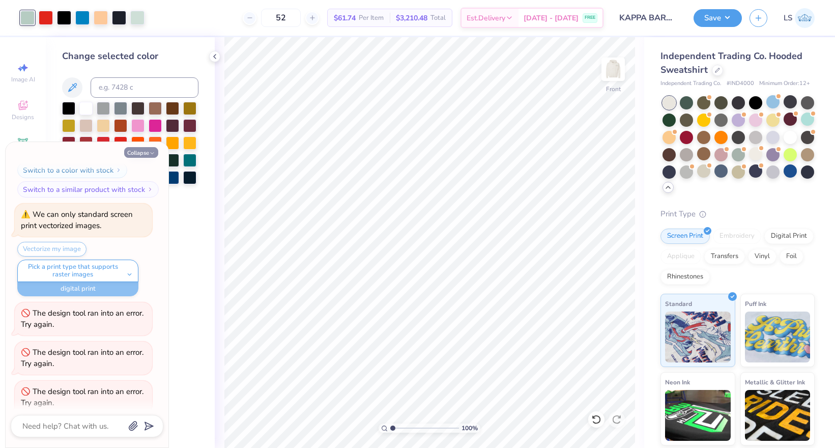
click at [136, 150] on button "Collapse" at bounding box center [141, 152] width 34 height 11
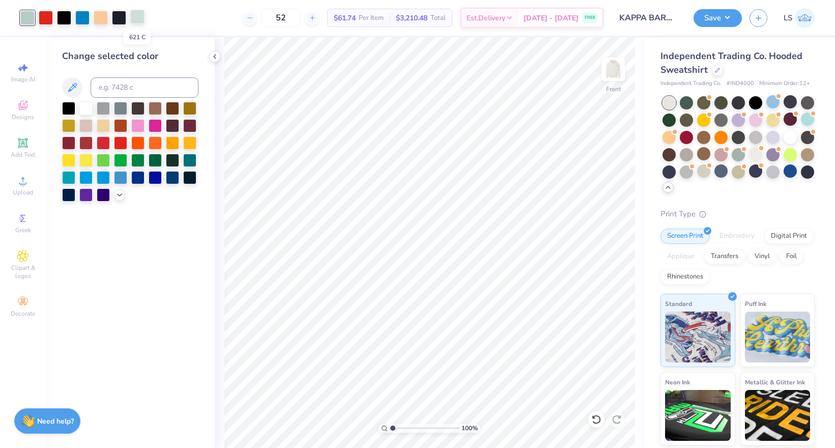
click at [136, 20] on div at bounding box center [137, 17] width 14 height 14
click at [109, 89] on input at bounding box center [145, 87] width 108 height 20
click at [117, 17] on div at bounding box center [119, 17] width 14 height 14
click at [69, 110] on div at bounding box center [68, 107] width 13 height 13
click at [610, 63] on img at bounding box center [613, 69] width 41 height 41
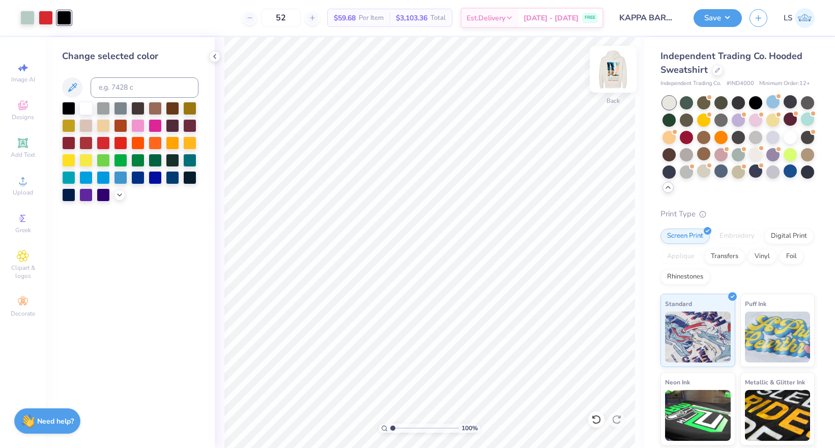
click at [612, 73] on img at bounding box center [613, 69] width 41 height 41
click at [727, 22] on button "Save" at bounding box center [718, 17] width 48 height 18
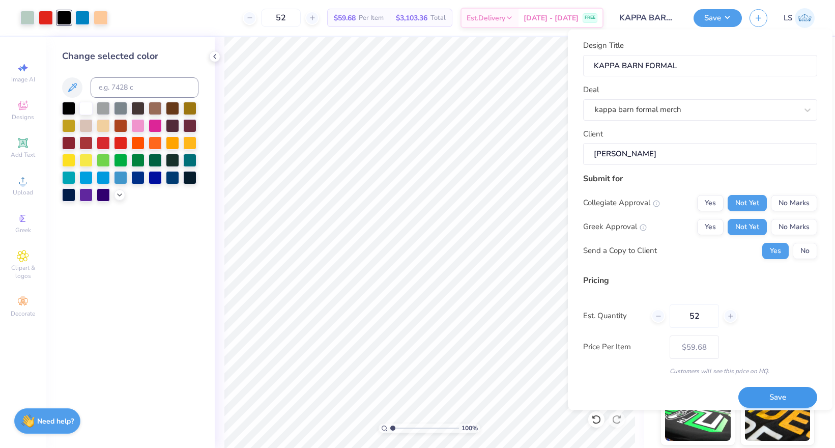
click at [749, 392] on button "Save" at bounding box center [777, 397] width 79 height 21
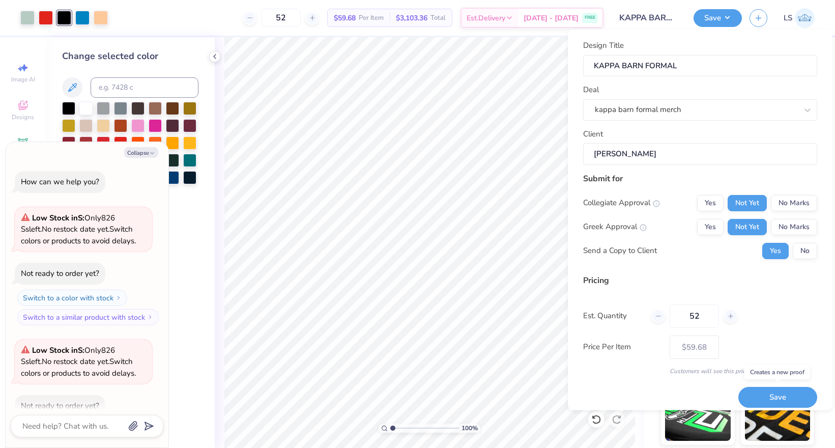
scroll to position [1161, 0]
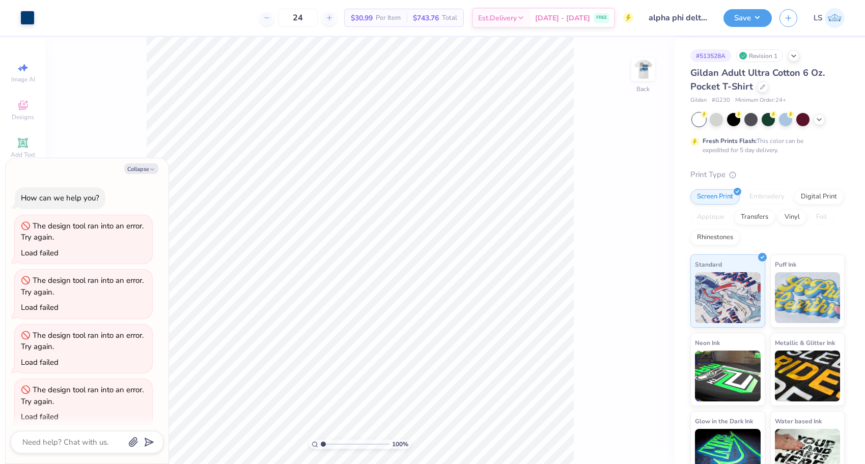
scroll to position [2646, 0]
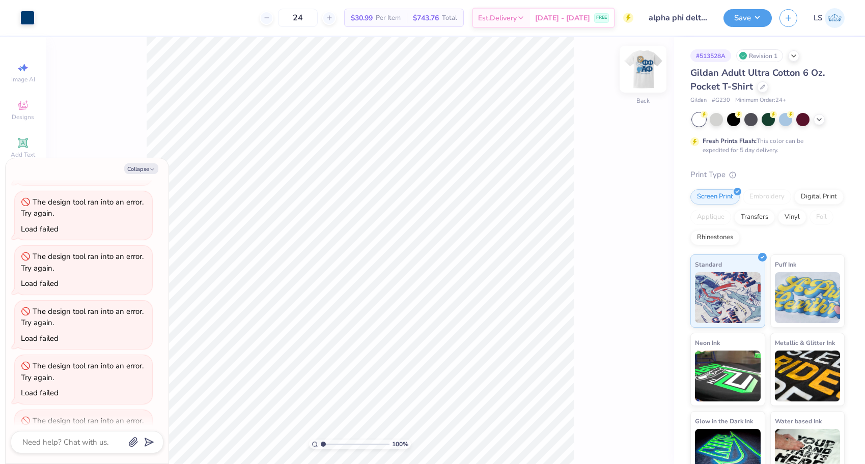
click at [647, 76] on img at bounding box center [642, 69] width 41 height 41
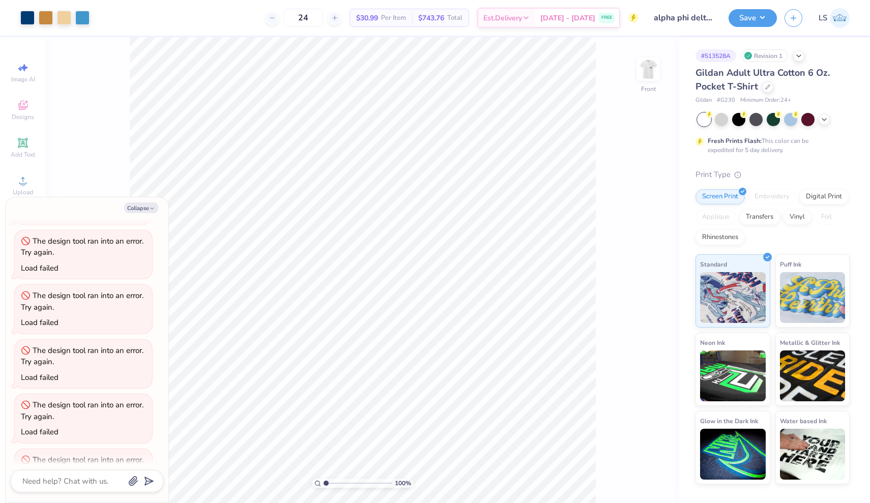
type textarea "x"
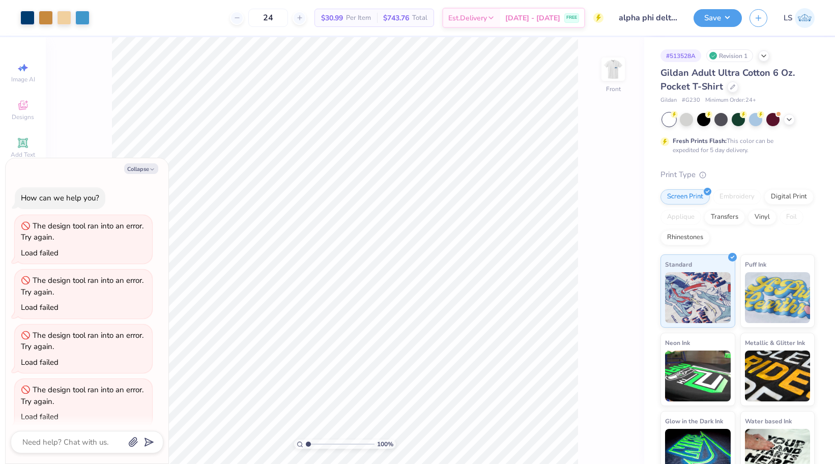
scroll to position [2646, 0]
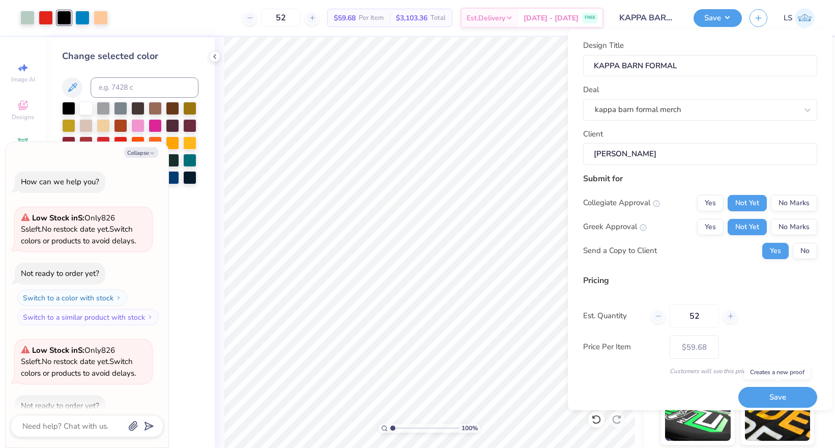
scroll to position [1161, 0]
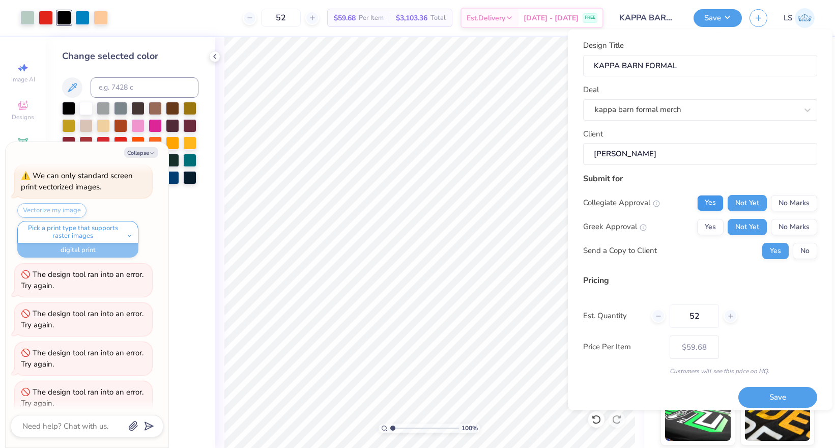
click at [710, 202] on button "Yes" at bounding box center [710, 202] width 26 height 16
click at [710, 215] on div "Collegiate Approval Yes Not Yet No Marks Greek Approval Yes Not Yet No Marks Se…" at bounding box center [700, 226] width 234 height 64
click at [710, 218] on button "Yes" at bounding box center [710, 226] width 26 height 16
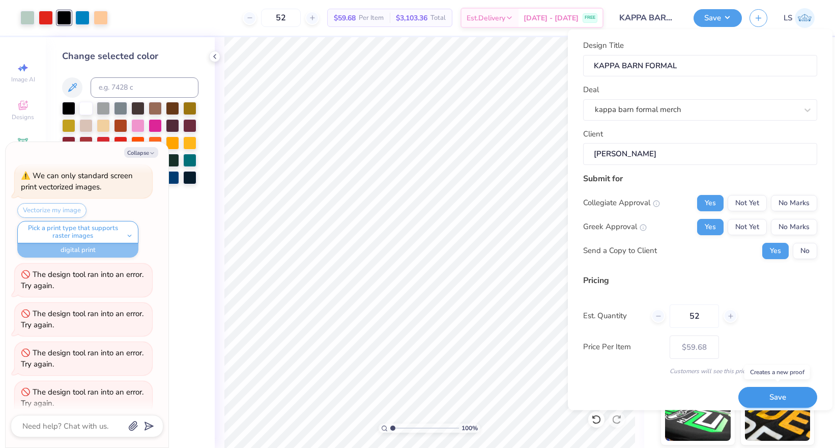
click at [774, 396] on button "Save" at bounding box center [777, 397] width 79 height 21
type input "$59.68"
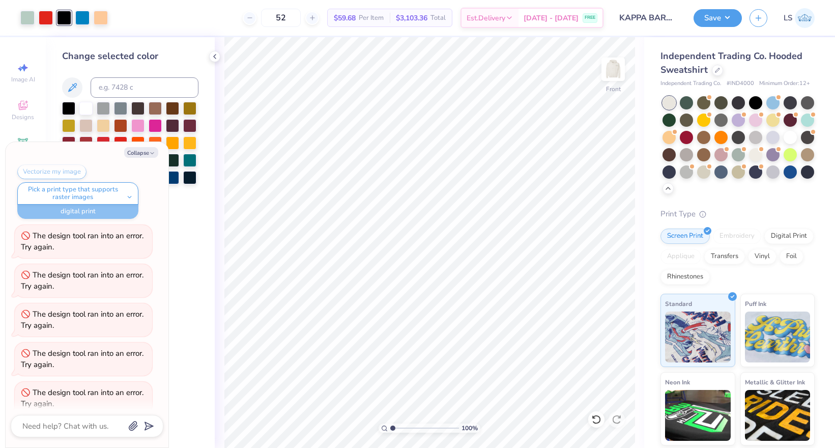
click at [107, 387] on div "The design tool ran into an error. Try again." at bounding box center [83, 398] width 125 height 23
type textarea "x"
